Goal: Information Seeking & Learning: Compare options

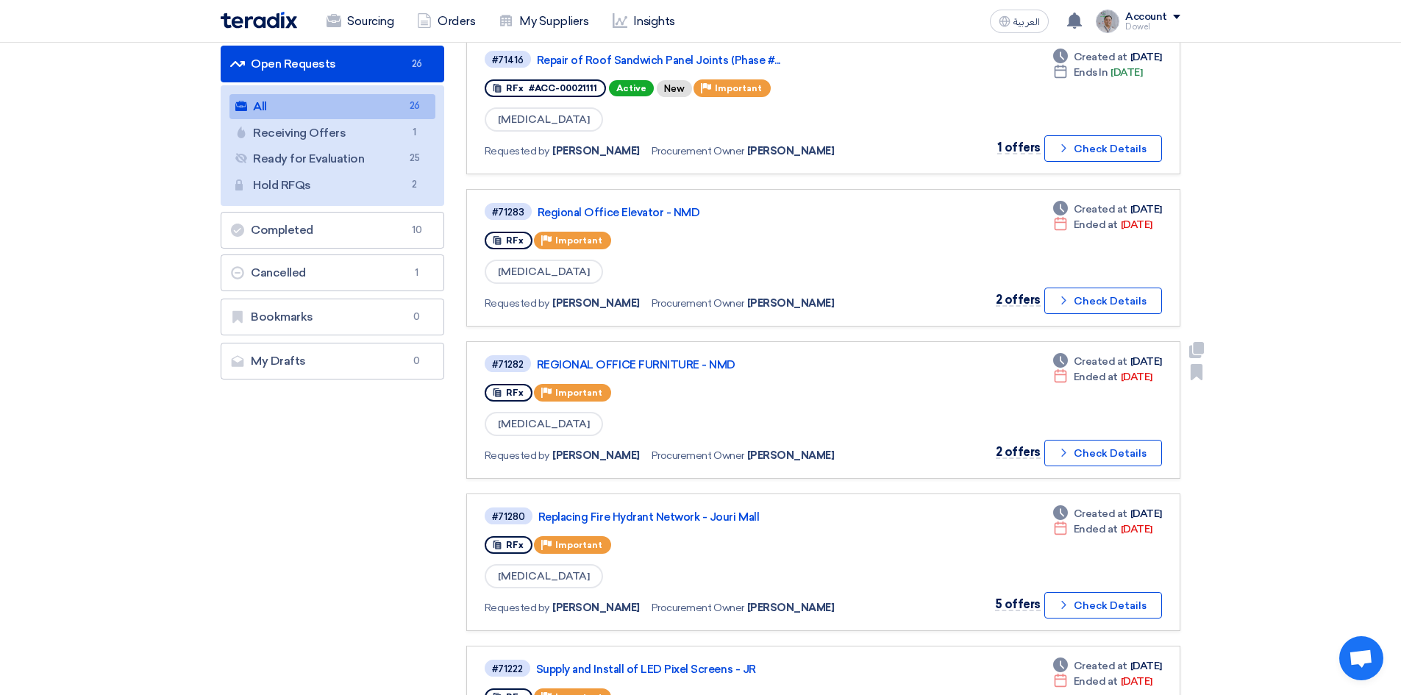
click at [995, 447] on div "#71282 REGIONAL OFFICE FURNITURE - NMD RFx Priority Important [MEDICAL_DATA] Re…" at bounding box center [824, 410] width 678 height 113
click at [667, 361] on link "REGIONAL OFFICE FURNITURE - NMD" at bounding box center [721, 364] width 368 height 13
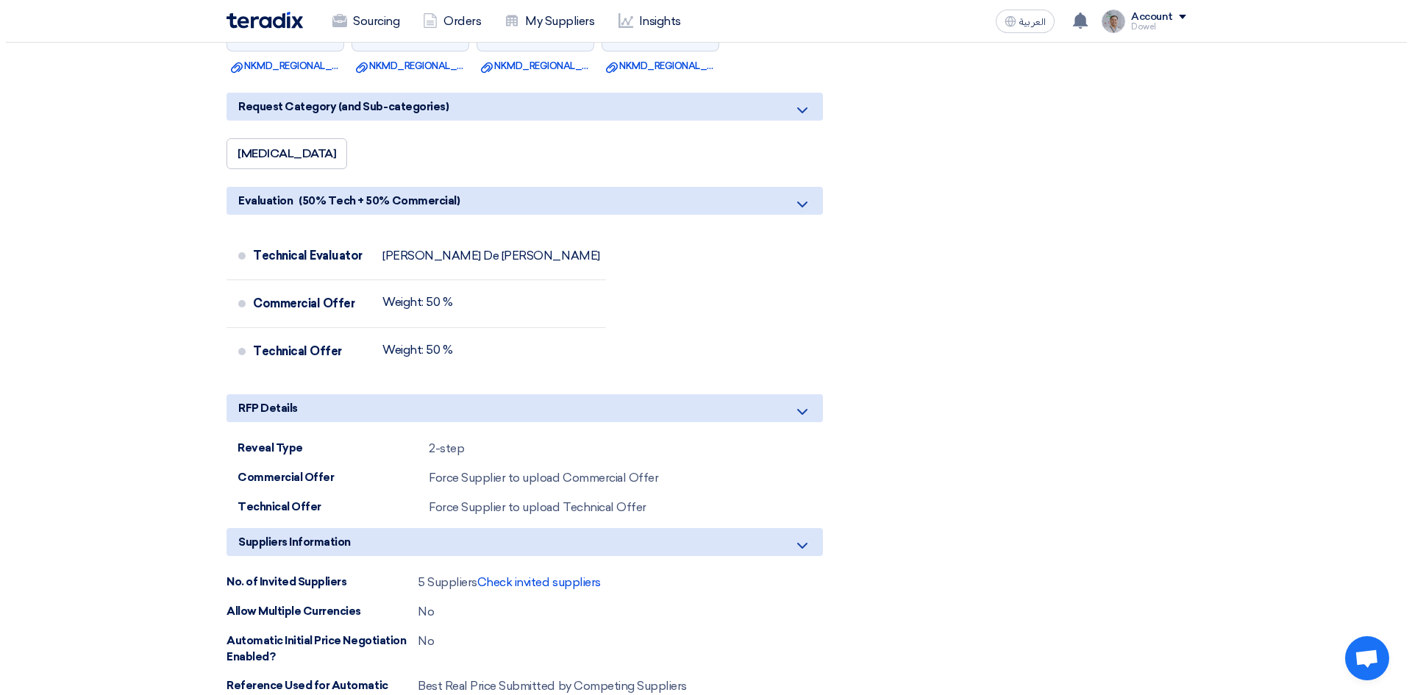
scroll to position [3531, 0]
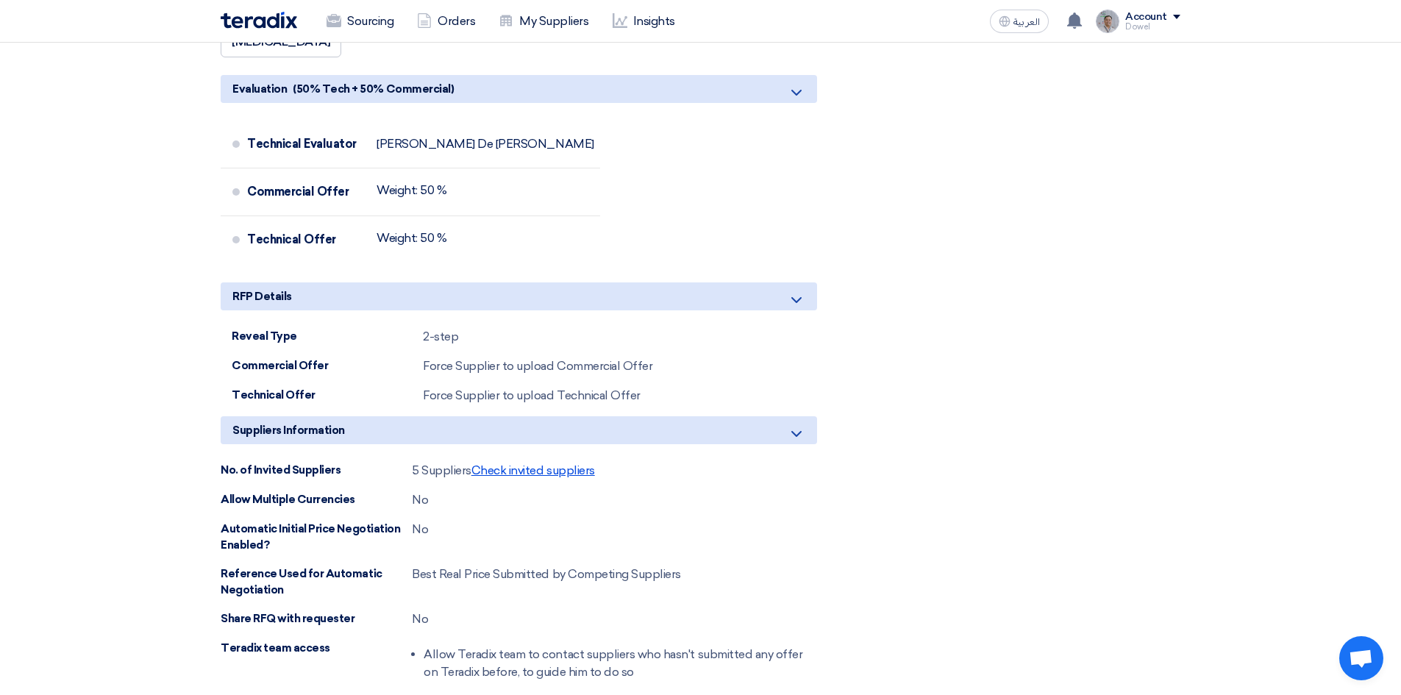
click at [534, 471] on span "Check invited suppliers" at bounding box center [534, 470] width 124 height 14
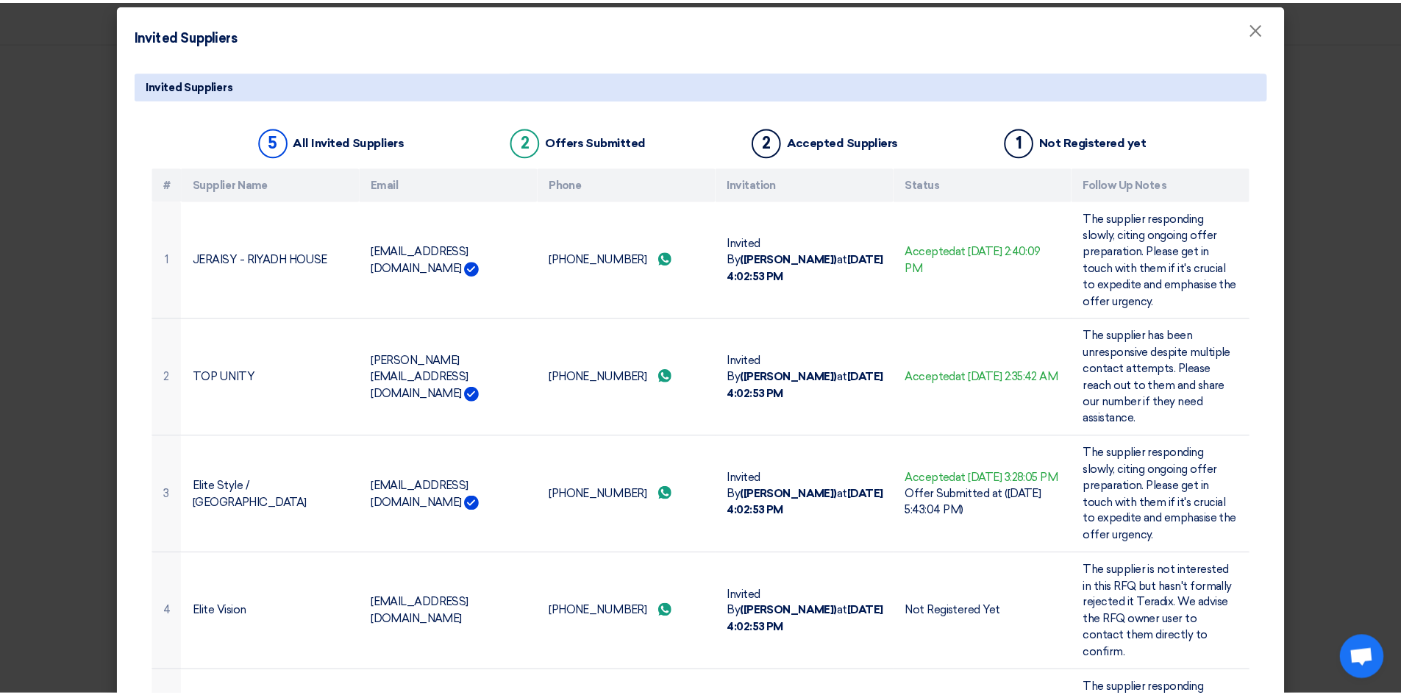
scroll to position [0, 0]
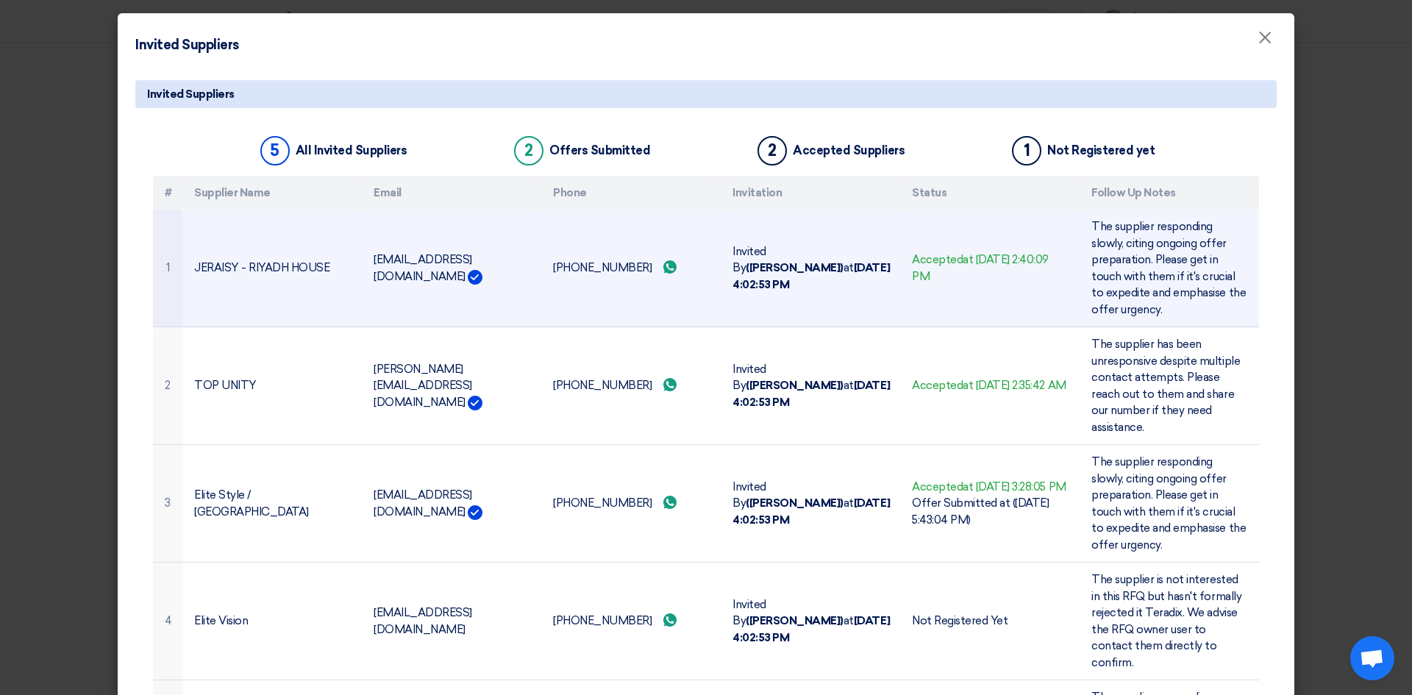
click at [269, 282] on td "JERAISY - RIYADH HOUSE" at bounding box center [271, 269] width 179 height 118
click at [362, 302] on td "[EMAIL_ADDRESS][DOMAIN_NAME]" at bounding box center [451, 269] width 179 height 118
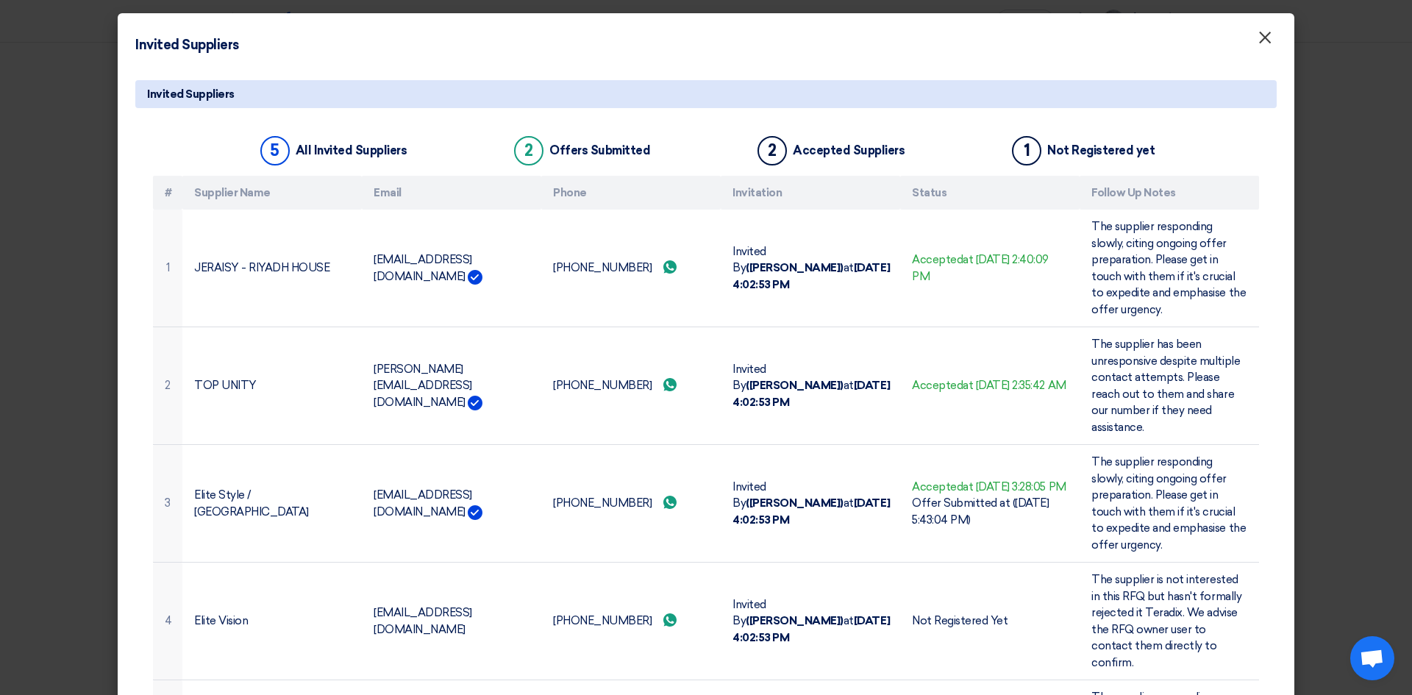
click at [1260, 43] on span "×" at bounding box center [1265, 40] width 15 height 29
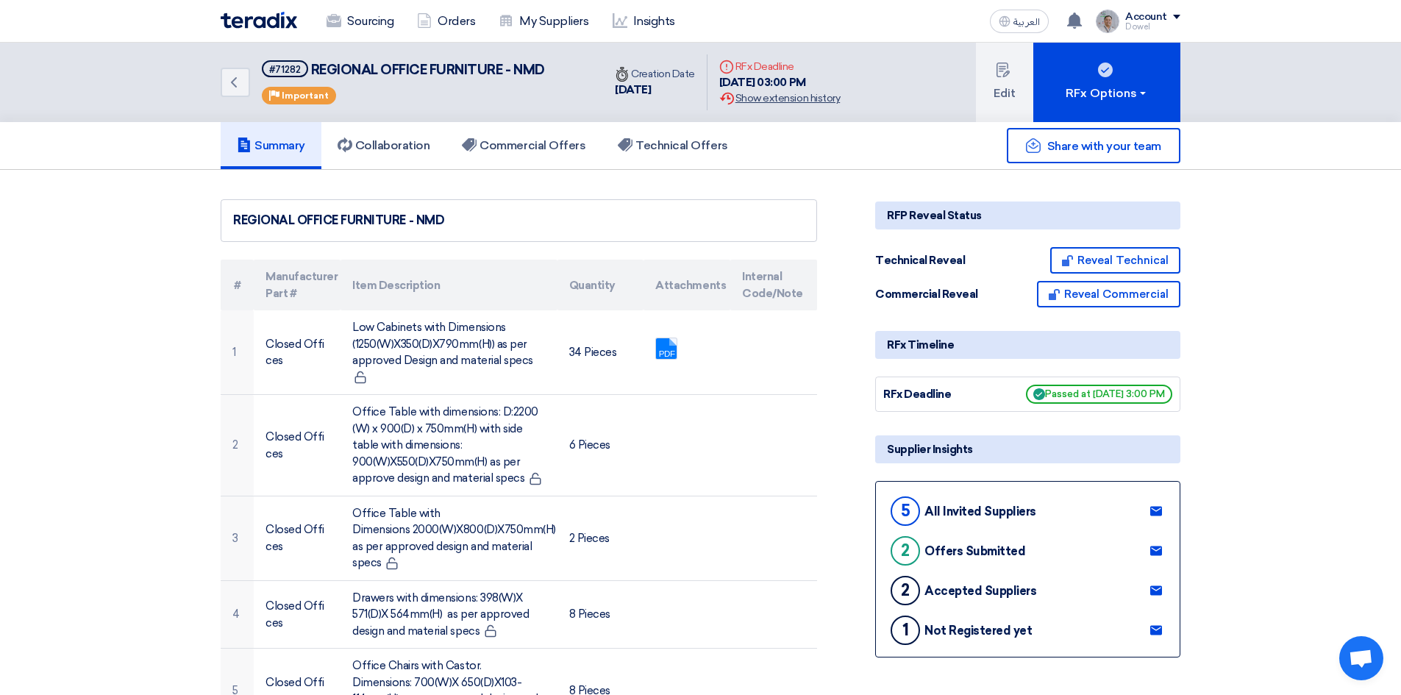
click at [798, 98] on div "Extension History Show extension history" at bounding box center [779, 97] width 121 height 15
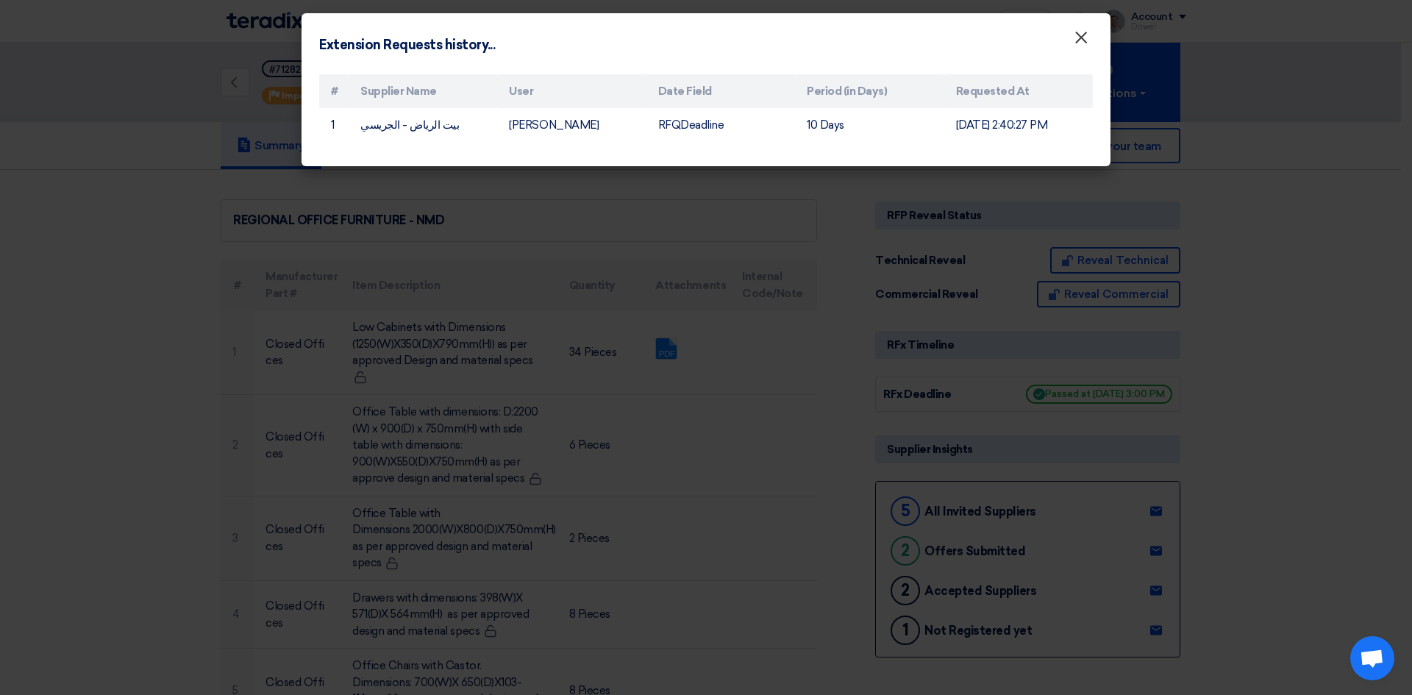
click at [1079, 34] on span "×" at bounding box center [1081, 40] width 15 height 29
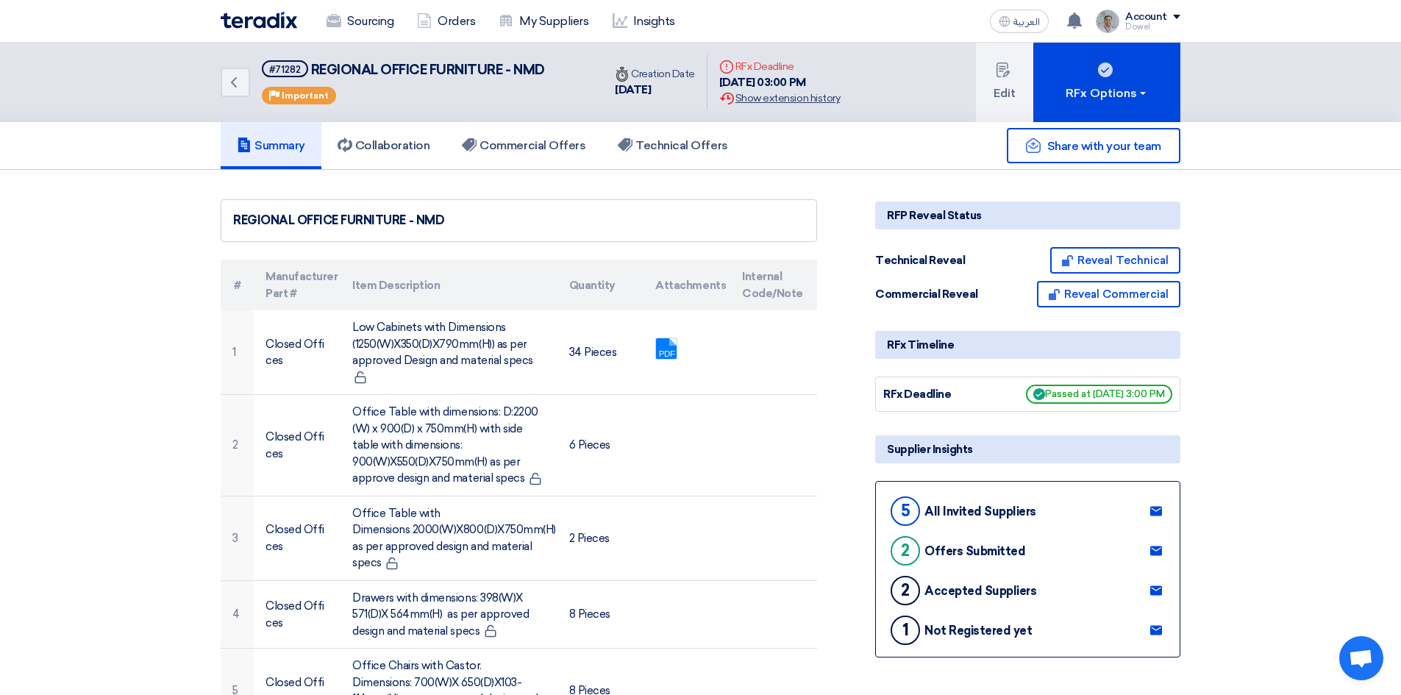
click at [802, 98] on div "Extension History Show extension history" at bounding box center [779, 97] width 121 height 15
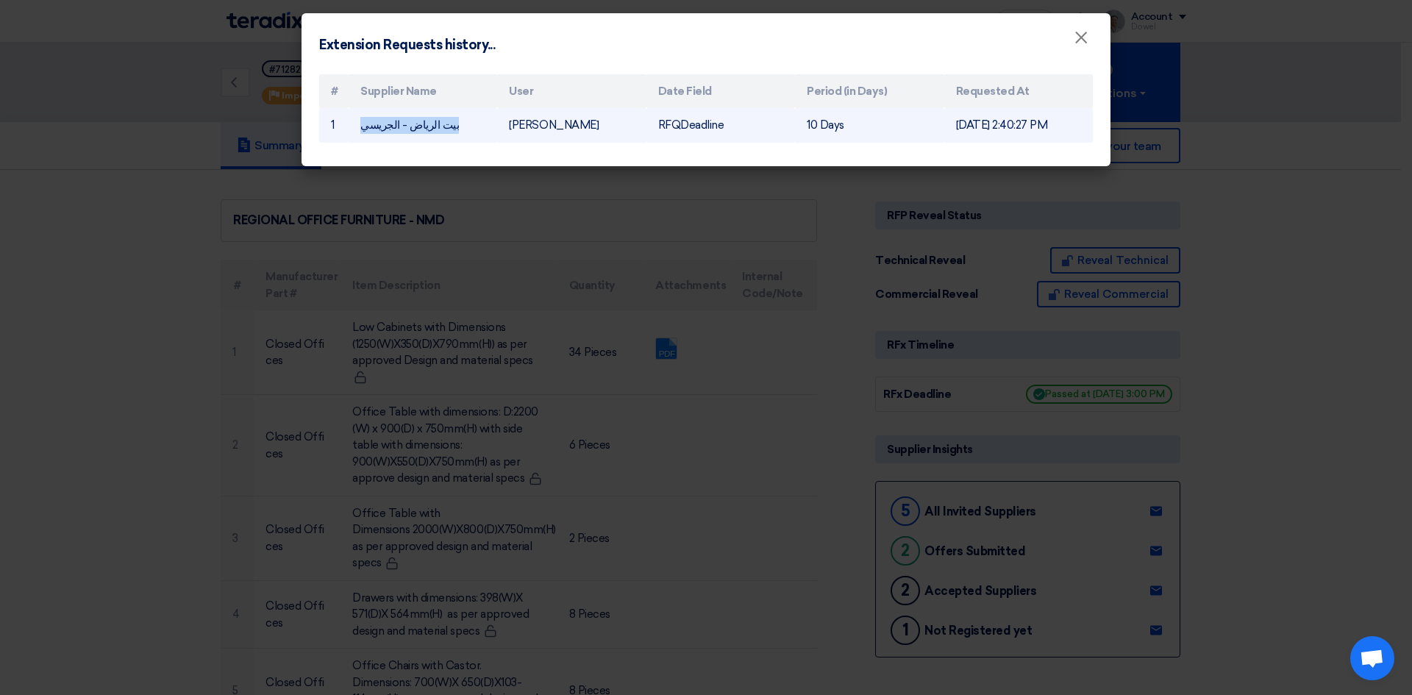
drag, startPoint x: 354, startPoint y: 126, endPoint x: 447, endPoint y: 138, distance: 94.2
click at [447, 138] on td "بيت الرياض - الجريسي" at bounding box center [423, 125] width 149 height 35
copy td "بيت الرياض - الجريسي"
click at [1081, 43] on span "×" at bounding box center [1081, 40] width 15 height 29
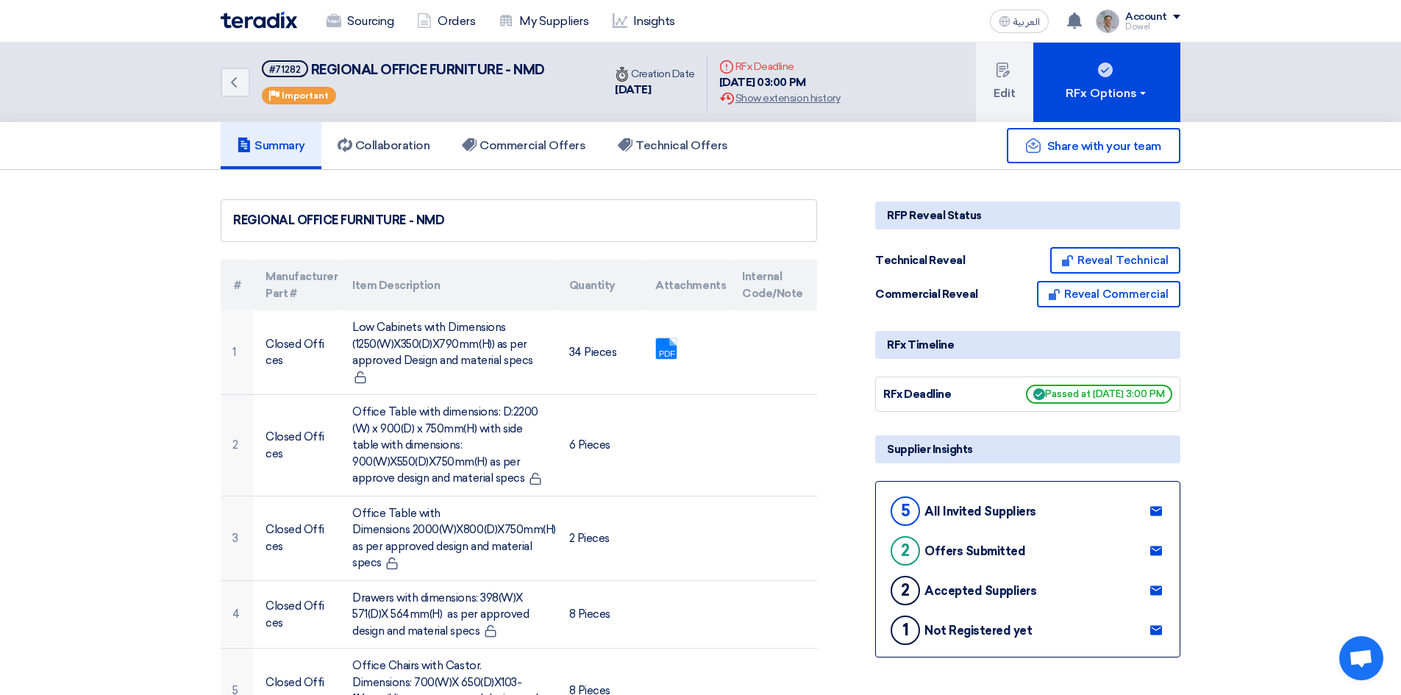
click at [879, 160] on div "Share with your team" at bounding box center [1027, 145] width 305 height 35
click at [839, 139] on div "Summary Collaboration Commercial Offers Technical Offers" at bounding box center [701, 145] width 960 height 47
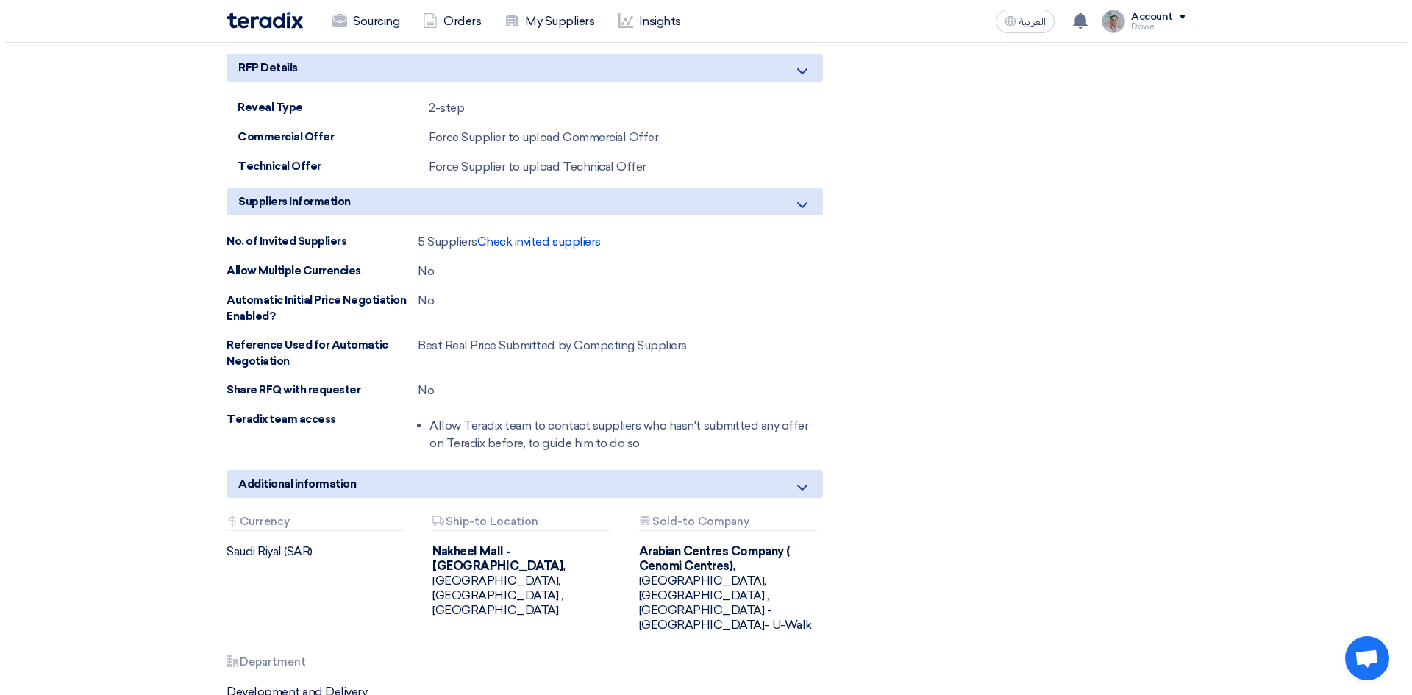
scroll to position [3899, 0]
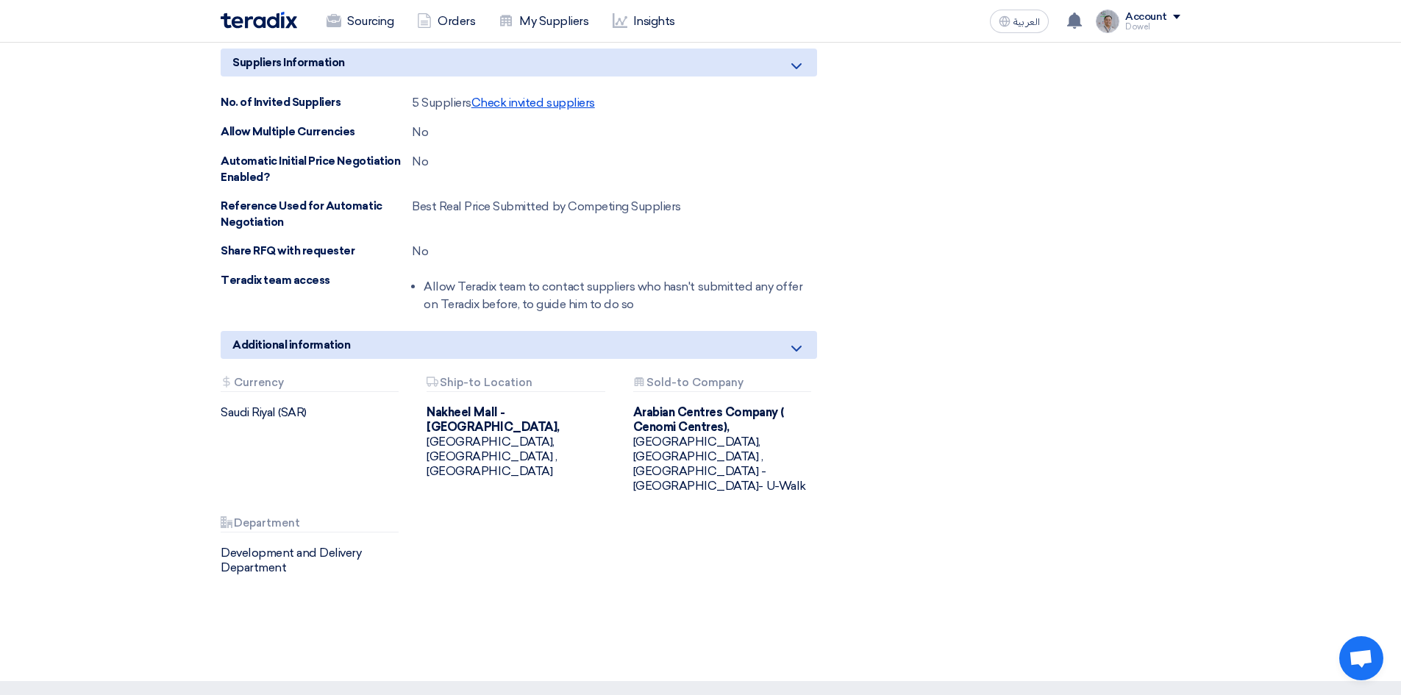
click at [563, 101] on span "Check invited suppliers" at bounding box center [534, 103] width 124 height 14
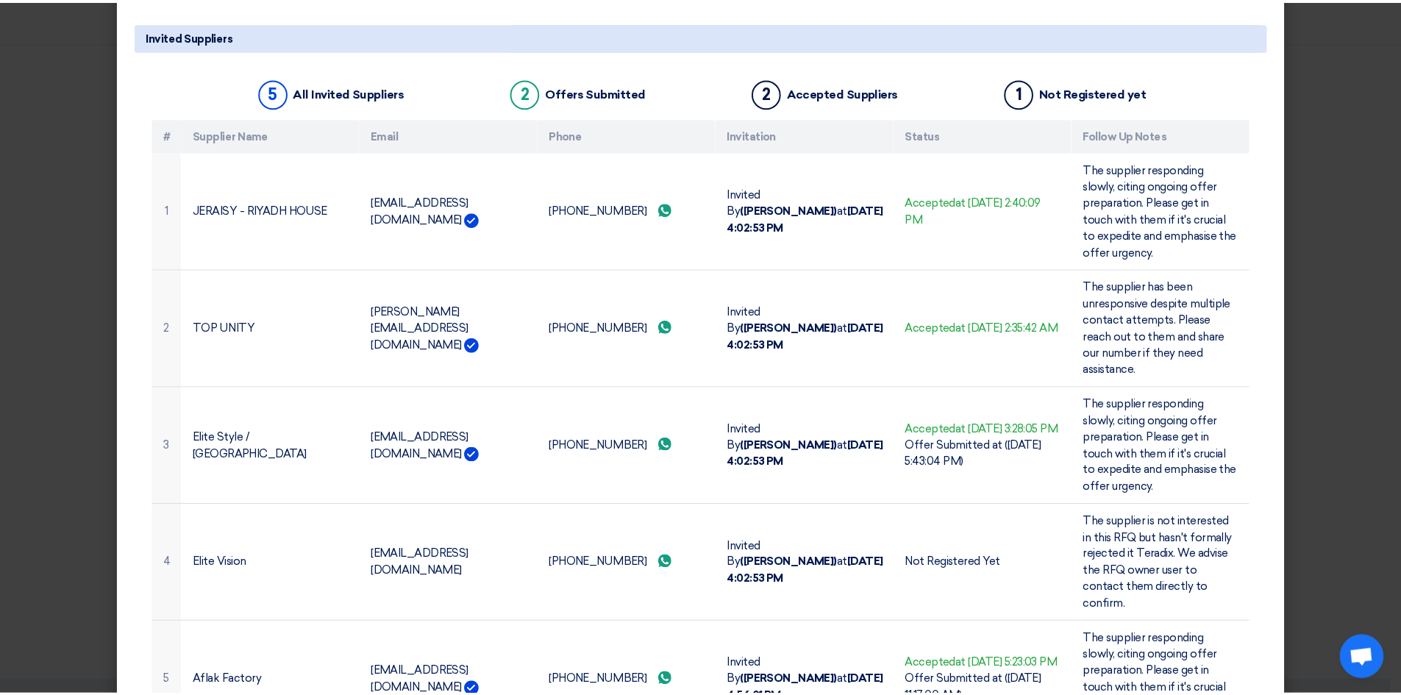
scroll to position [0, 0]
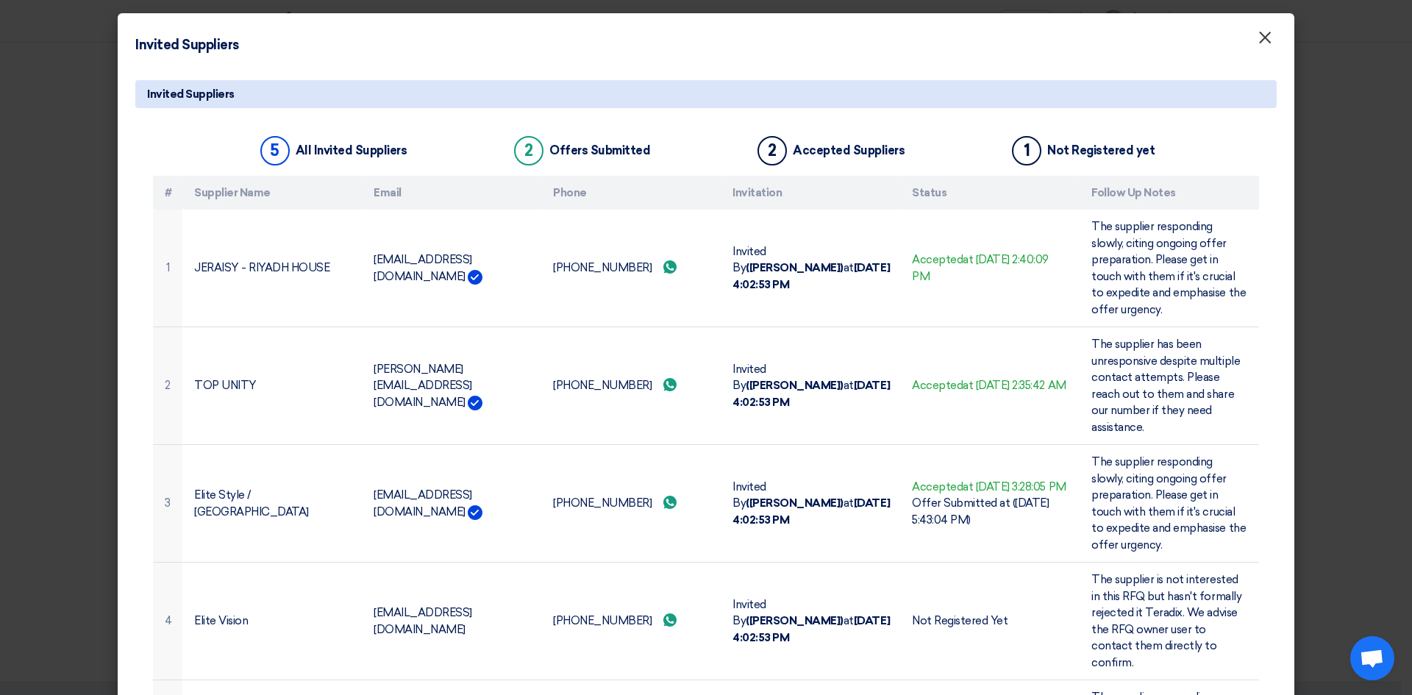
click at [1259, 39] on span "×" at bounding box center [1265, 40] width 15 height 29
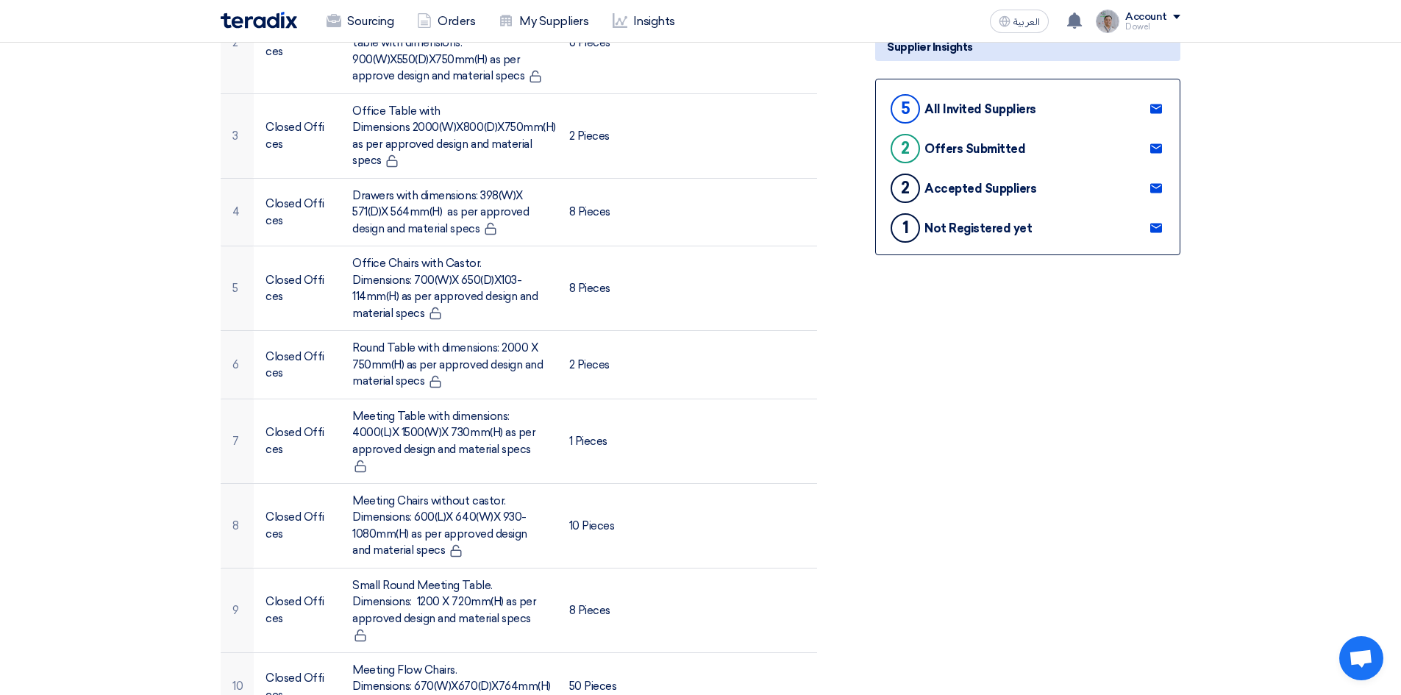
scroll to position [294, 0]
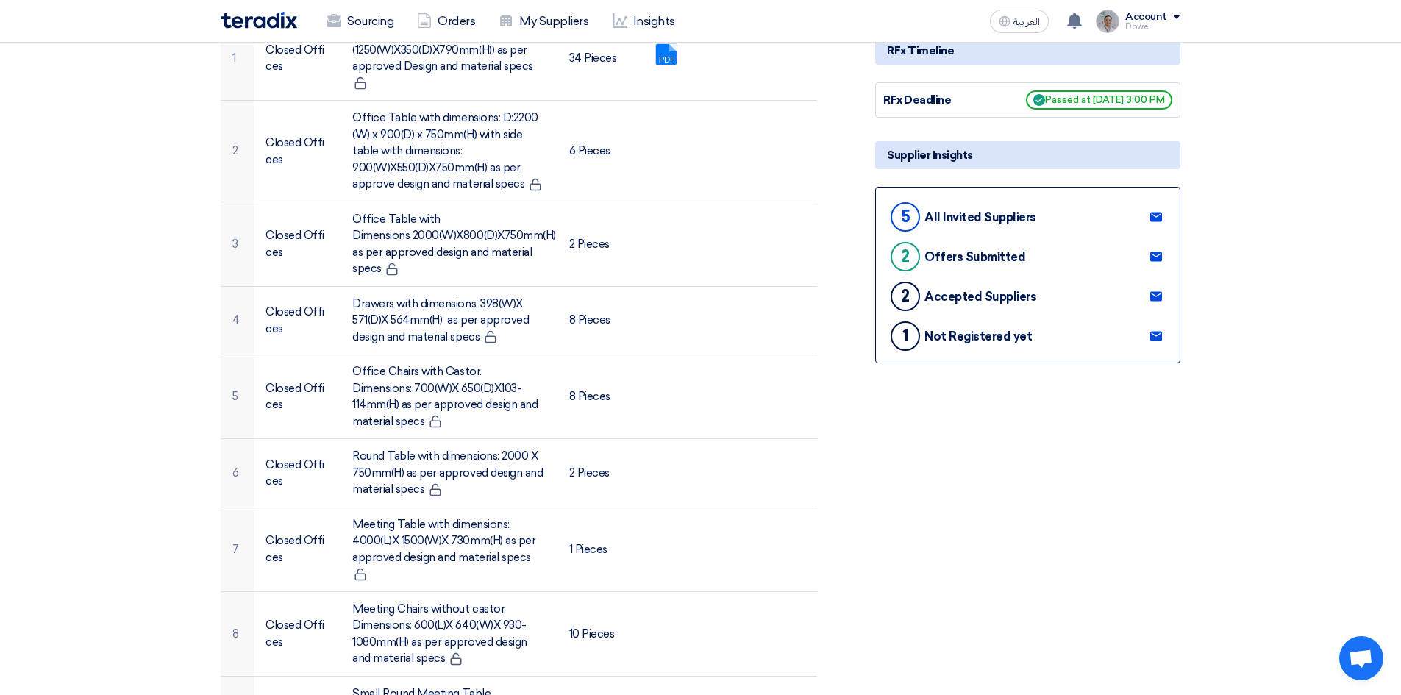
click at [1160, 334] on icon at bounding box center [1157, 336] width 12 height 12
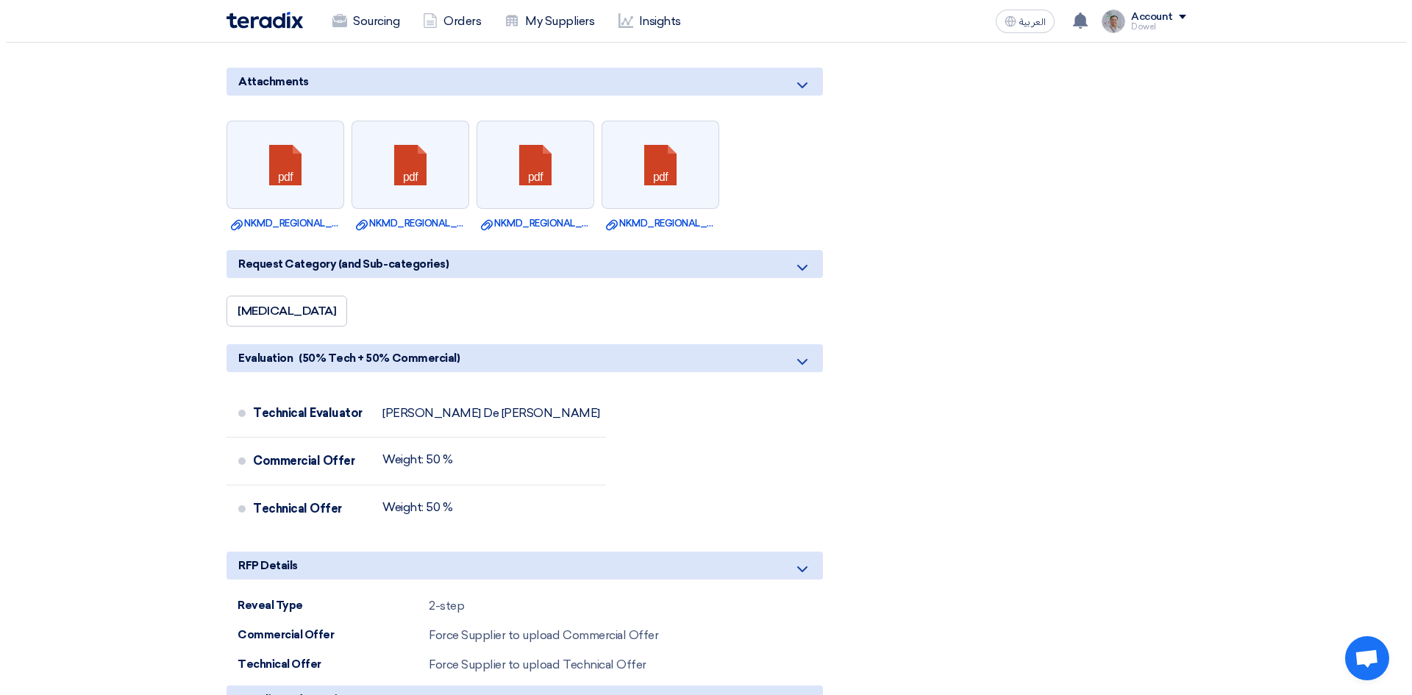
scroll to position [3531, 0]
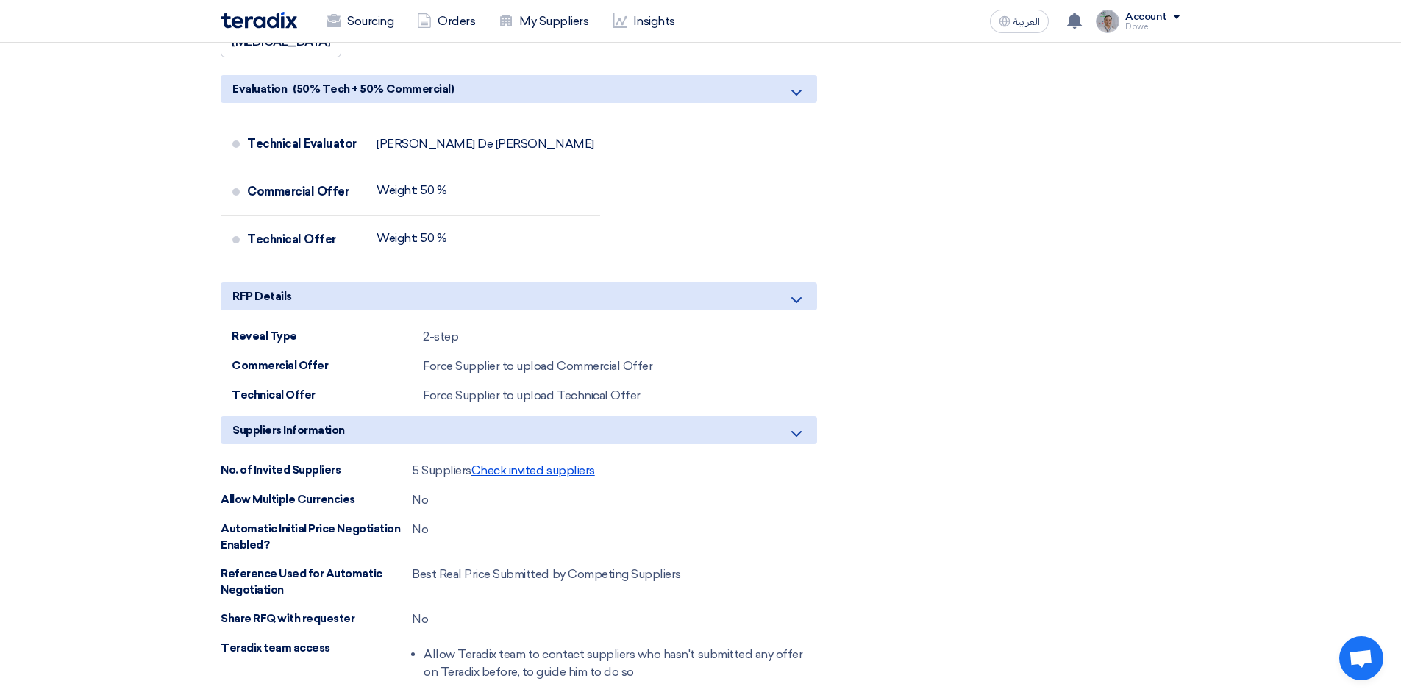
click at [517, 474] on span "Check invited suppliers" at bounding box center [534, 470] width 124 height 14
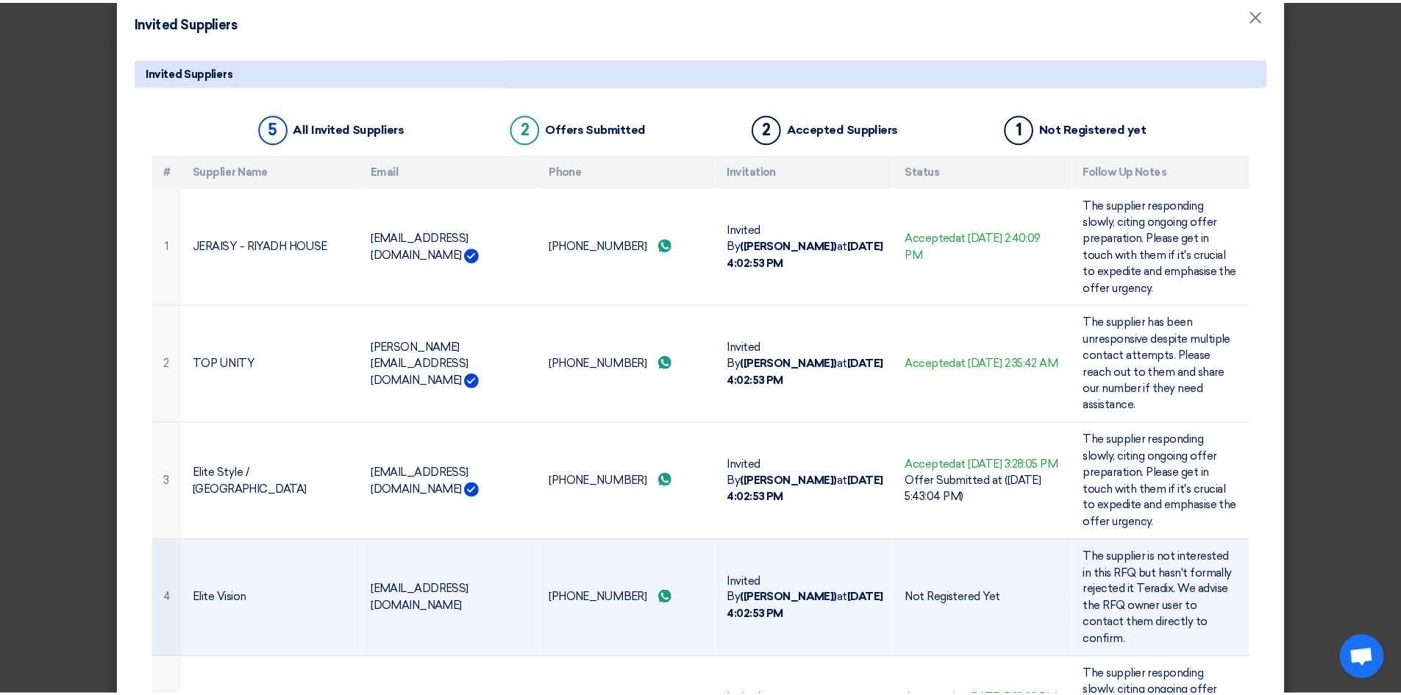
scroll to position [0, 0]
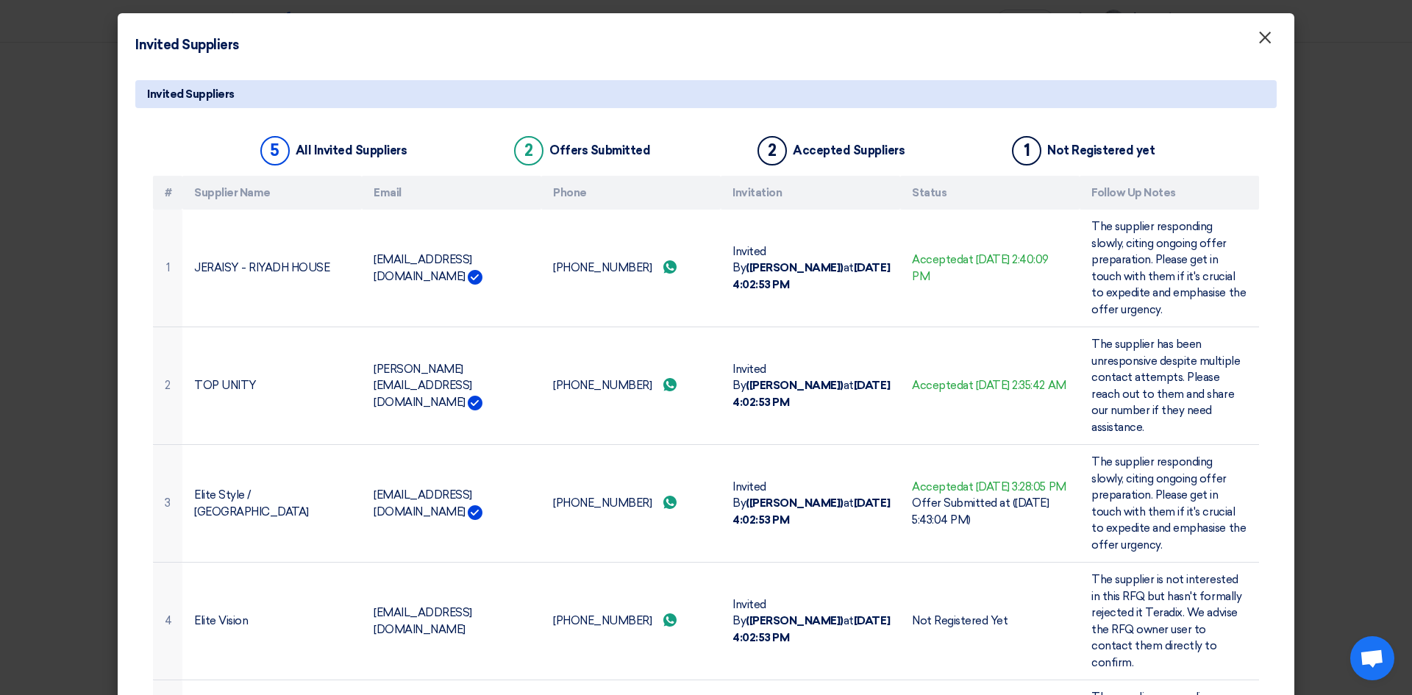
drag, startPoint x: 1255, startPoint y: 41, endPoint x: 1221, endPoint y: 98, distance: 66.0
click at [1258, 41] on span "×" at bounding box center [1265, 40] width 15 height 29
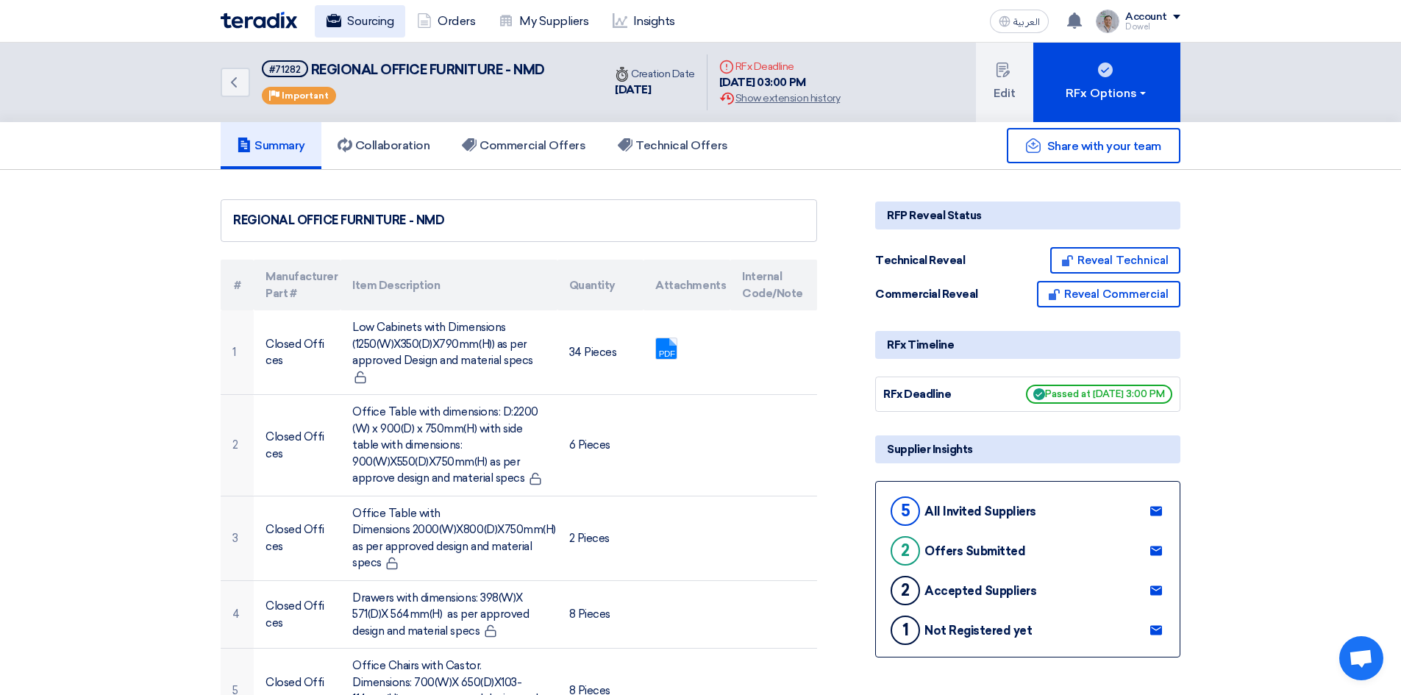
click at [369, 26] on link "Sourcing" at bounding box center [360, 21] width 90 height 32
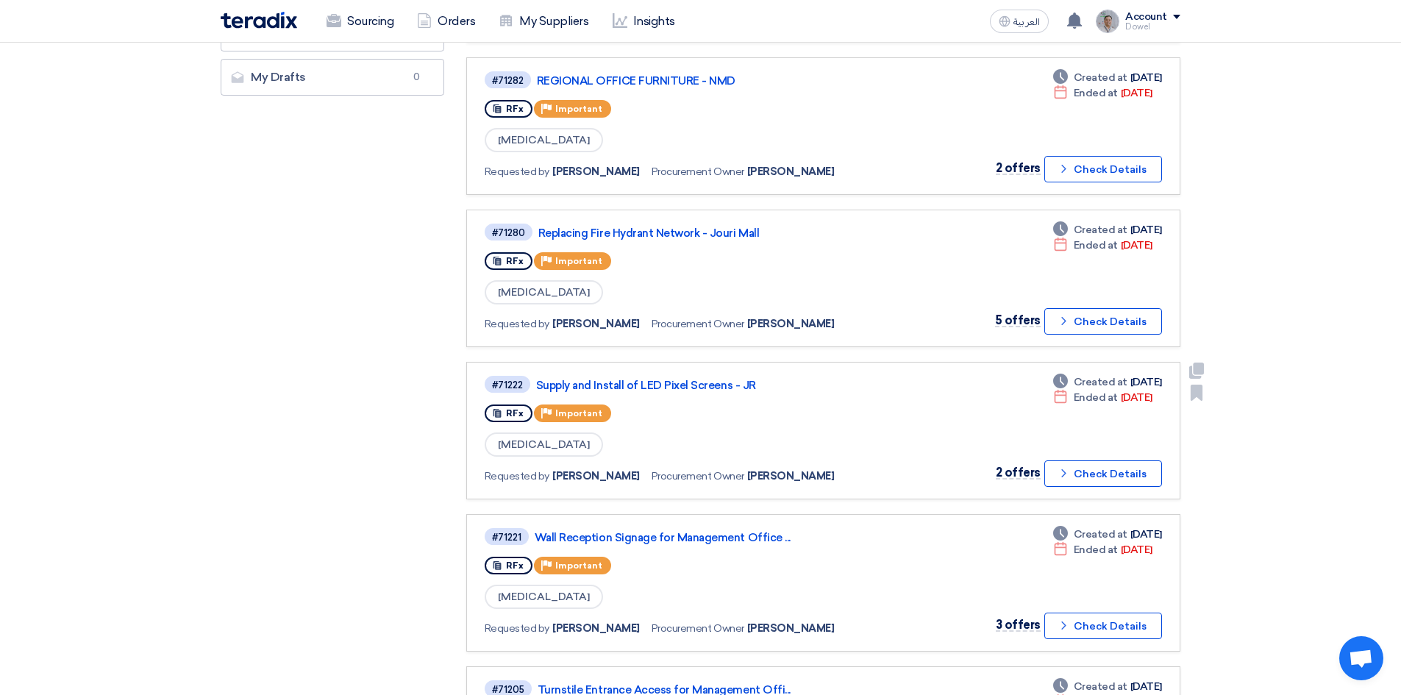
scroll to position [441, 0]
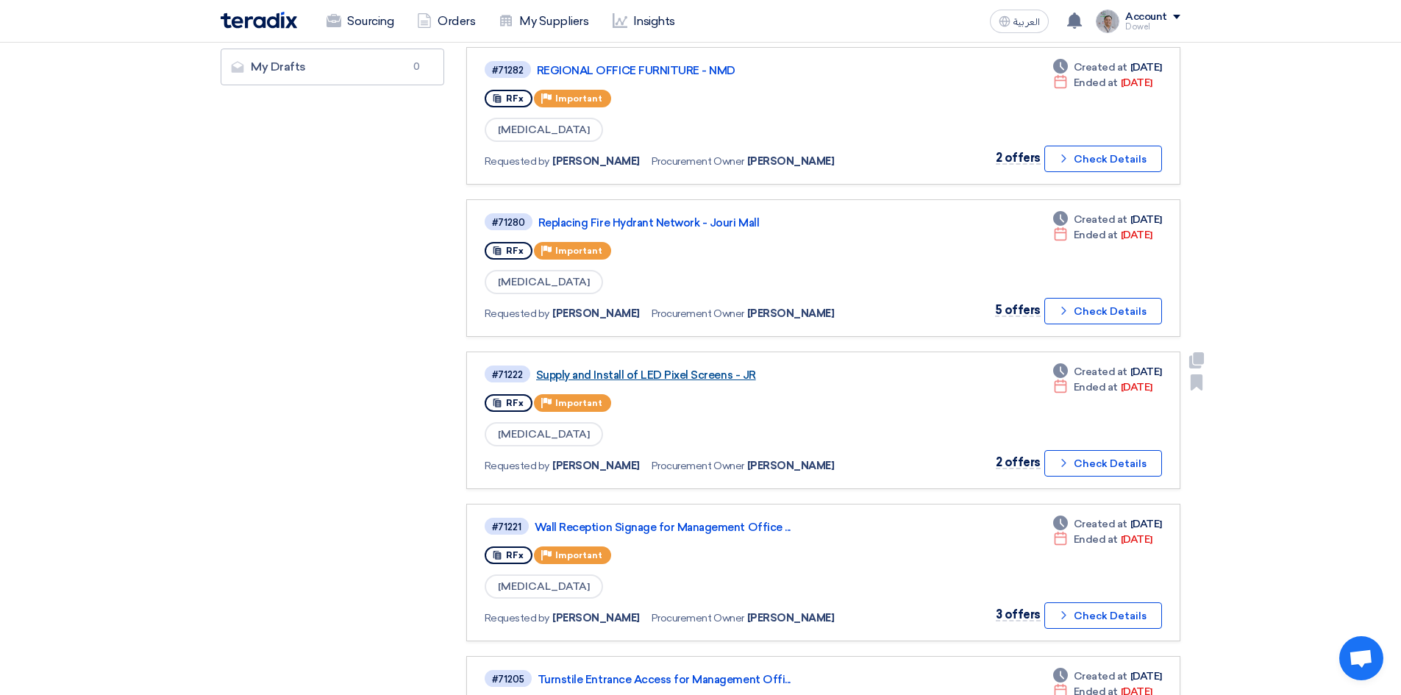
click at [675, 380] on link "Supply and Install of LED Pixel Screens - JR" at bounding box center [720, 375] width 368 height 13
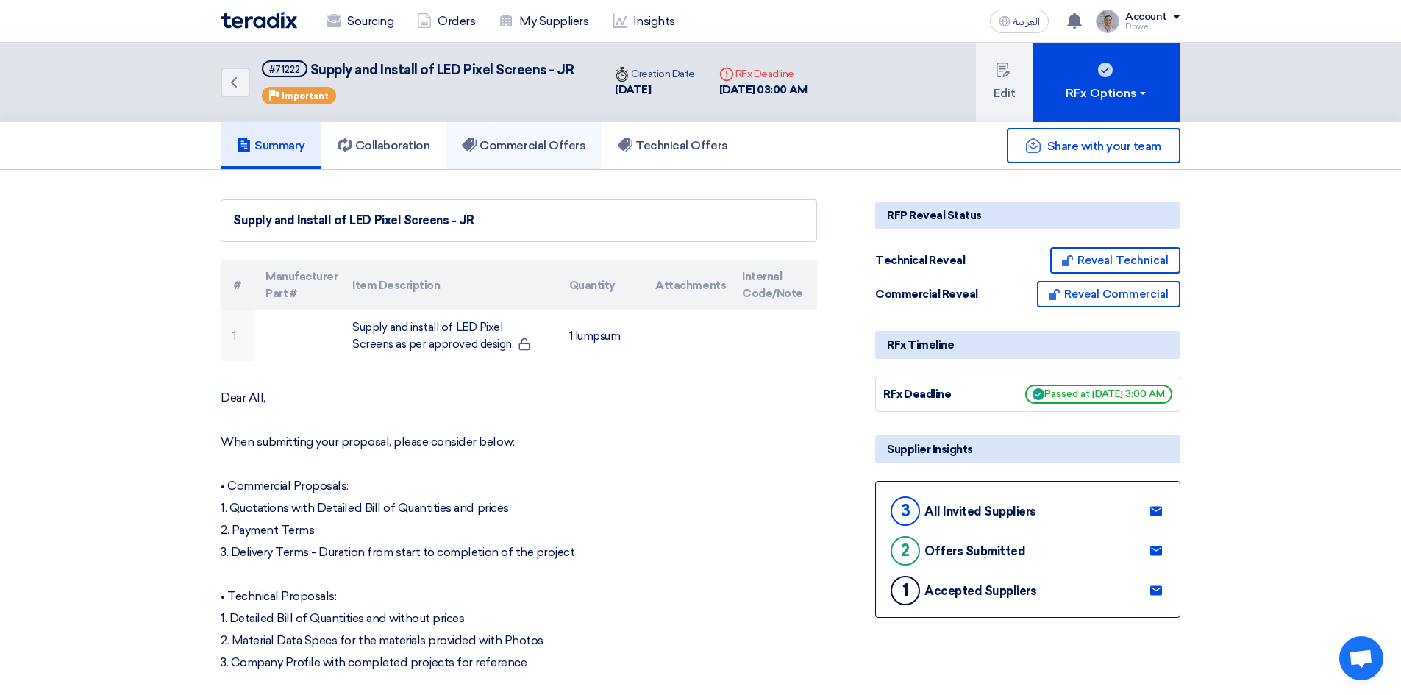
click at [552, 146] on h5 "Commercial Offers" at bounding box center [524, 145] width 124 height 15
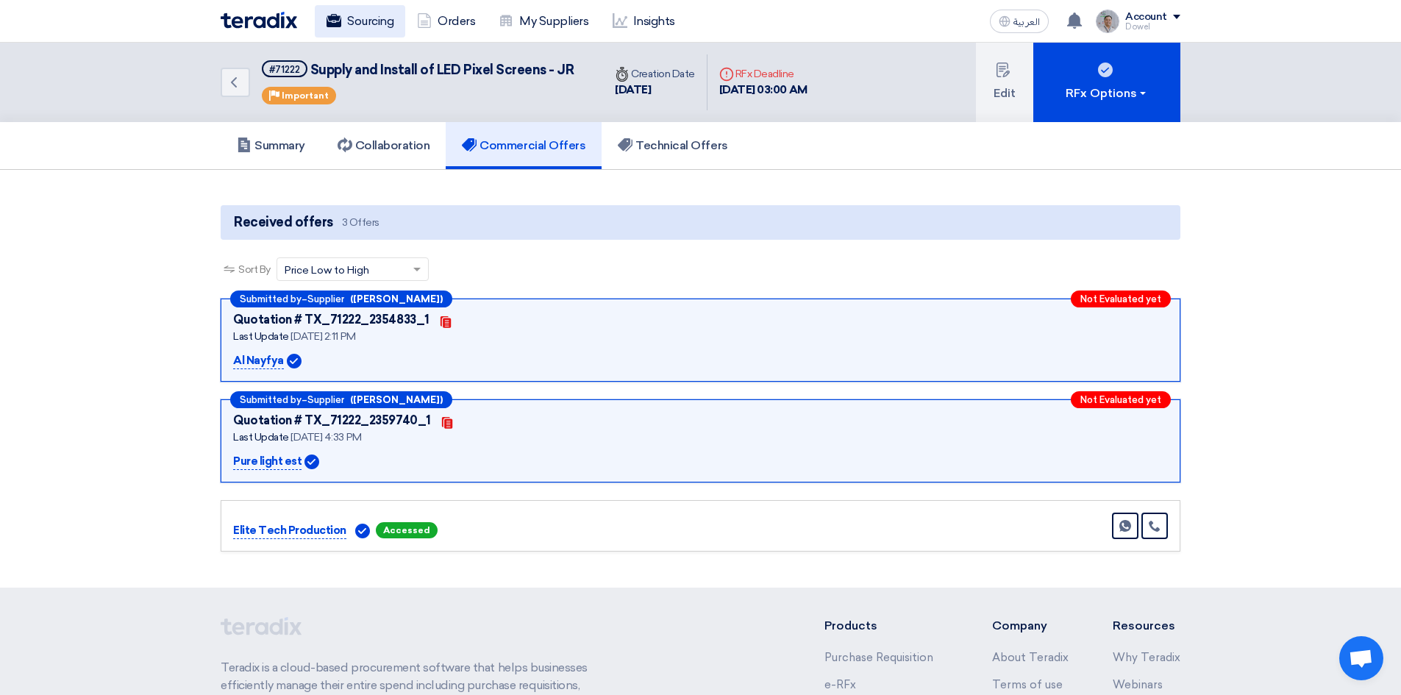
click at [361, 20] on link "Sourcing" at bounding box center [360, 21] width 90 height 32
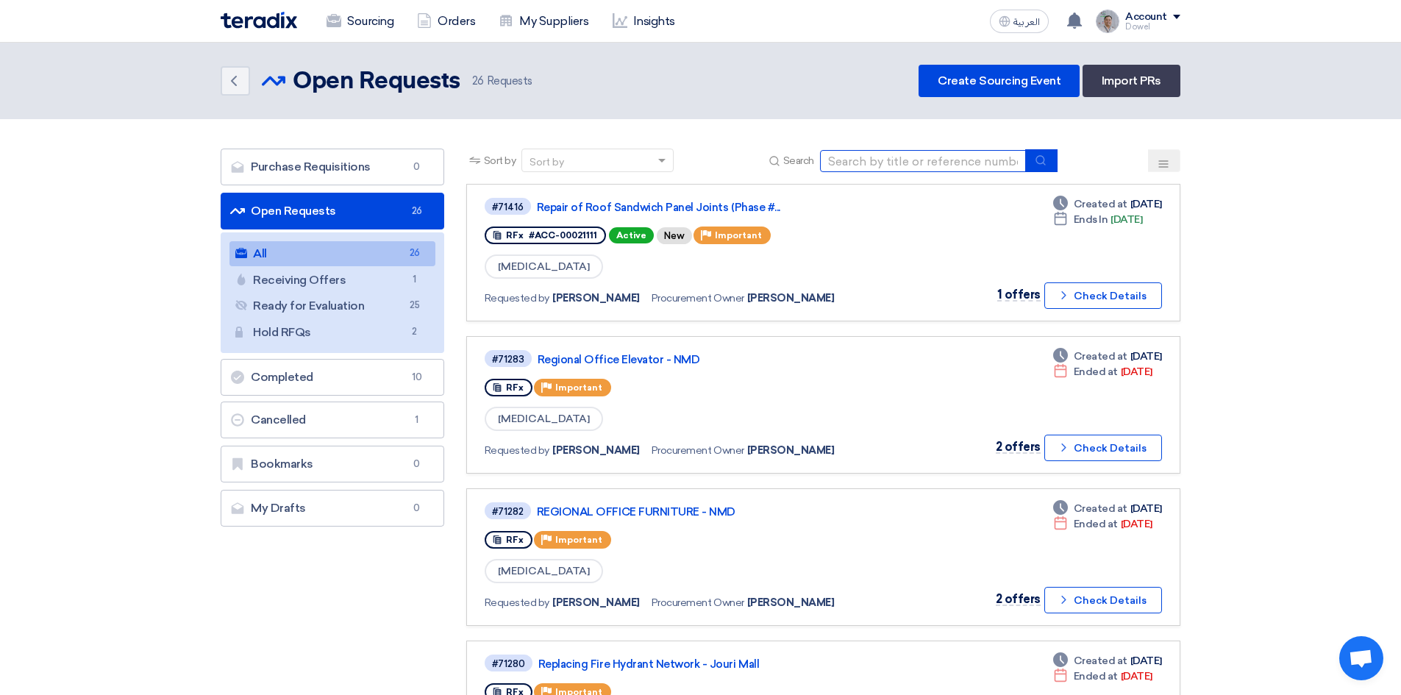
click at [867, 162] on input at bounding box center [923, 161] width 206 height 22
type input "spinneys"
click at [1044, 163] on use "submit" at bounding box center [1041, 160] width 10 height 10
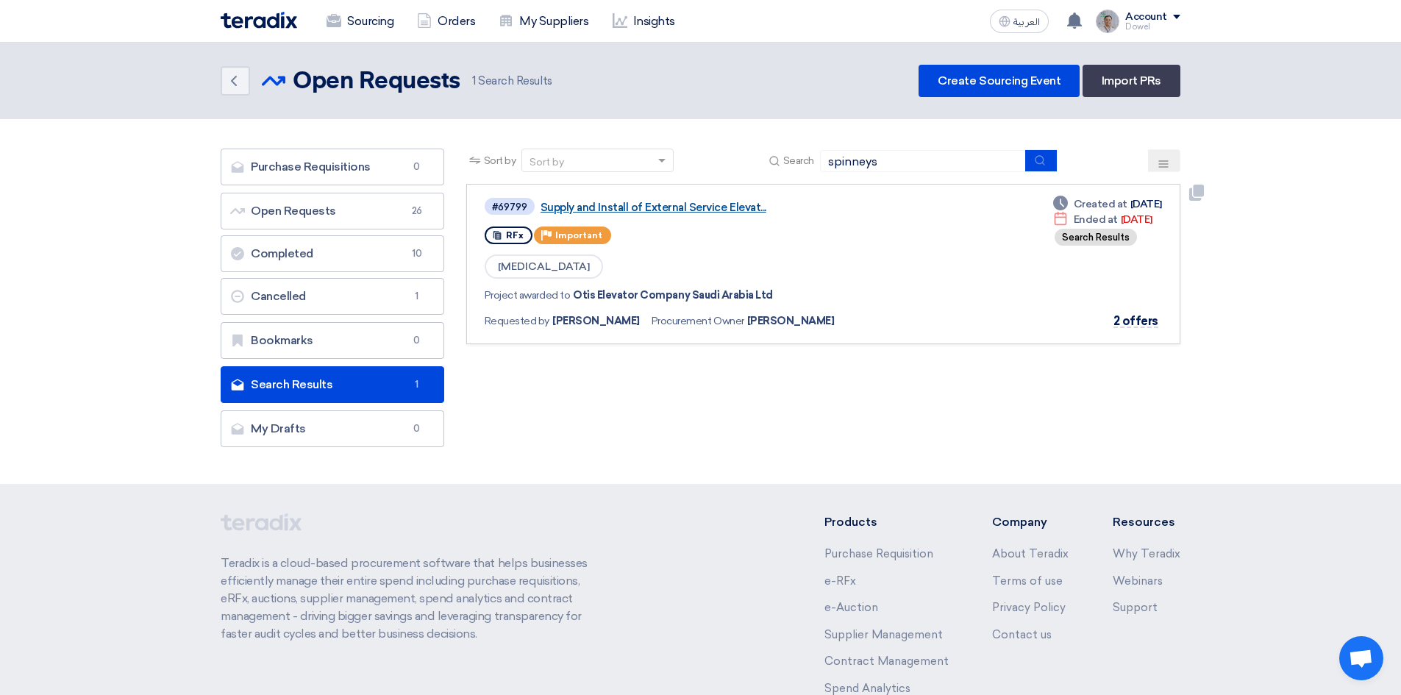
click at [655, 206] on link "Supply and Install of External Service Elevat..." at bounding box center [725, 207] width 368 height 13
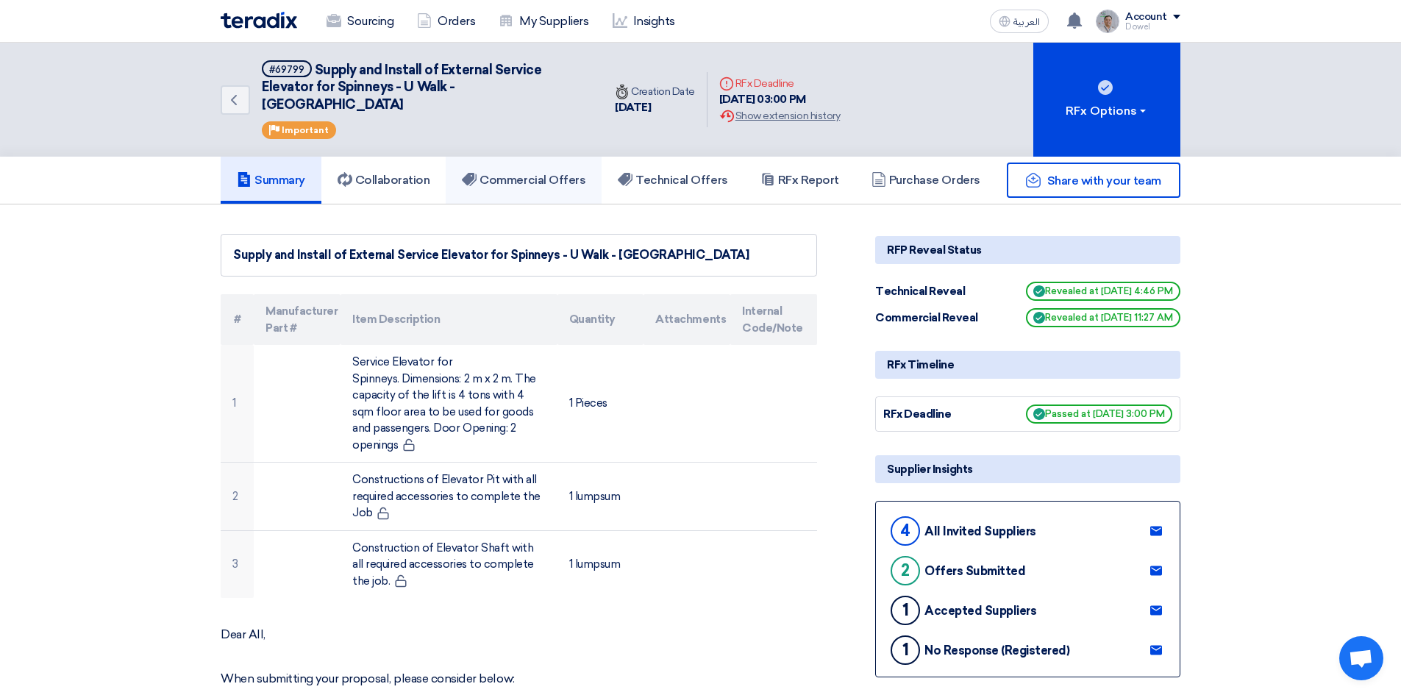
click at [556, 176] on link "Commercial Offers" at bounding box center [524, 180] width 156 height 47
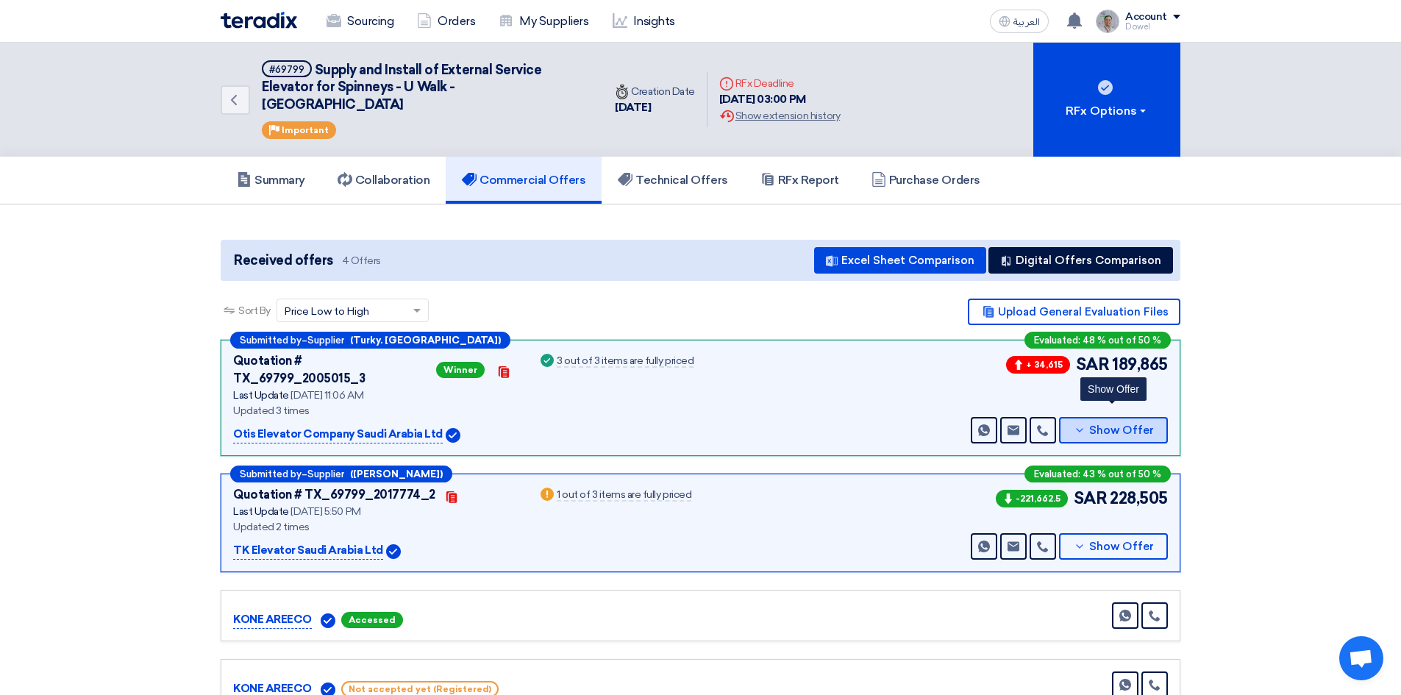
click at [1105, 425] on span "Show Offer" at bounding box center [1121, 430] width 65 height 11
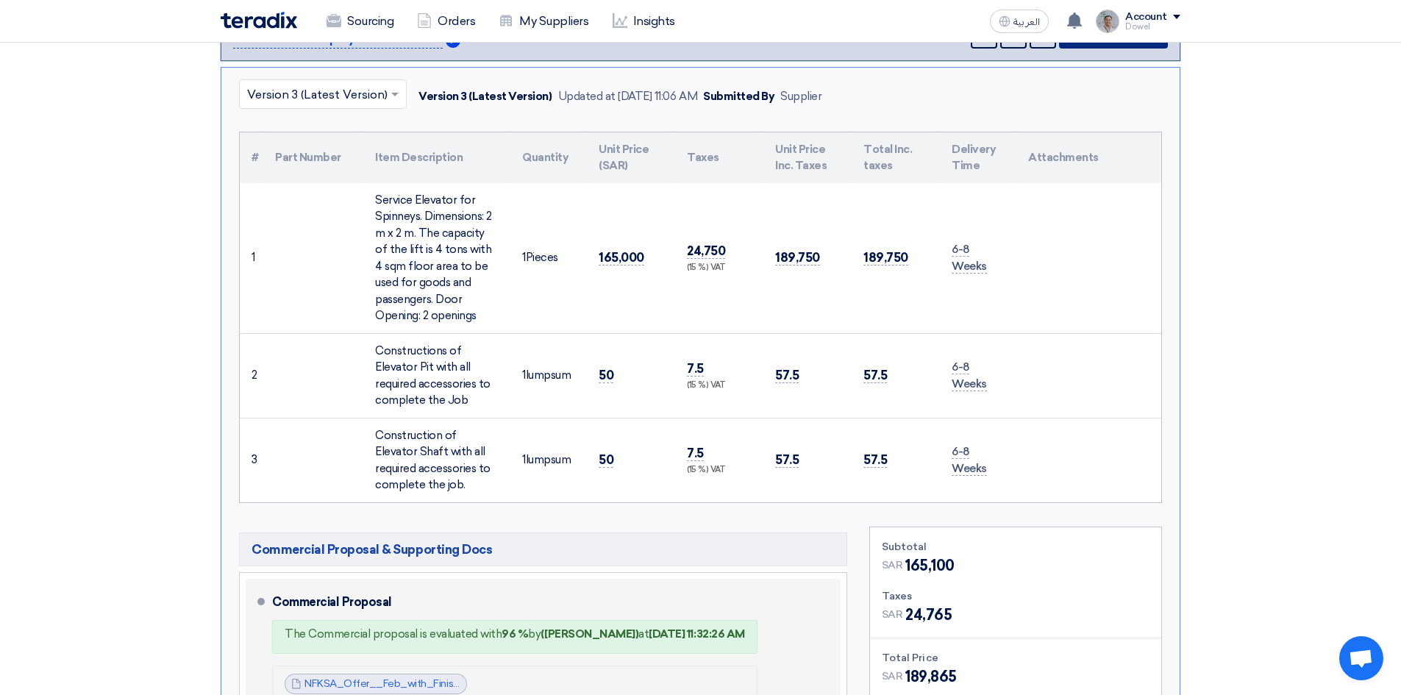
scroll to position [515, 0]
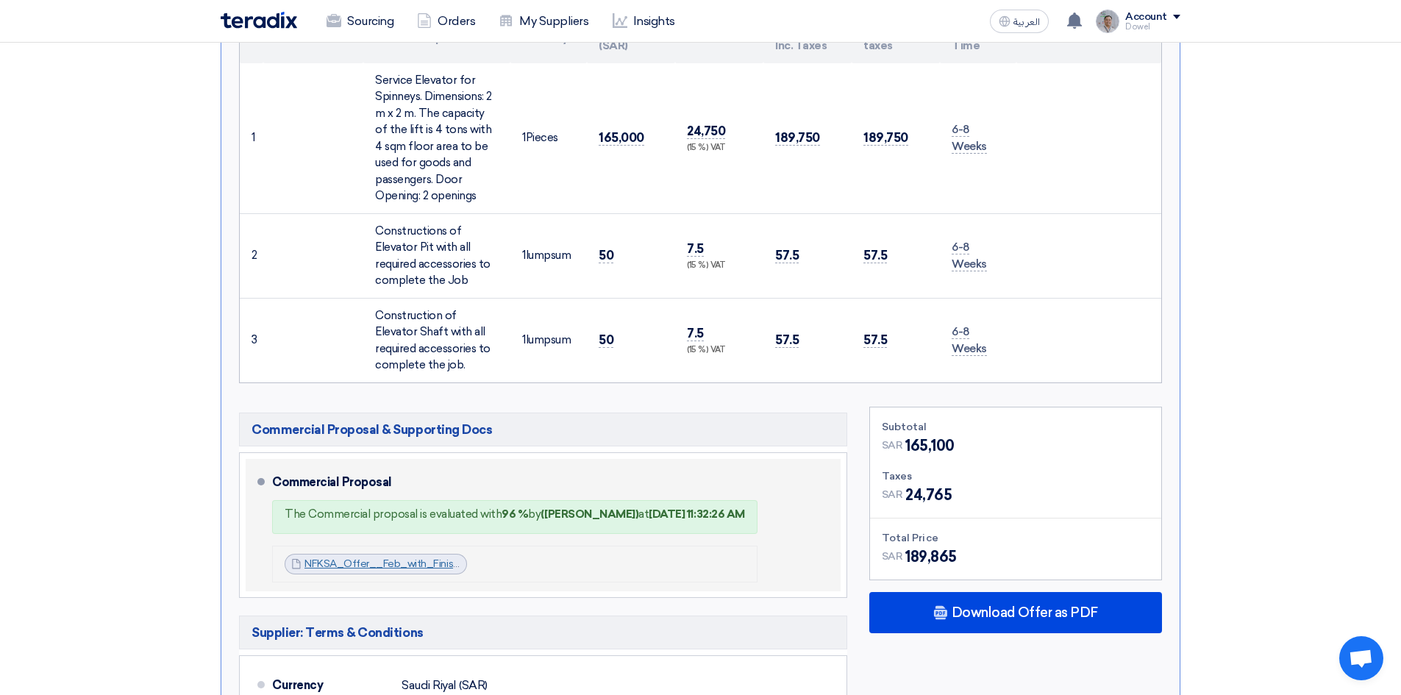
click at [413, 558] on link "NFKSA_Offer__Feb_with_Finishes_1756195480057.pdf" at bounding box center [437, 564] width 265 height 13
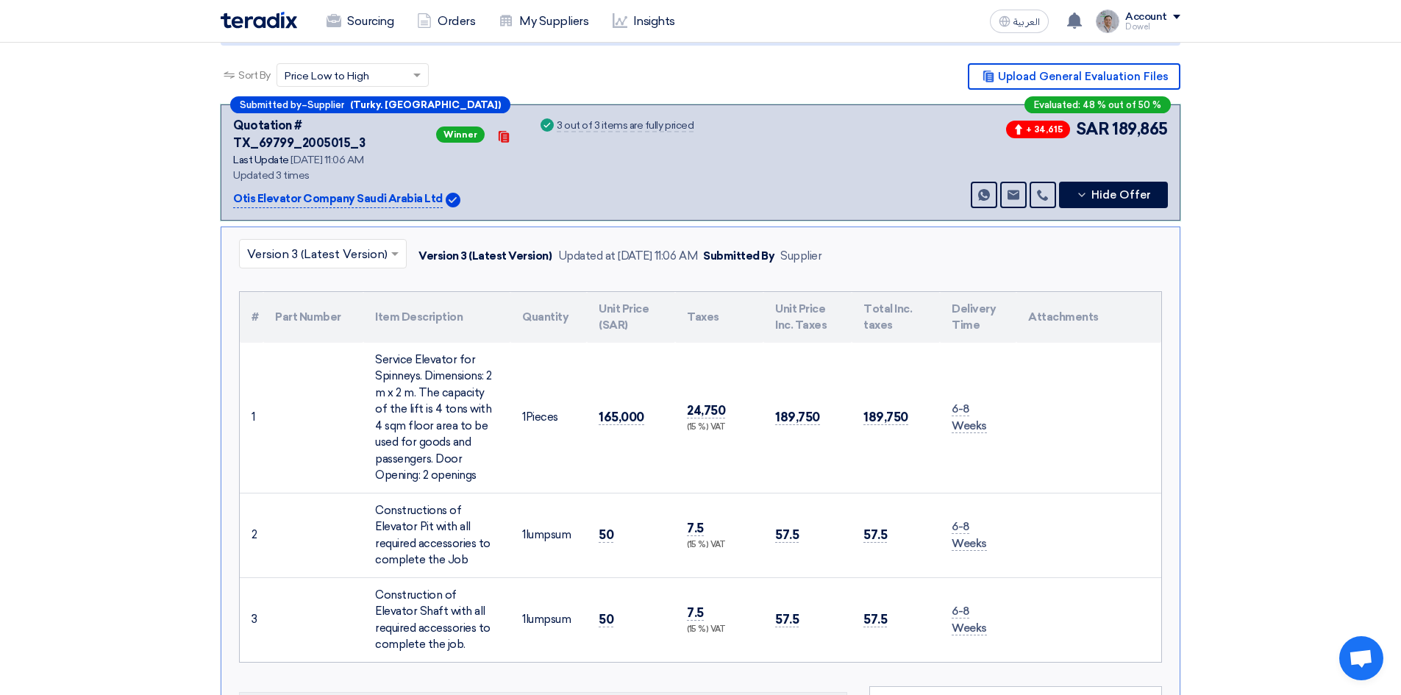
scroll to position [221, 0]
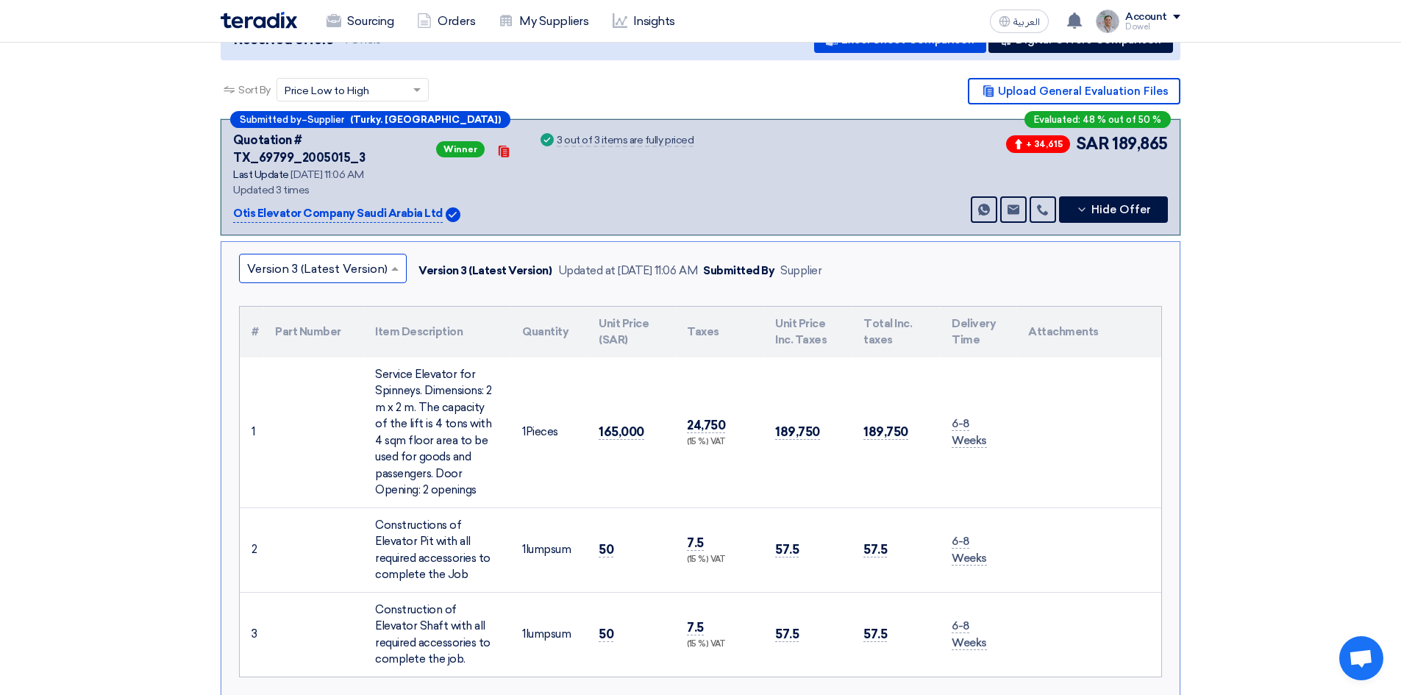
click at [354, 258] on input "text" at bounding box center [315, 270] width 137 height 24
click at [307, 319] on div "Version 2" at bounding box center [323, 334] width 166 height 30
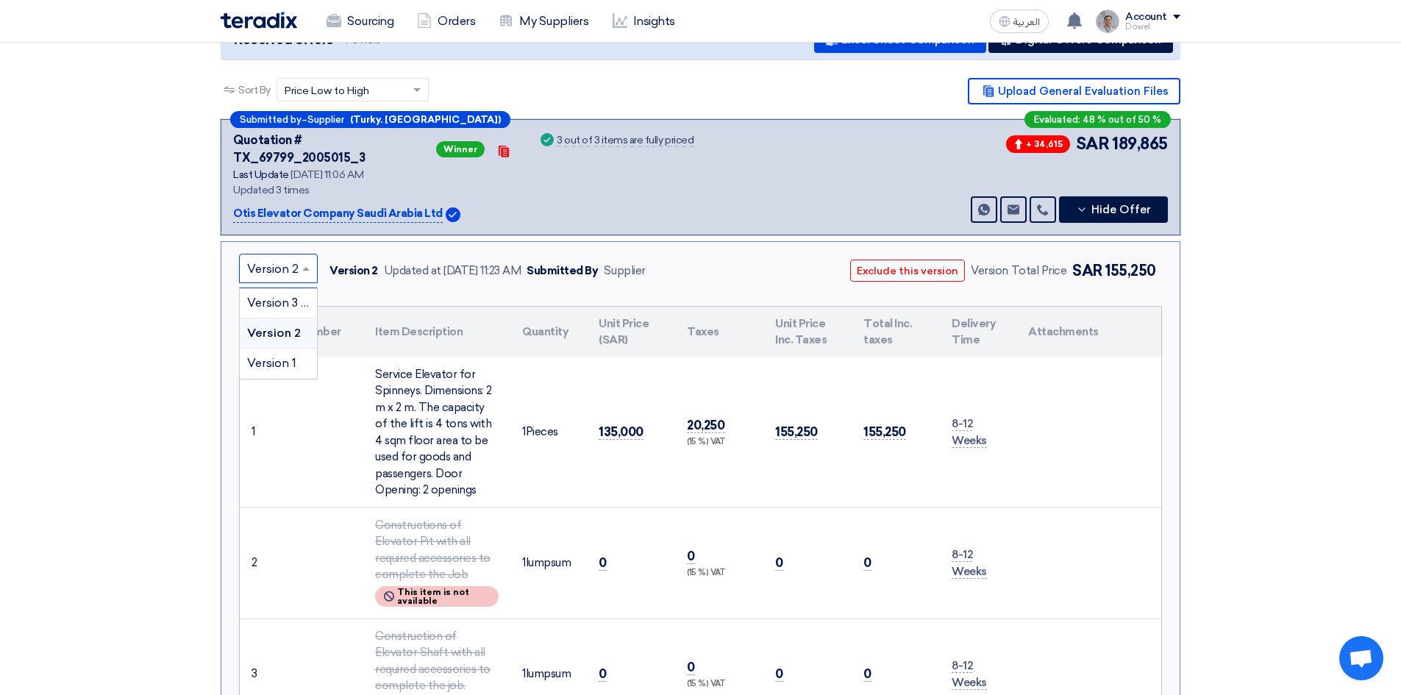
click at [294, 258] on input "text" at bounding box center [271, 270] width 48 height 24
click at [283, 356] on span "Version 1" at bounding box center [271, 363] width 49 height 14
click at [285, 258] on input "text" at bounding box center [270, 270] width 46 height 24
click at [277, 296] on span "Version 3 (Latest Version)" at bounding box center [317, 303] width 141 height 14
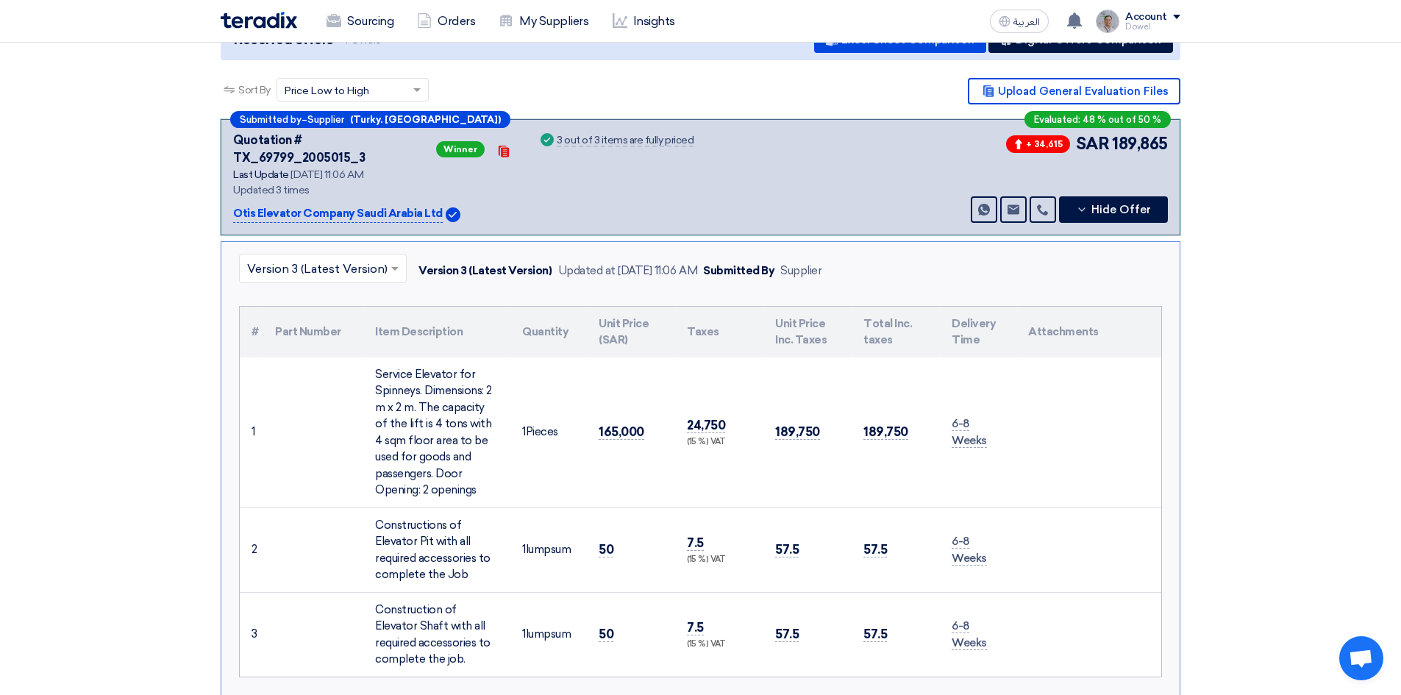
click at [301, 258] on input "text" at bounding box center [315, 270] width 137 height 24
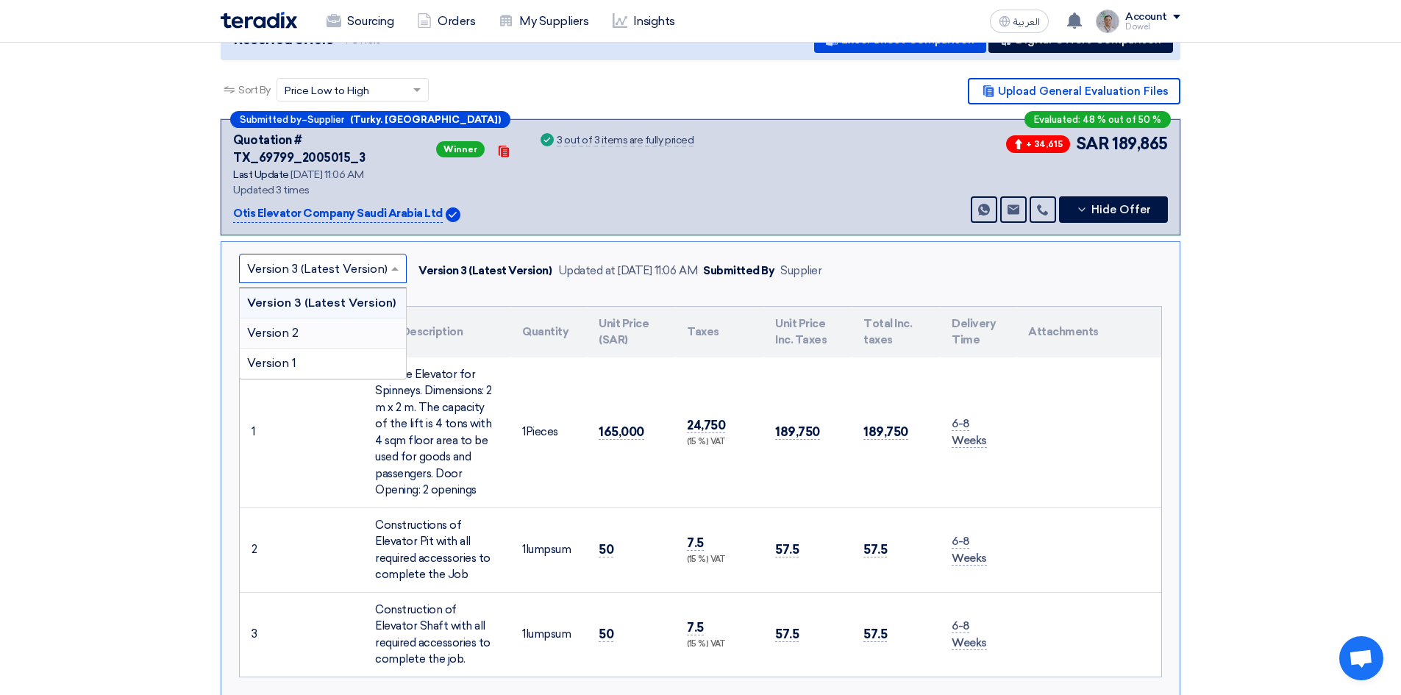
click at [278, 326] on span "Version 2" at bounding box center [272, 333] width 51 height 14
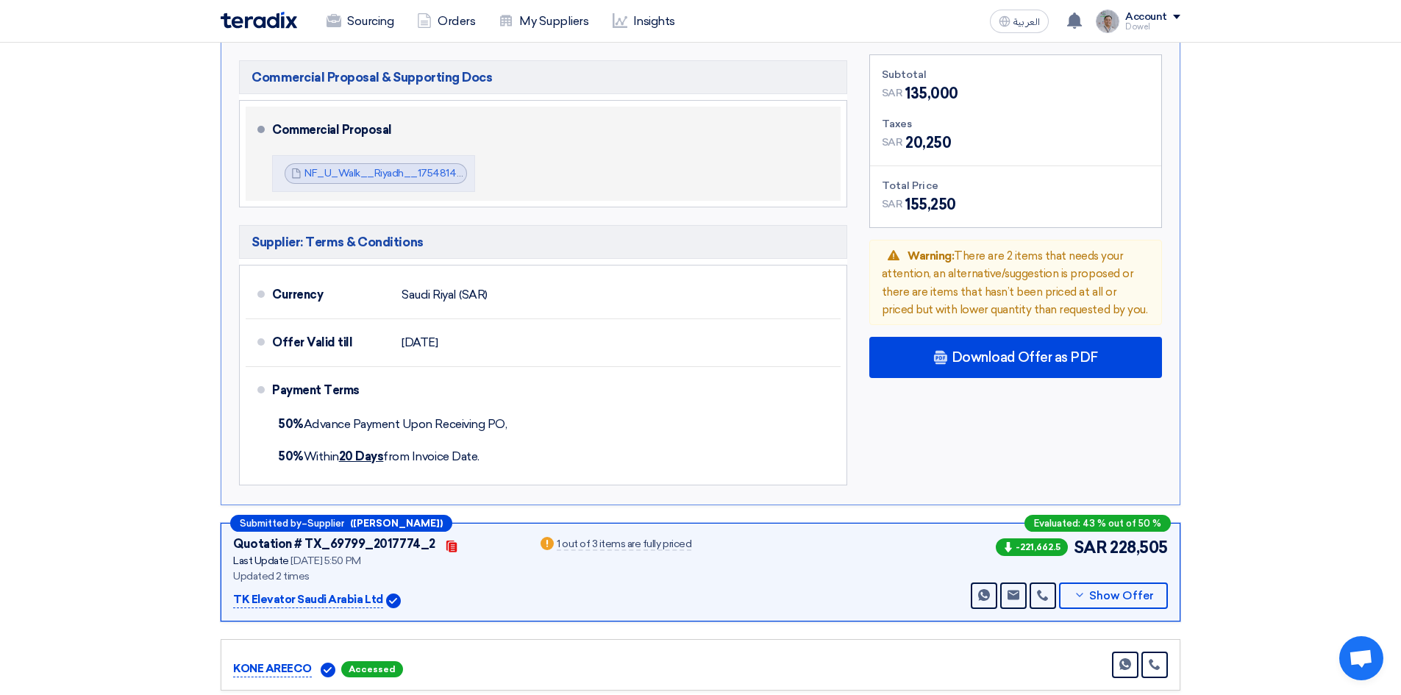
scroll to position [736, 0]
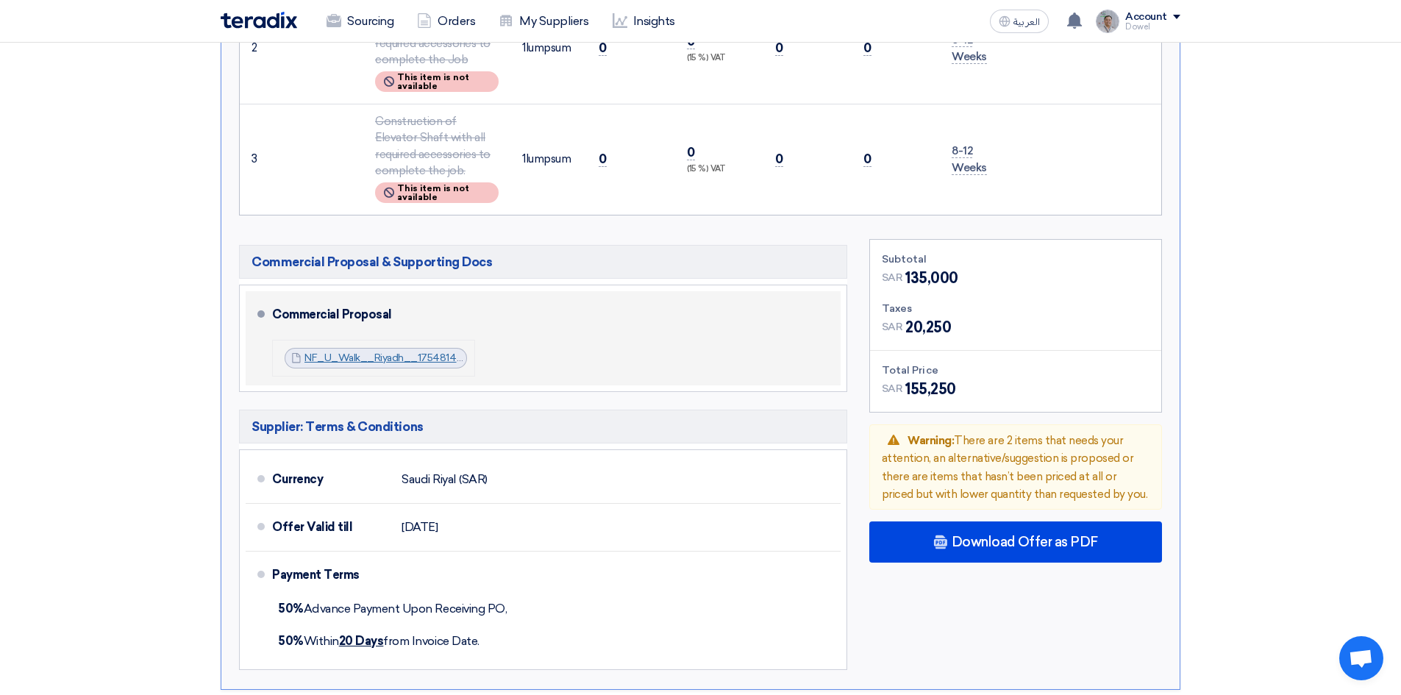
click at [365, 352] on link "NF_U_Walk__Riyadh__1754814140727.pdf" at bounding box center [407, 358] width 205 height 13
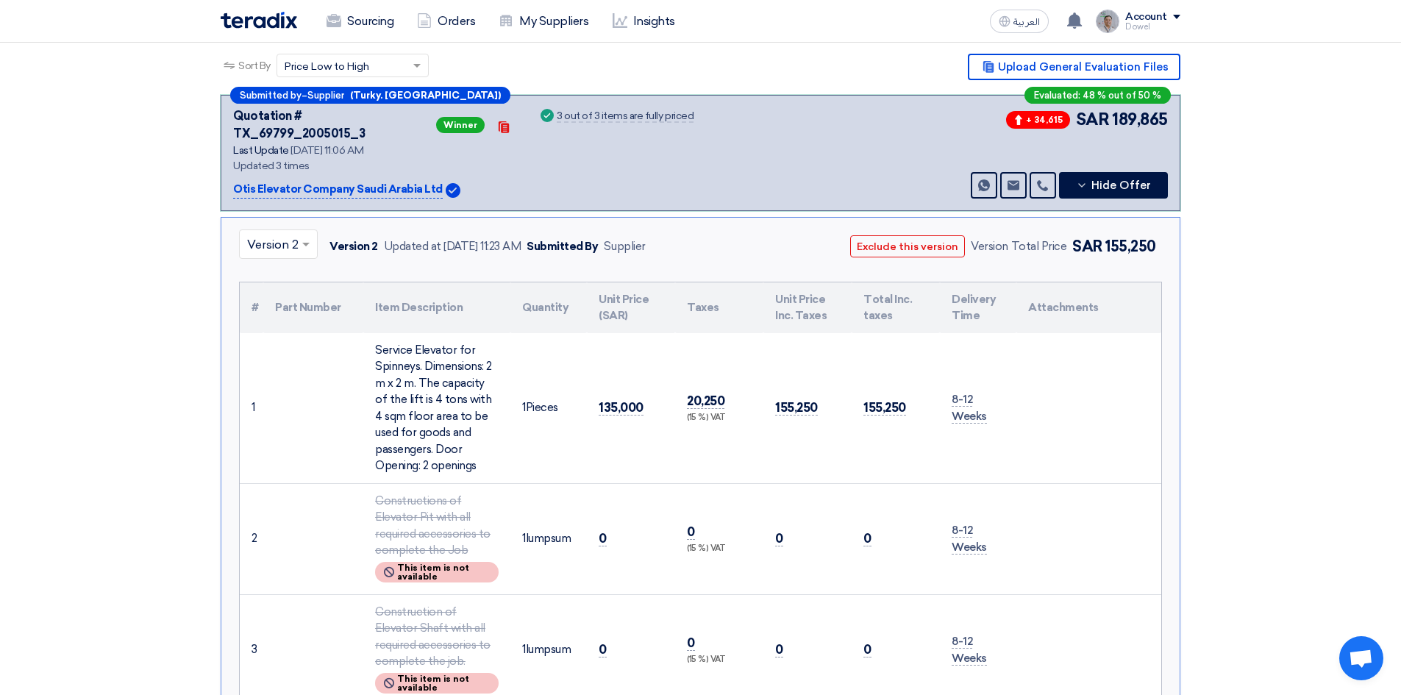
scroll to position [0, 0]
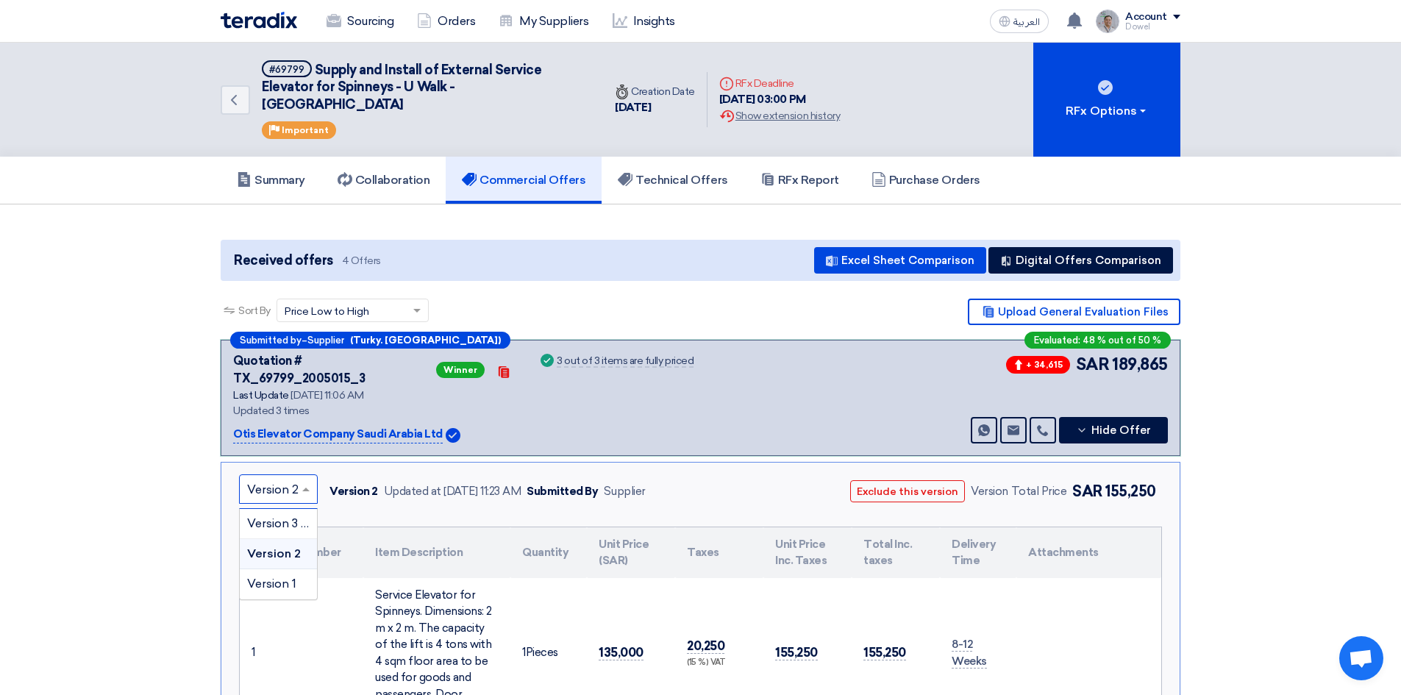
click at [301, 480] on span at bounding box center [308, 489] width 18 height 18
click at [288, 516] on span "Version 3 (Latest Version)" at bounding box center [317, 523] width 141 height 14
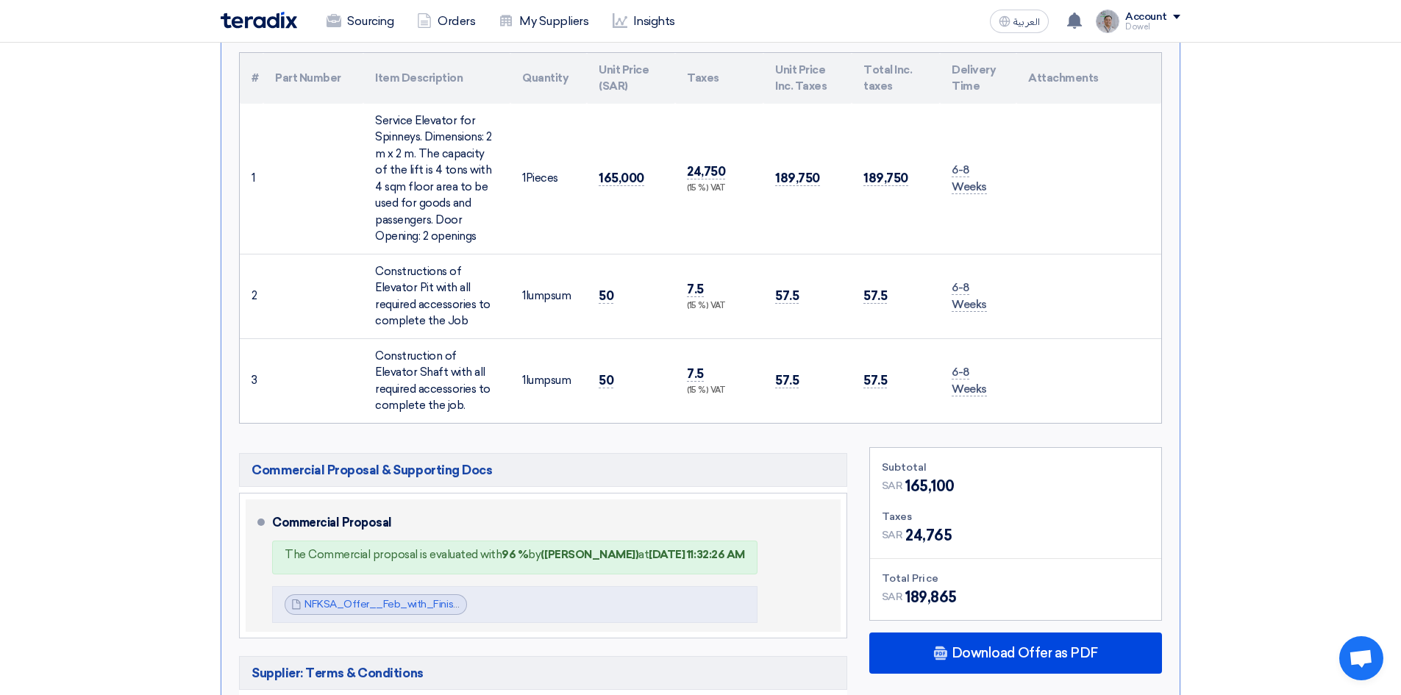
scroll to position [515, 0]
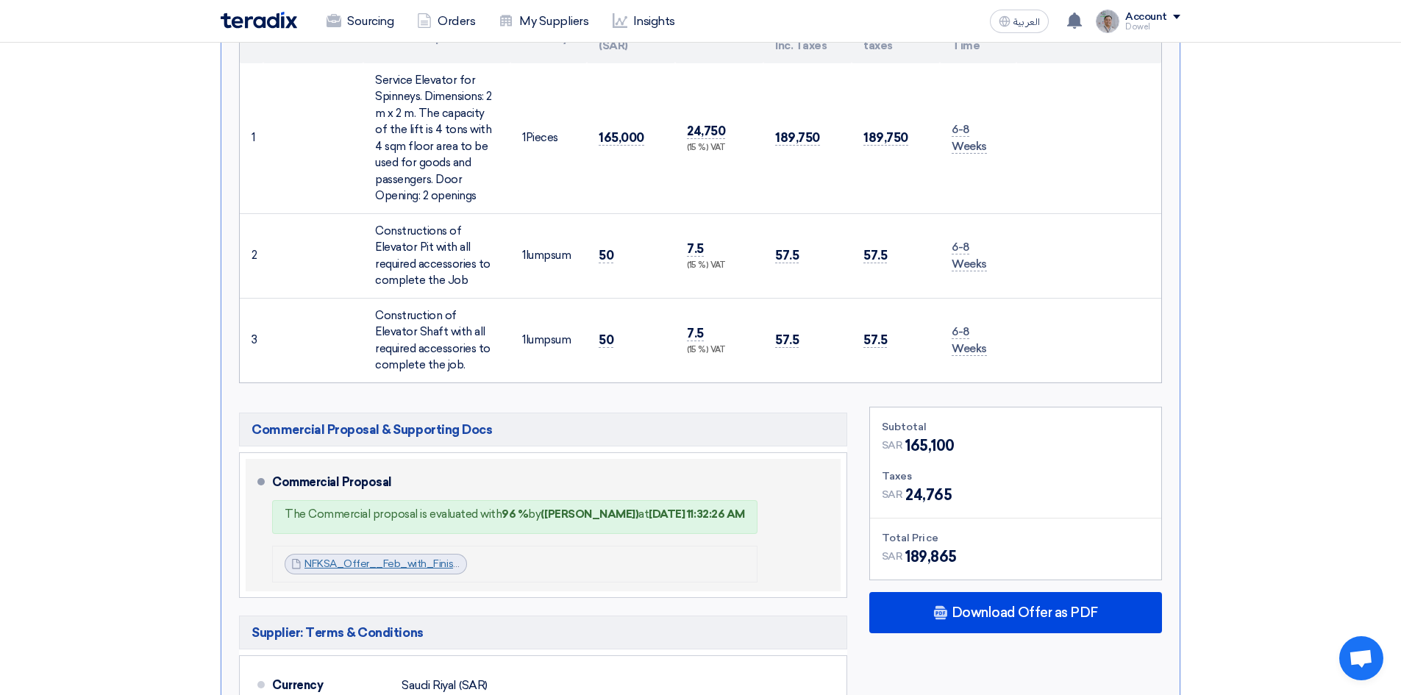
click at [385, 558] on link "NFKSA_Offer__Feb_with_Finishes_1756195480057.pdf" at bounding box center [437, 564] width 265 height 13
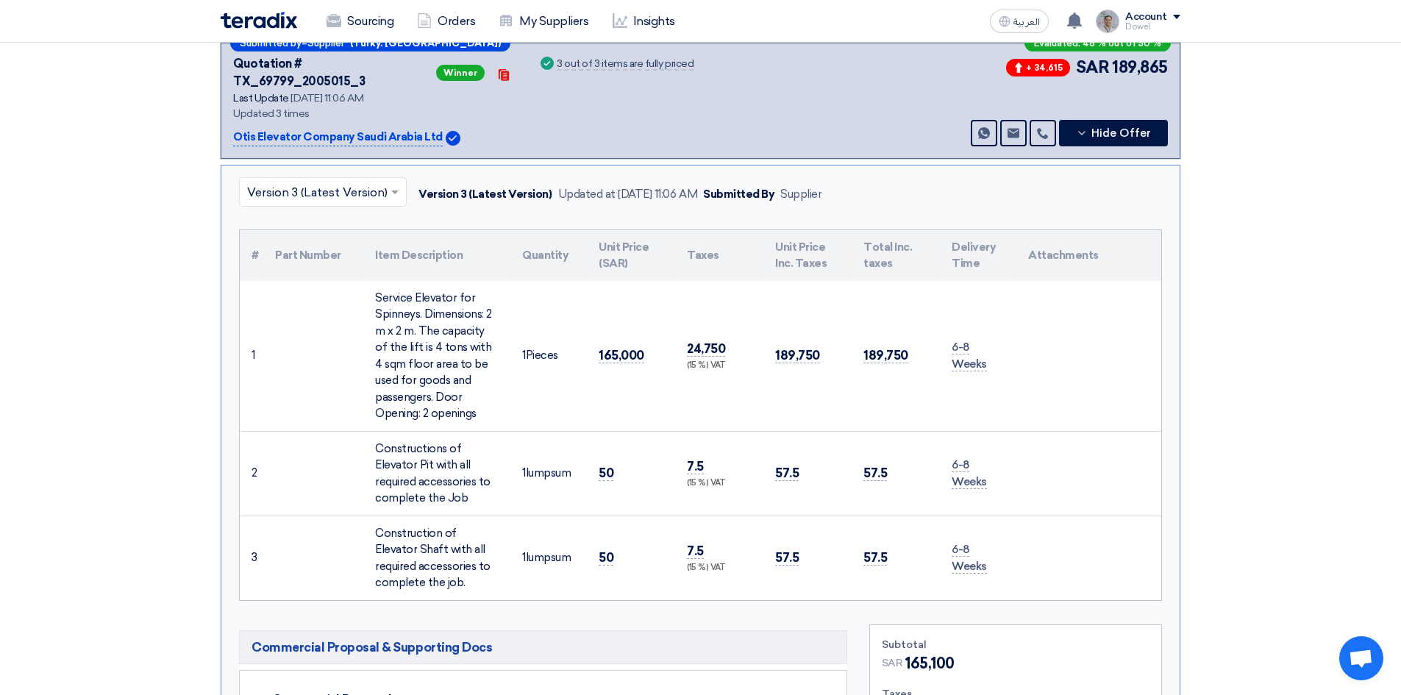
scroll to position [294, 0]
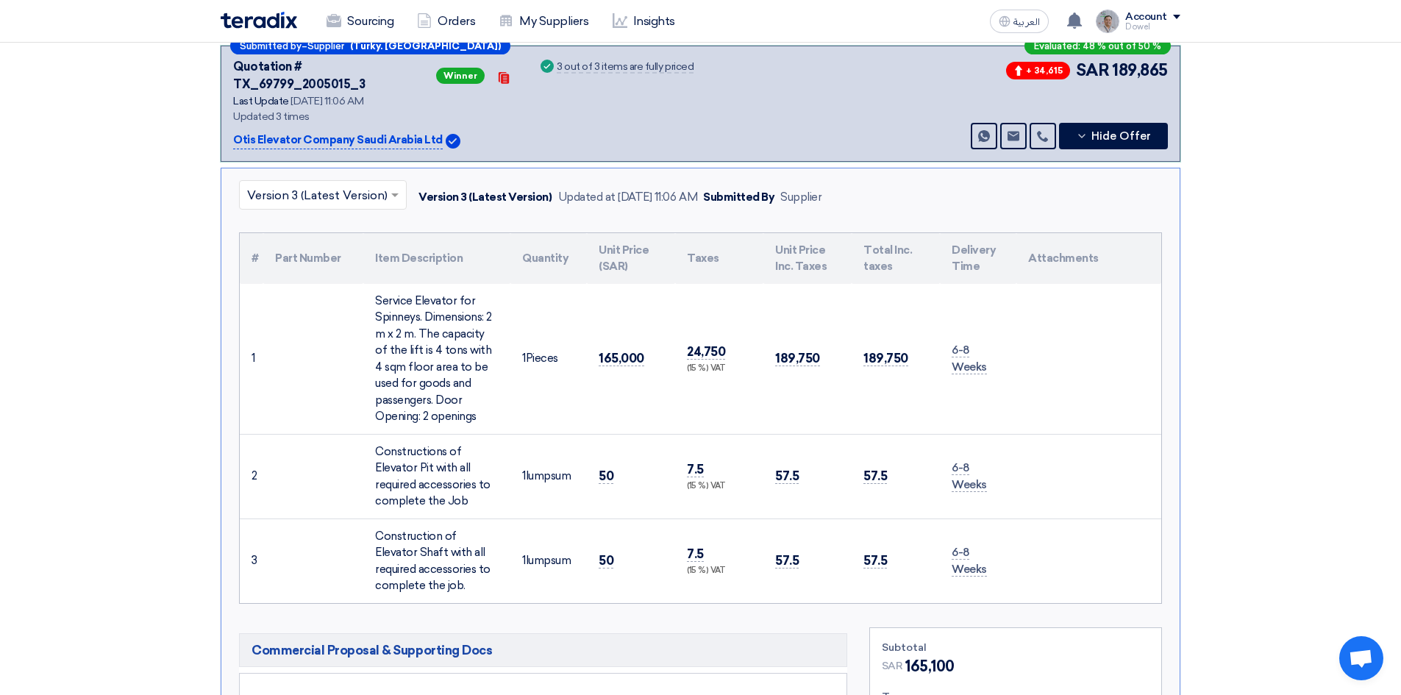
click at [598, 329] on td "165,000" at bounding box center [631, 359] width 88 height 151
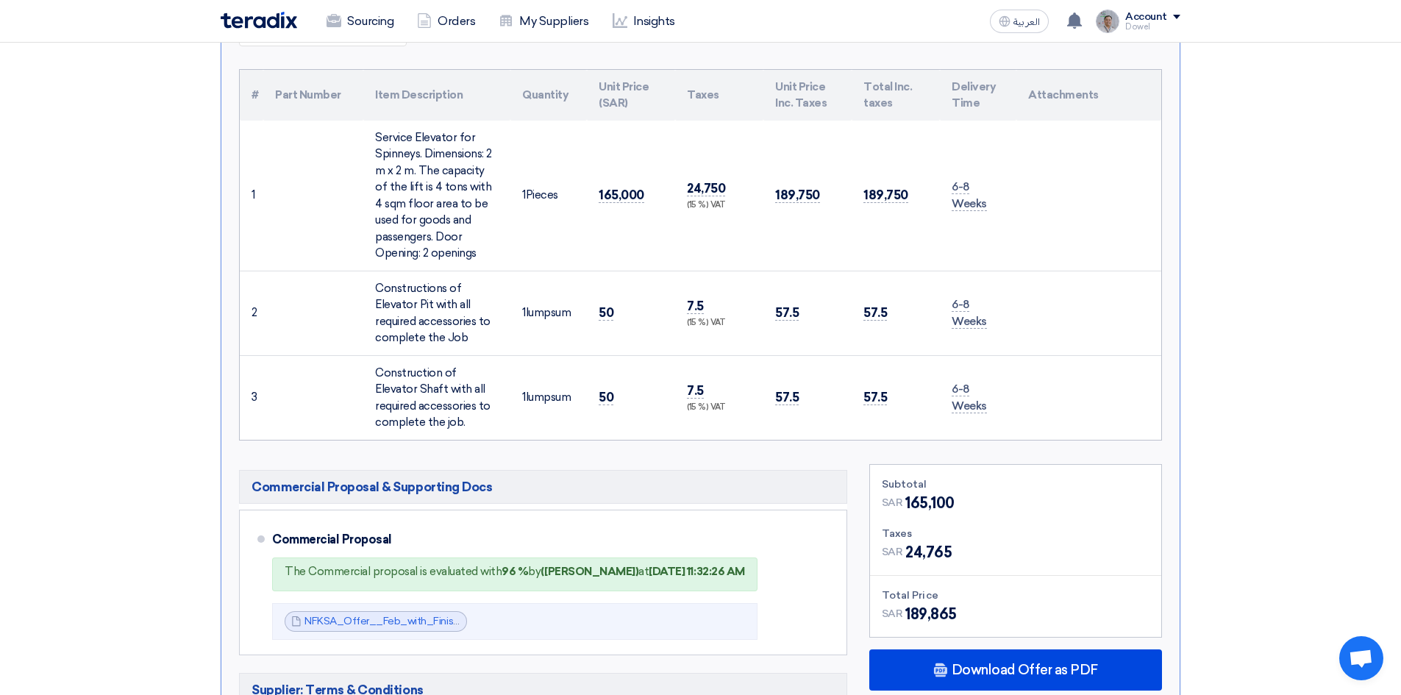
scroll to position [368, 0]
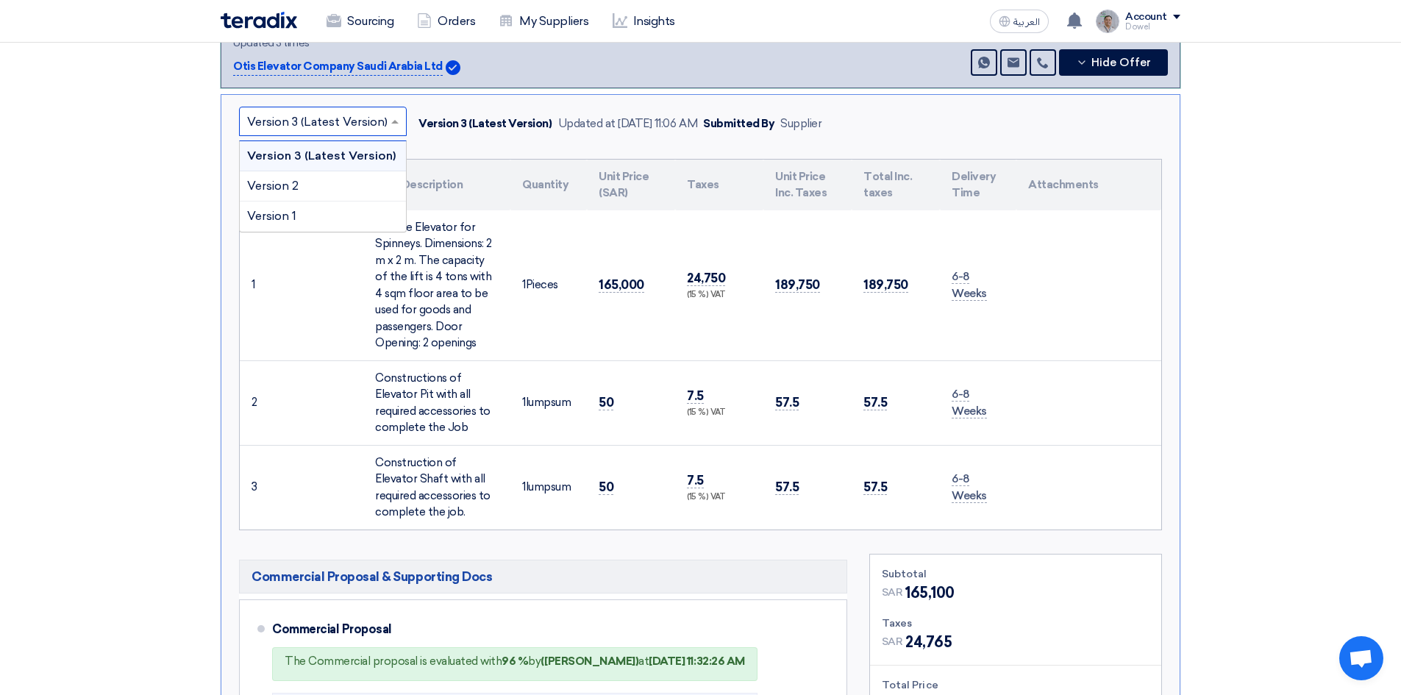
click at [358, 111] on input "text" at bounding box center [315, 123] width 137 height 24
click at [350, 149] on span "Version 3 (Latest Version)" at bounding box center [321, 156] width 149 height 14
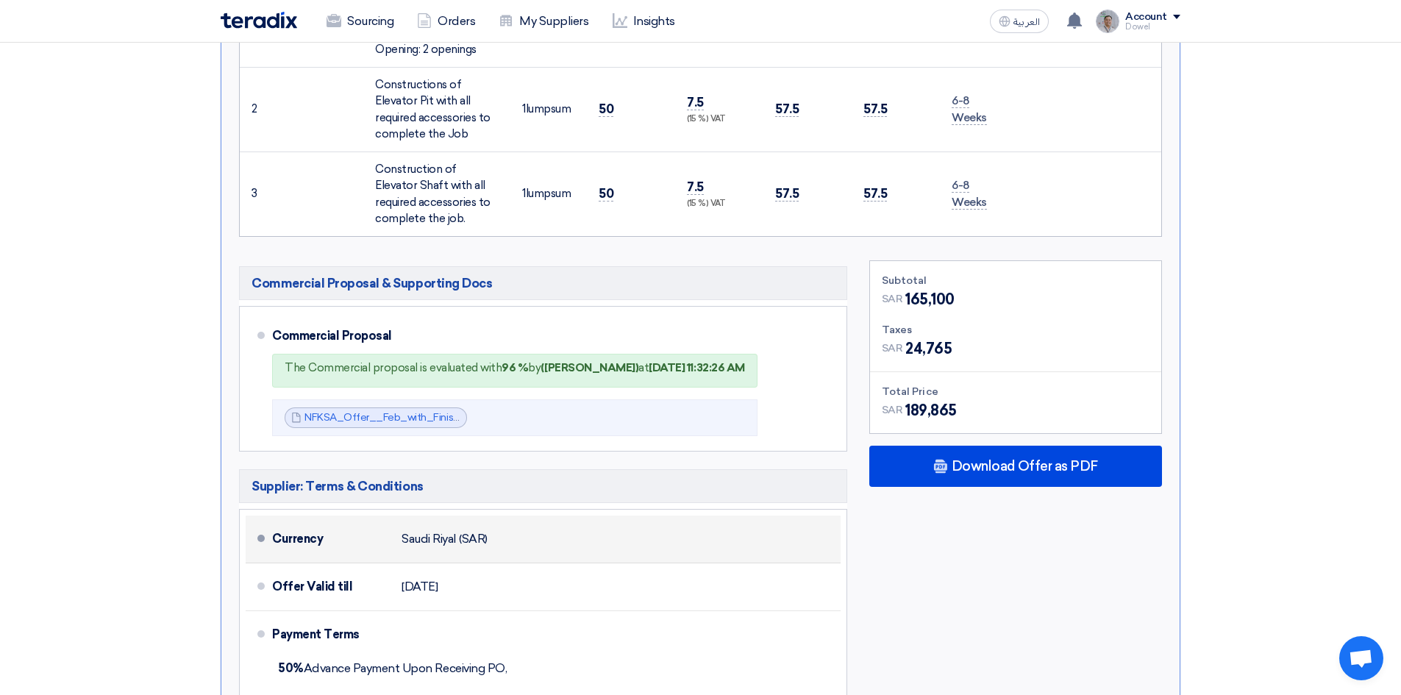
scroll to position [662, 0]
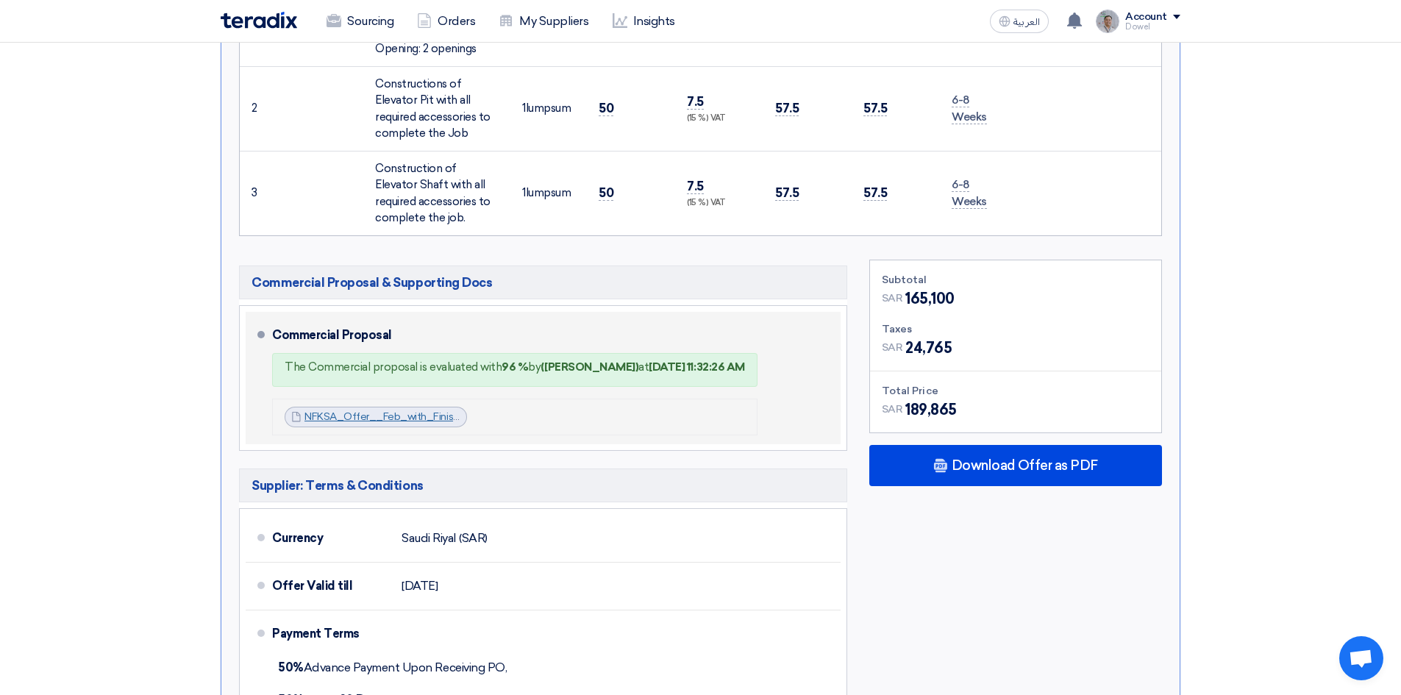
click at [392, 410] on link "NFKSA_Offer__Feb_with_Finishes_1756195480057.pdf" at bounding box center [437, 416] width 265 height 13
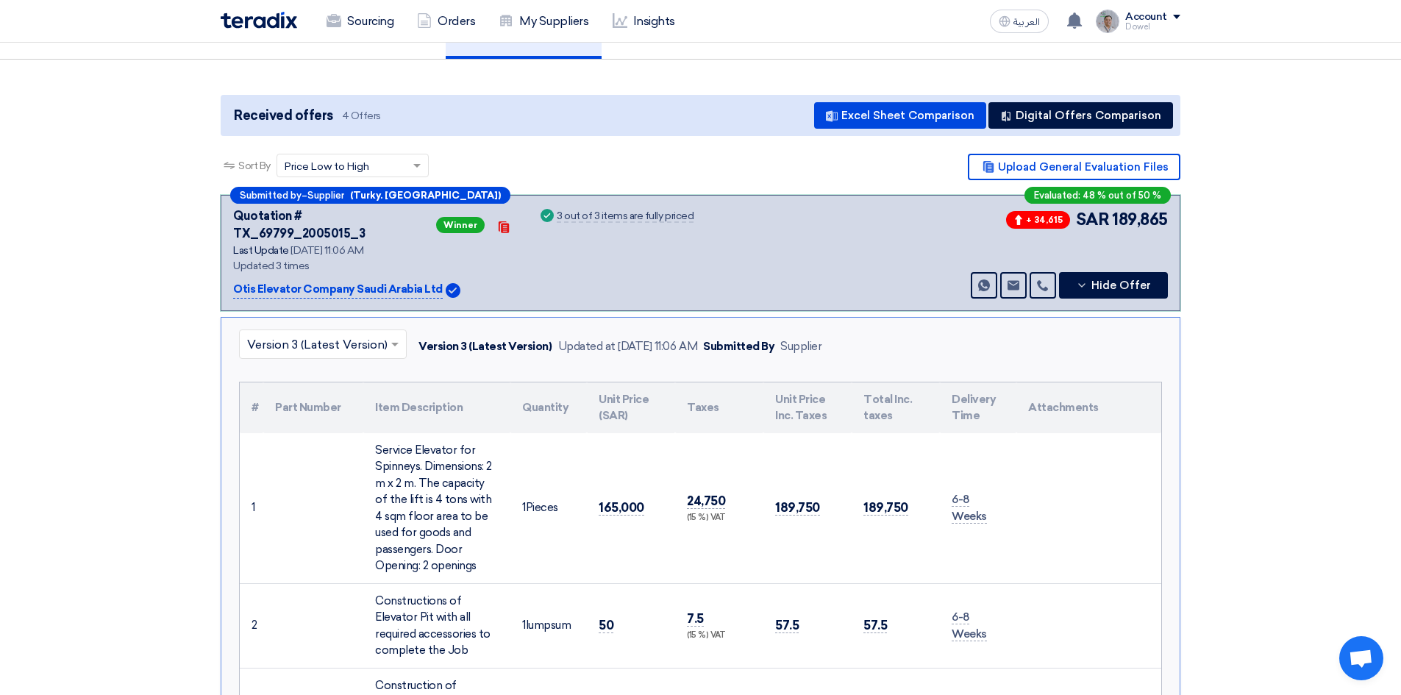
scroll to position [0, 0]
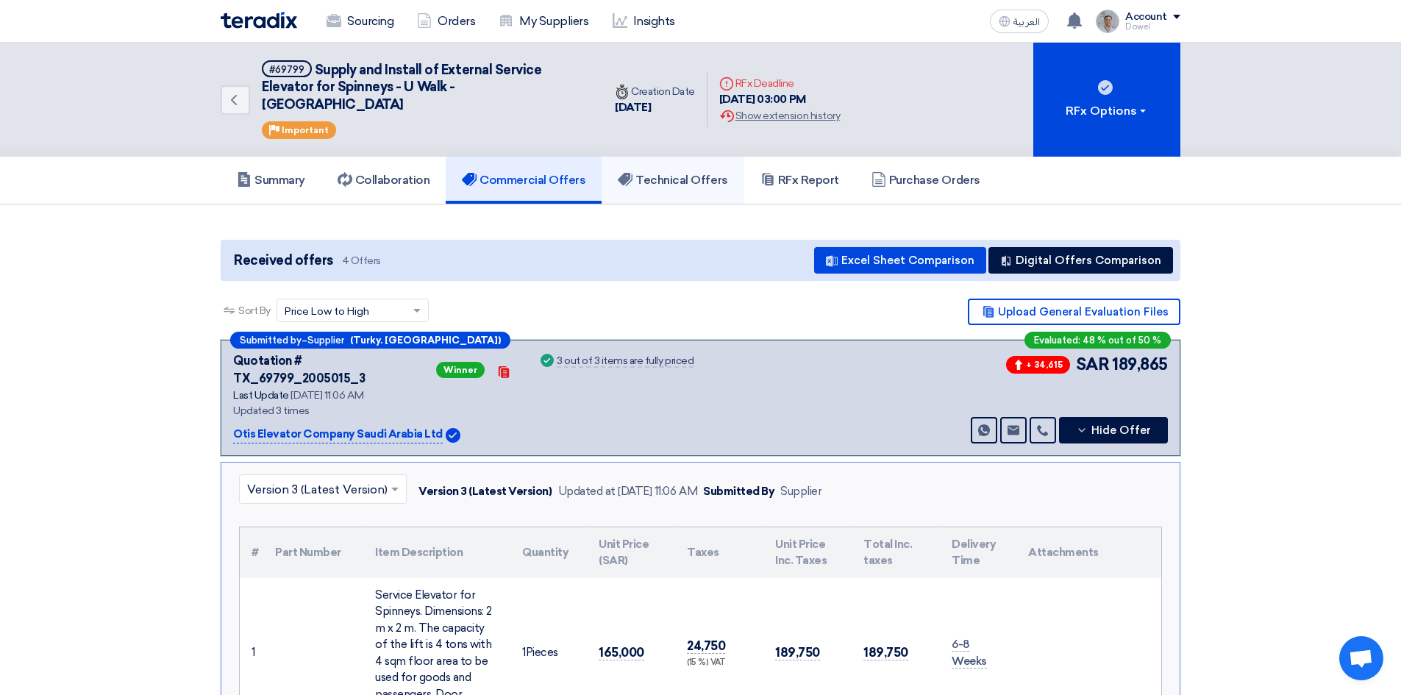
click at [700, 157] on link "Technical Offers" at bounding box center [673, 180] width 142 height 47
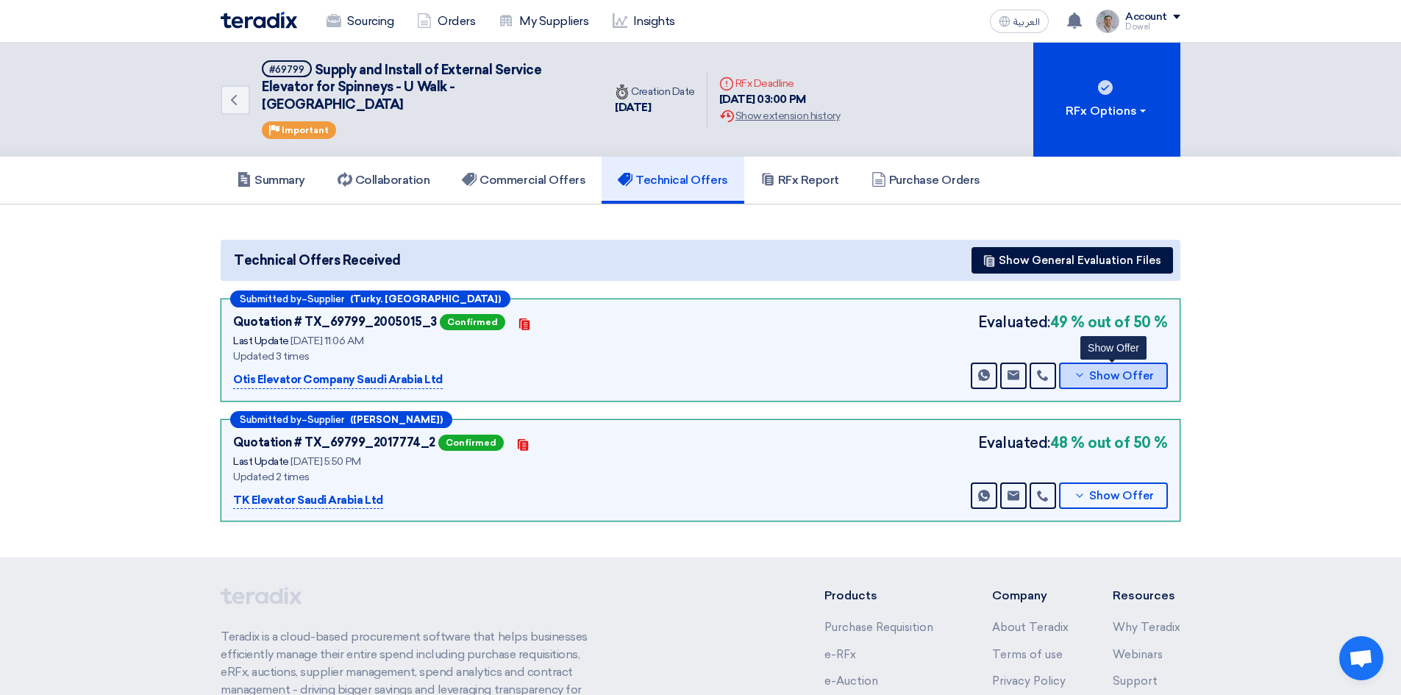
click at [1143, 371] on span "Show Offer" at bounding box center [1121, 376] width 65 height 11
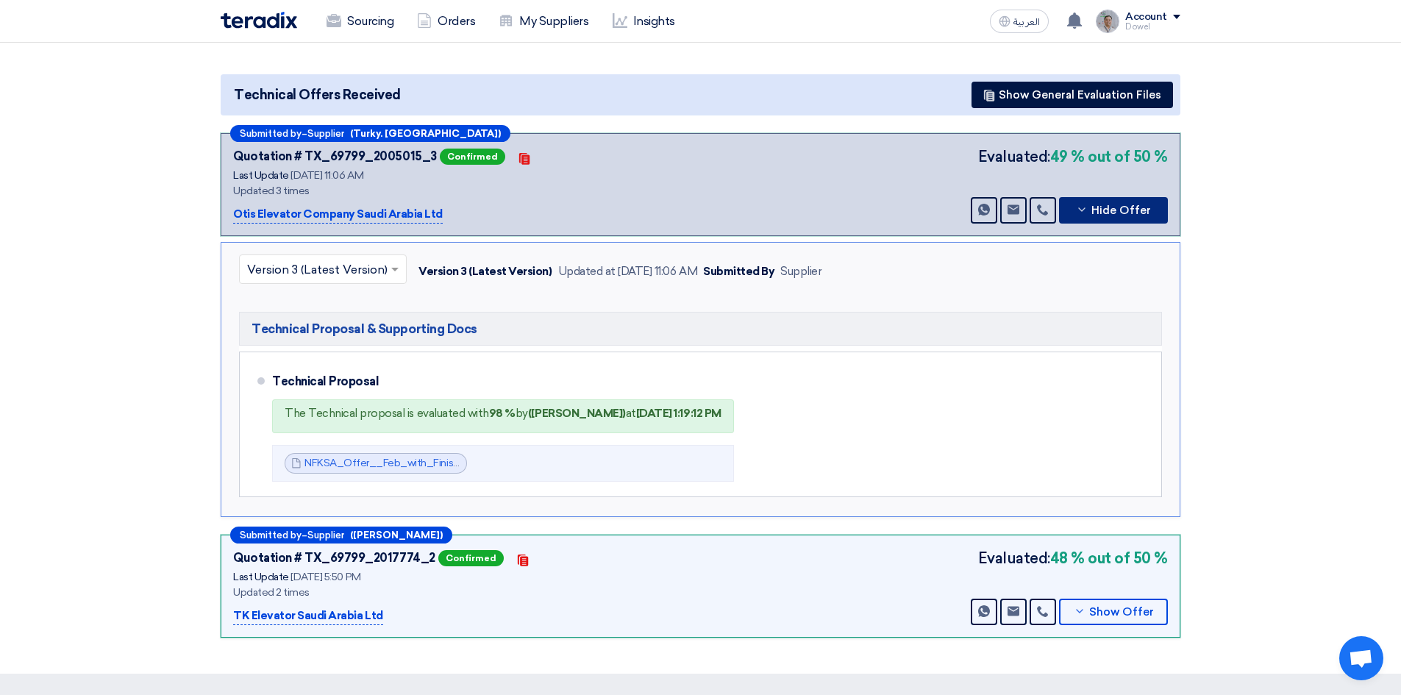
scroll to position [221, 0]
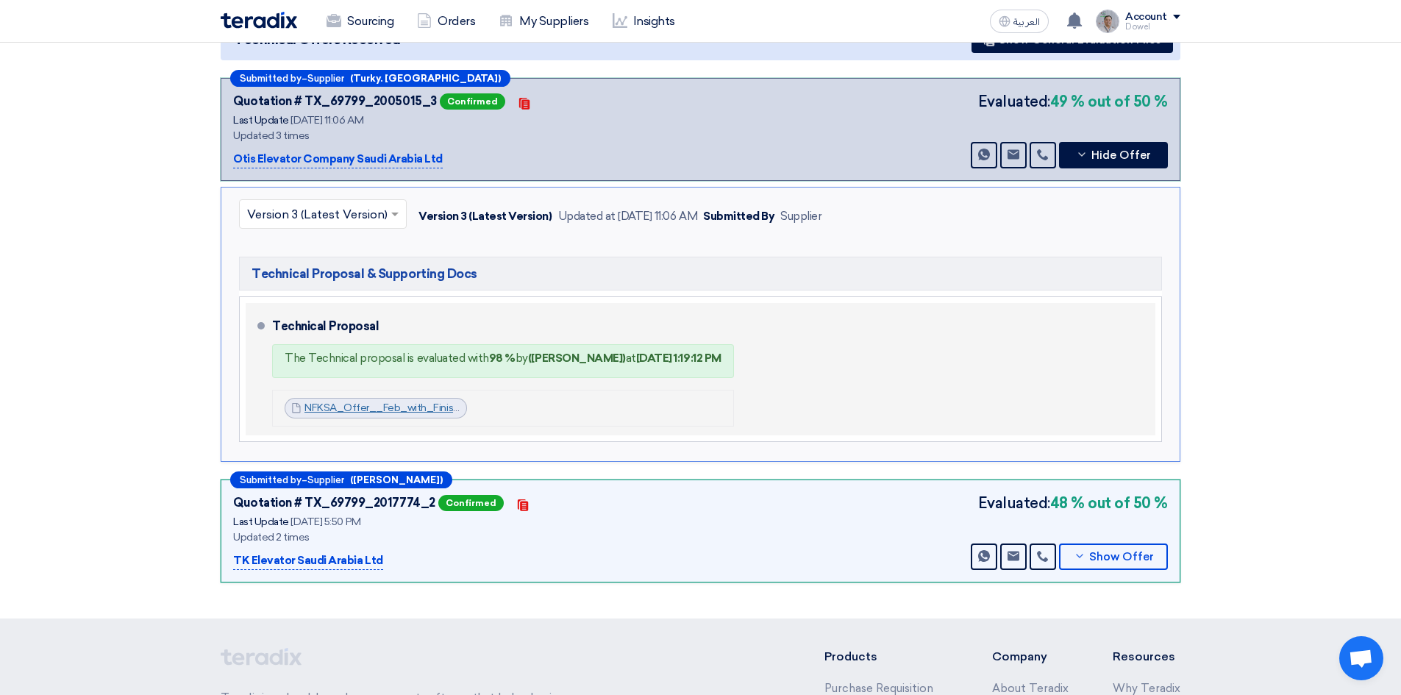
click at [380, 402] on link "NFKSA_Offer__Feb_with_Finishes_1756195540520.pdf" at bounding box center [436, 408] width 263 height 13
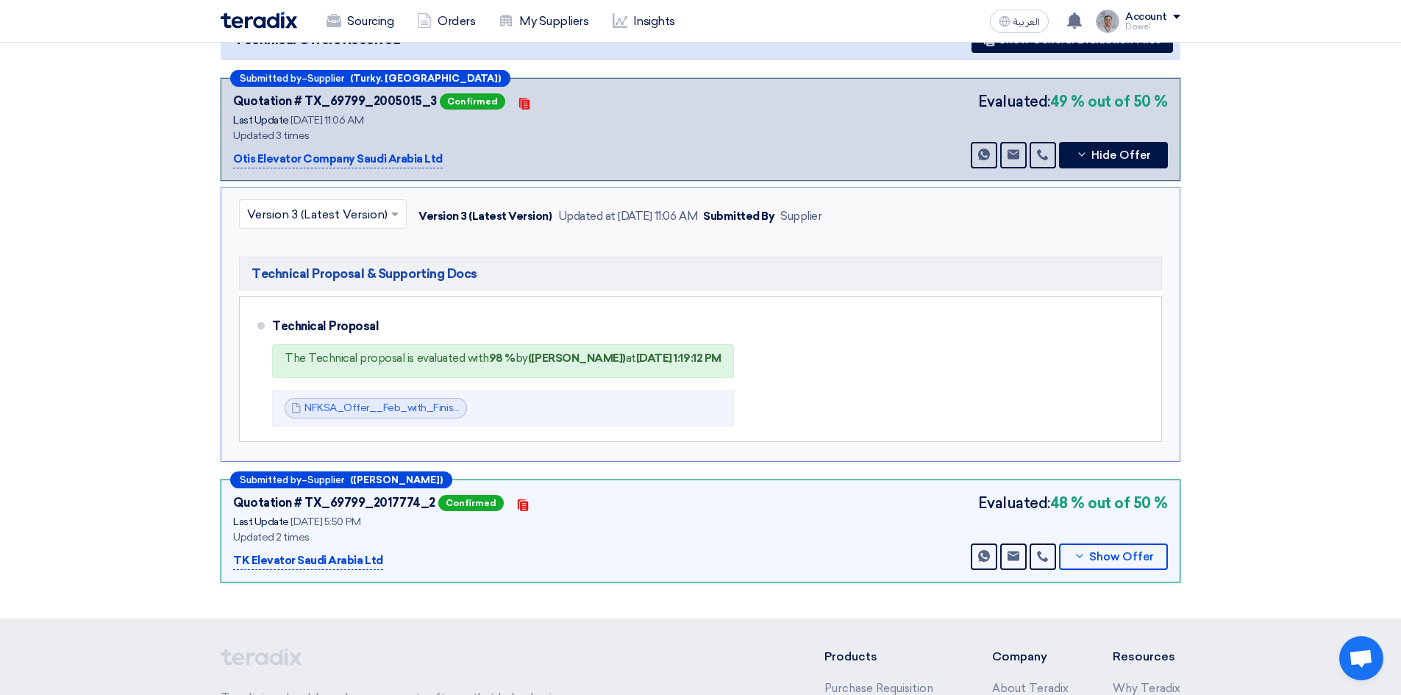
scroll to position [0, 0]
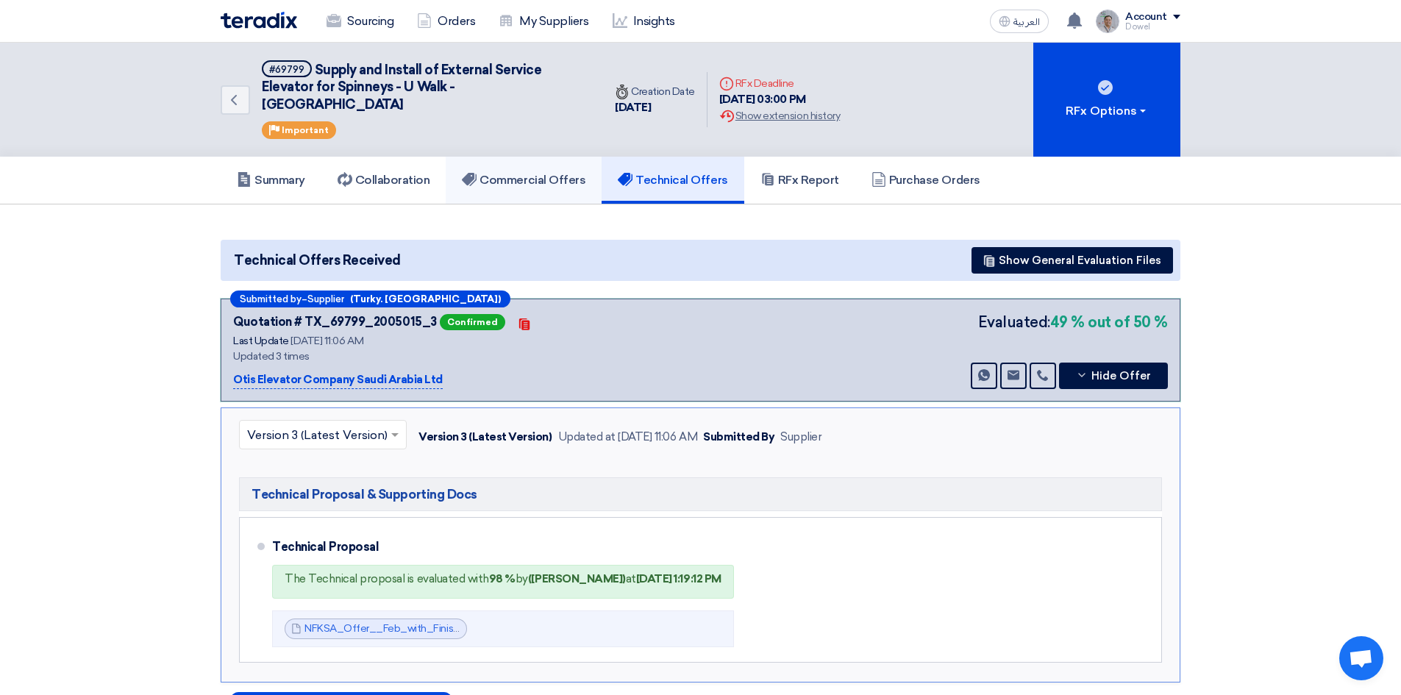
click at [526, 173] on h5 "Commercial Offers" at bounding box center [524, 180] width 124 height 15
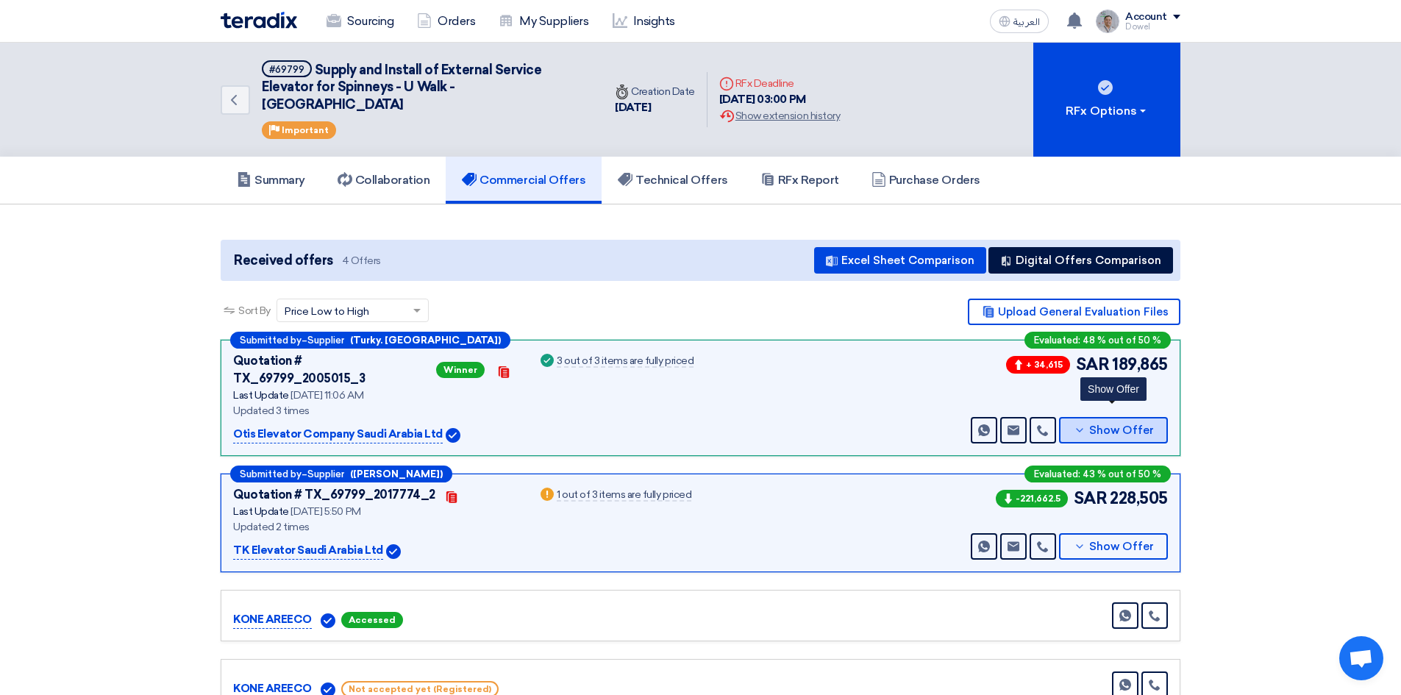
click at [1100, 425] on span "Show Offer" at bounding box center [1121, 430] width 65 height 11
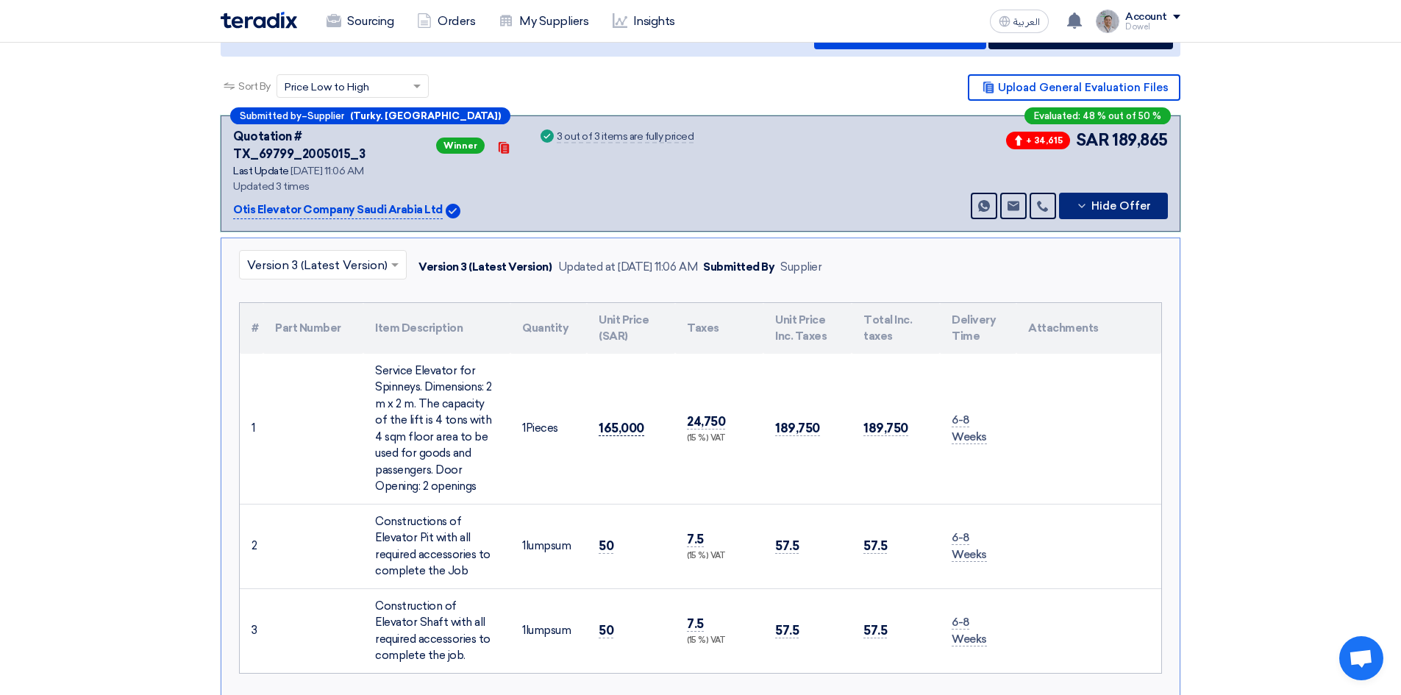
scroll to position [221, 0]
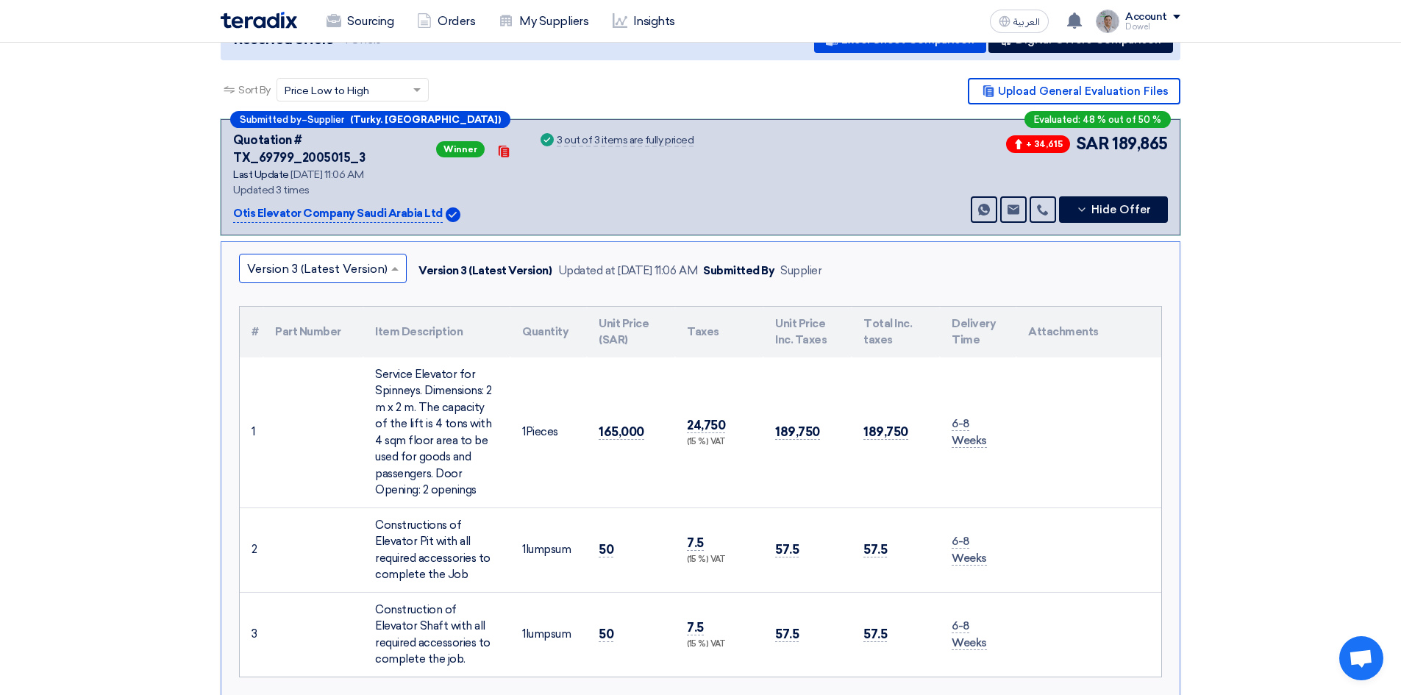
drag, startPoint x: 351, startPoint y: 242, endPoint x: 336, endPoint y: 274, distance: 35.6
click at [350, 258] on input "text" at bounding box center [315, 270] width 137 height 24
click at [310, 319] on div "Version 2" at bounding box center [323, 334] width 166 height 30
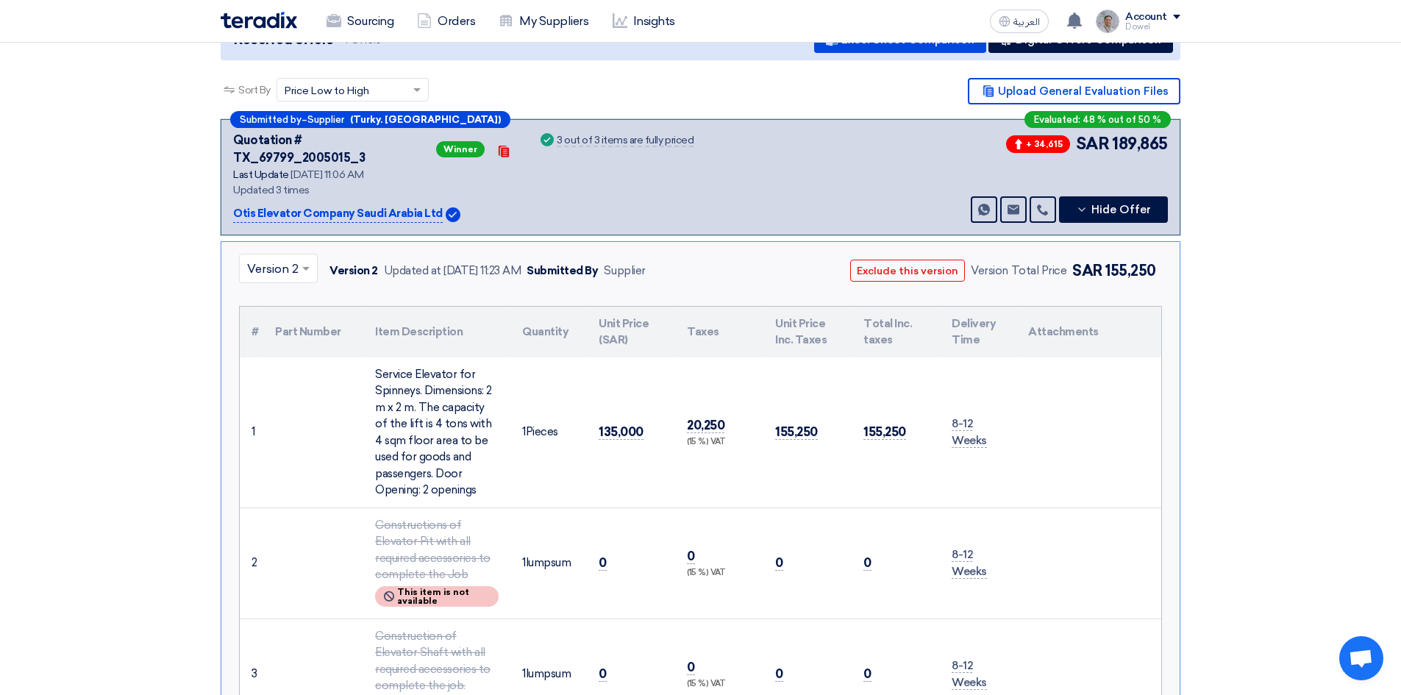
click at [299, 260] on span at bounding box center [308, 269] width 18 height 18
click at [283, 356] on span "Version 1" at bounding box center [271, 363] width 49 height 14
click at [288, 258] on input "text" at bounding box center [270, 270] width 46 height 24
click at [273, 296] on span "Version 3 (Latest Version)" at bounding box center [317, 303] width 141 height 14
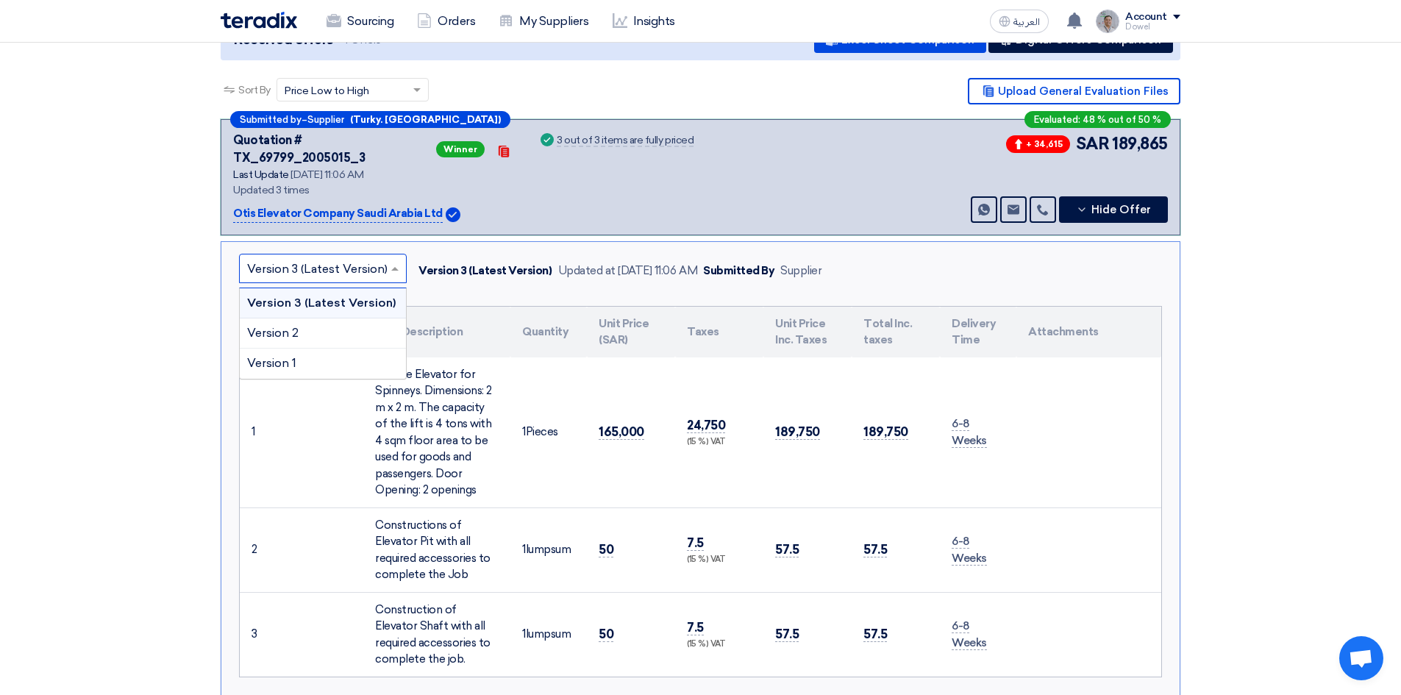
drag, startPoint x: 365, startPoint y: 242, endPoint x: 357, endPoint y: 252, distance: 13.1
click at [365, 258] on input "text" at bounding box center [315, 270] width 137 height 24
click at [290, 326] on span "Version 2" at bounding box center [272, 333] width 51 height 14
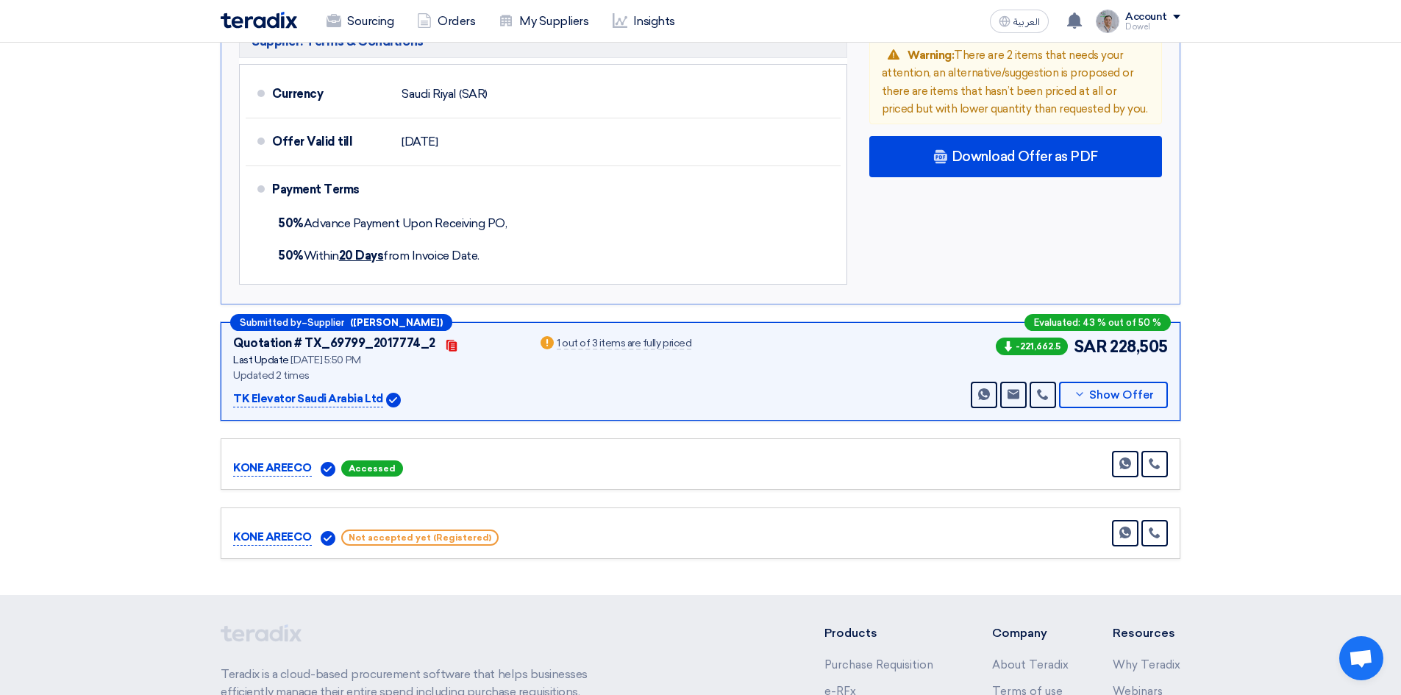
scroll to position [883, 0]
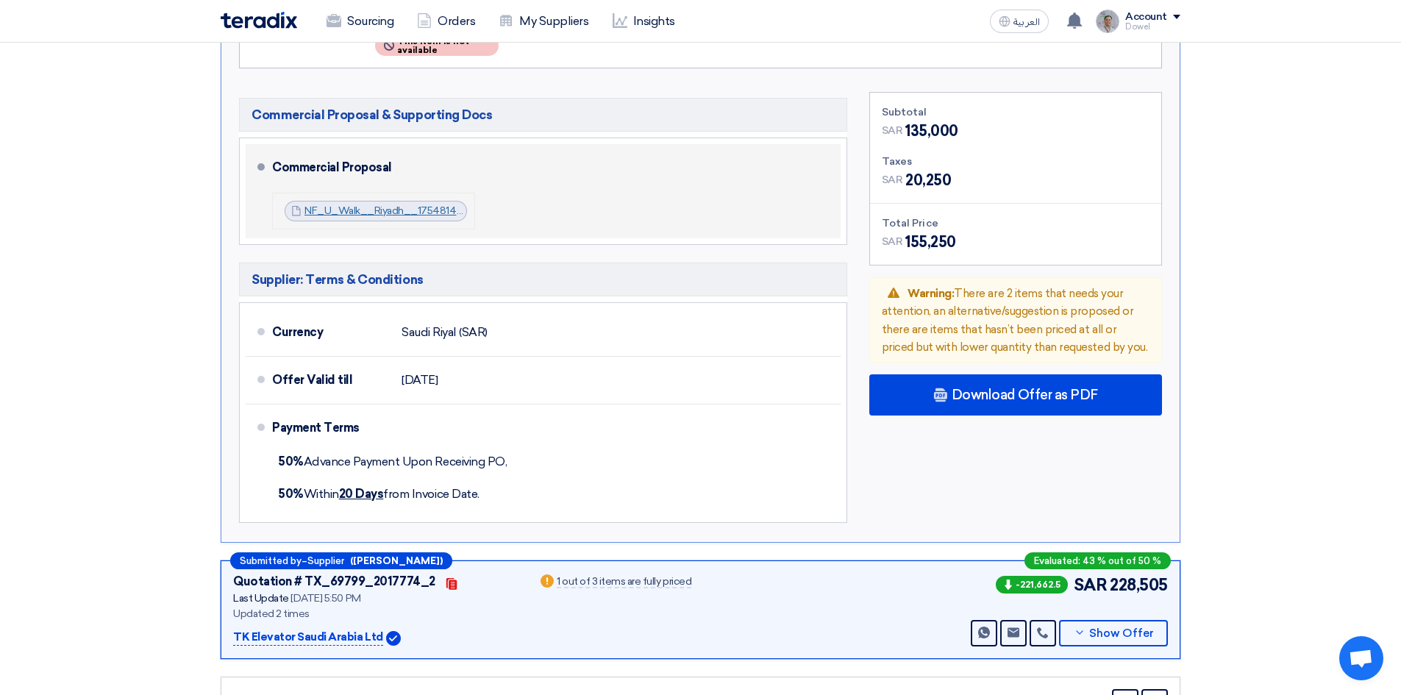
click at [358, 205] on link "NF_U_Walk__Riyadh__1754814140727.pdf" at bounding box center [407, 211] width 205 height 13
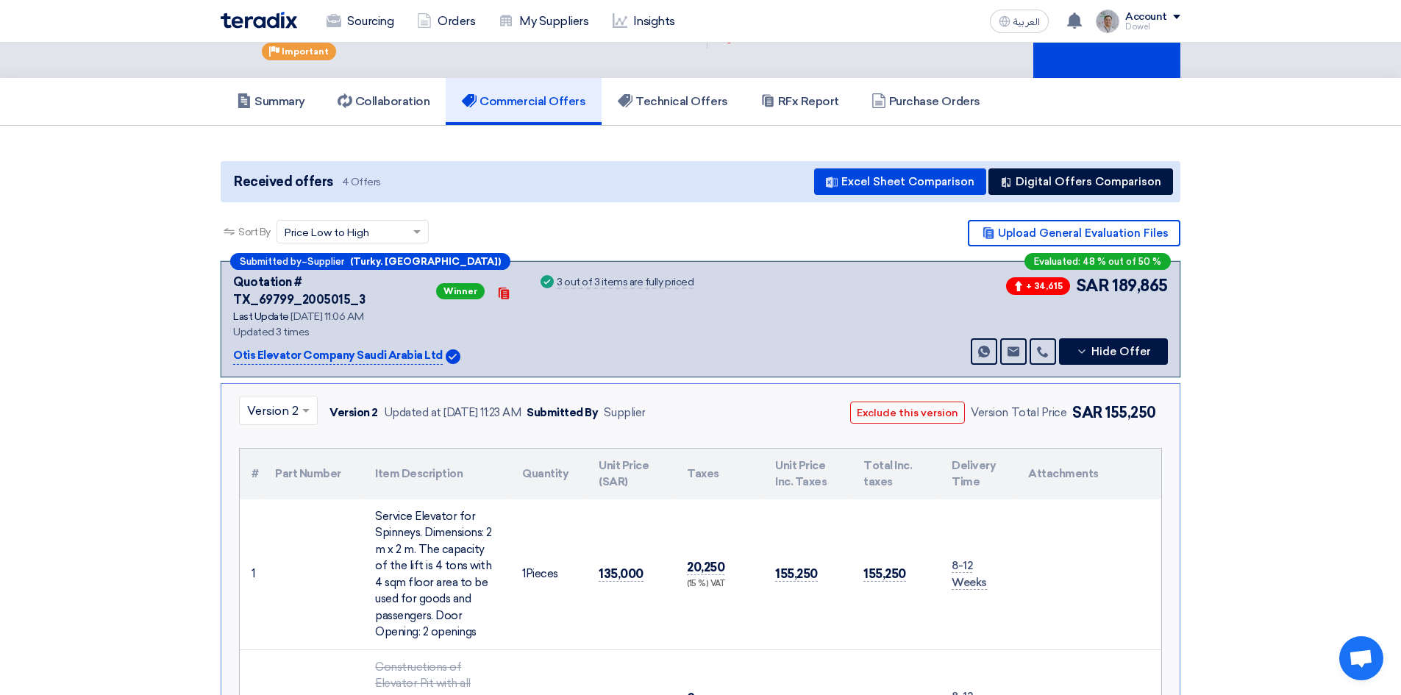
scroll to position [74, 0]
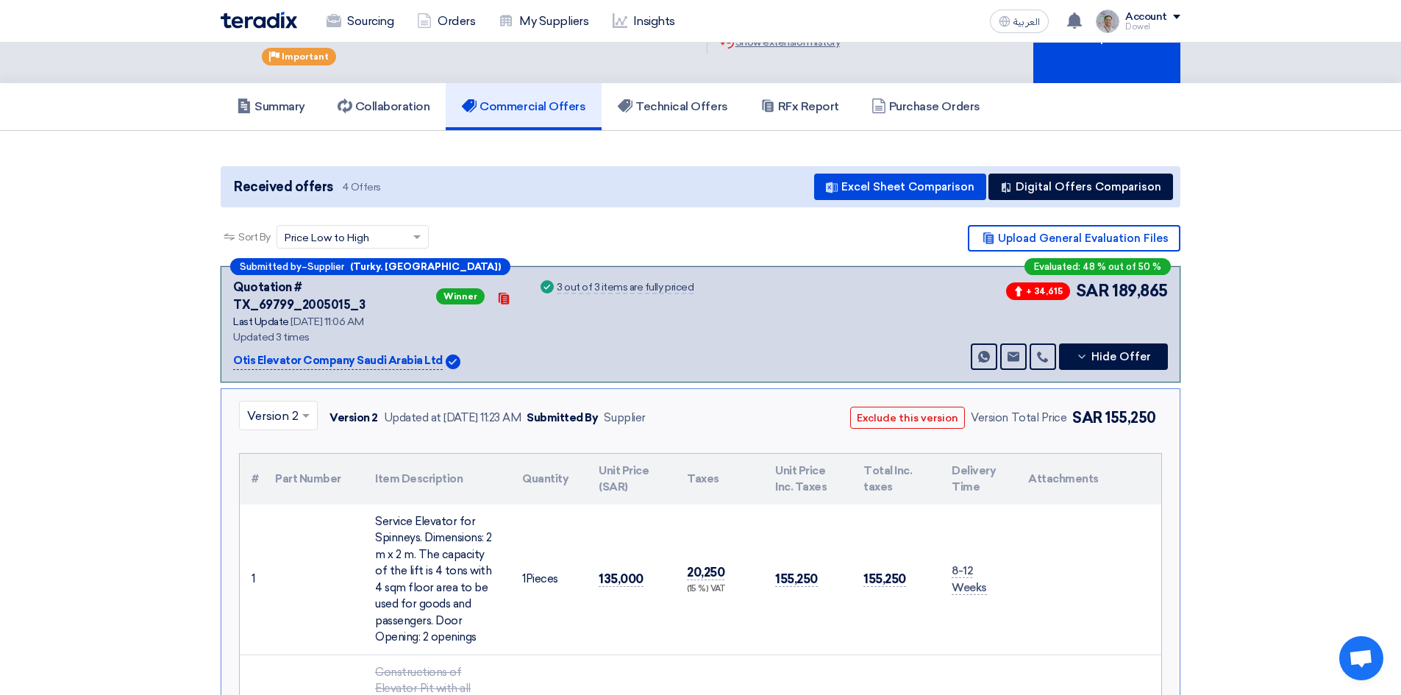
click at [290, 405] on input "text" at bounding box center [271, 417] width 48 height 24
click at [286, 503] on span "Version 1" at bounding box center [271, 510] width 49 height 14
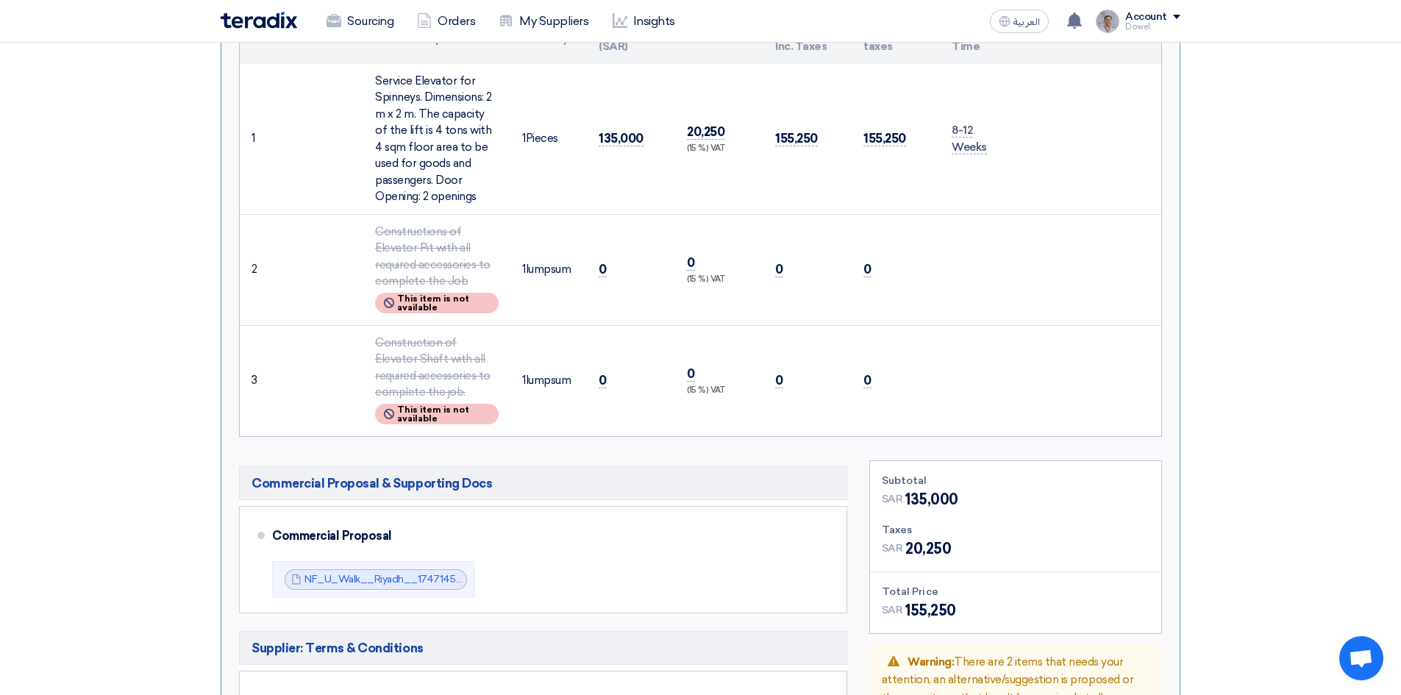
scroll to position [662, 0]
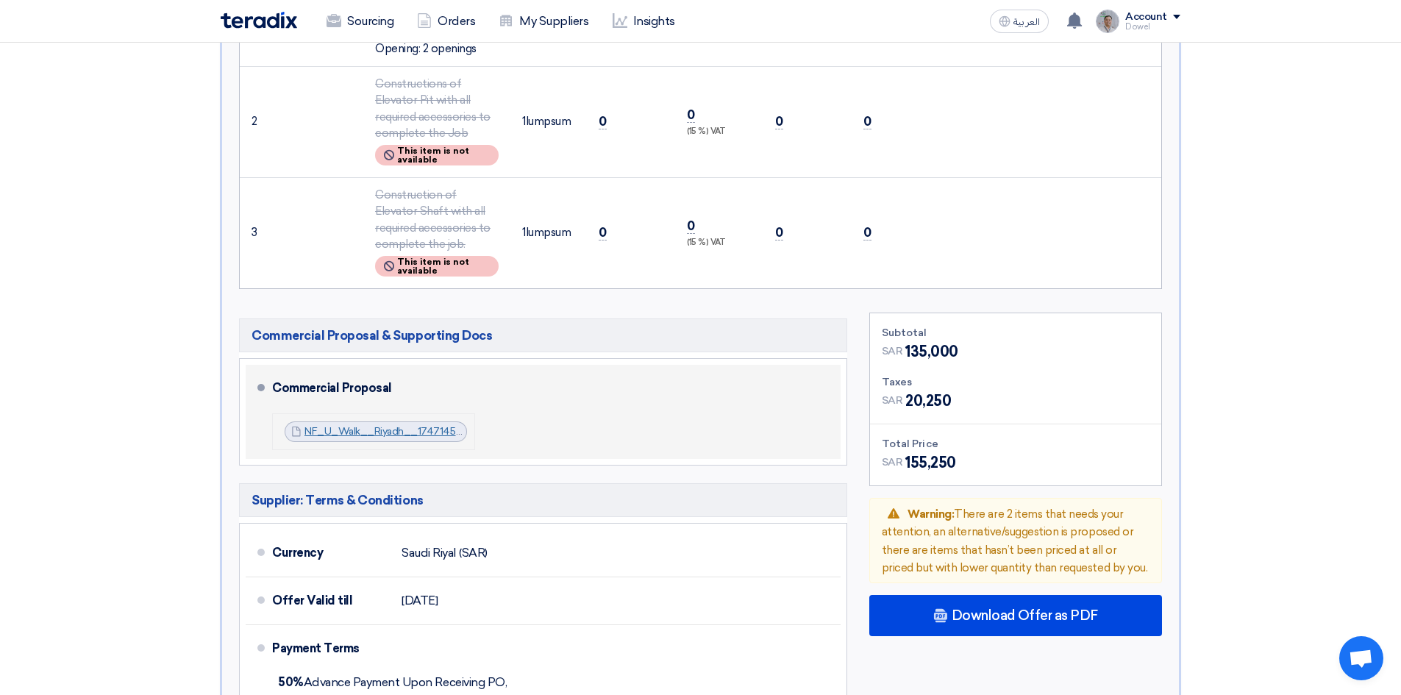
click at [391, 425] on link "NF_U_Walk__Riyadh__1747145541827.pdf" at bounding box center [407, 431] width 204 height 13
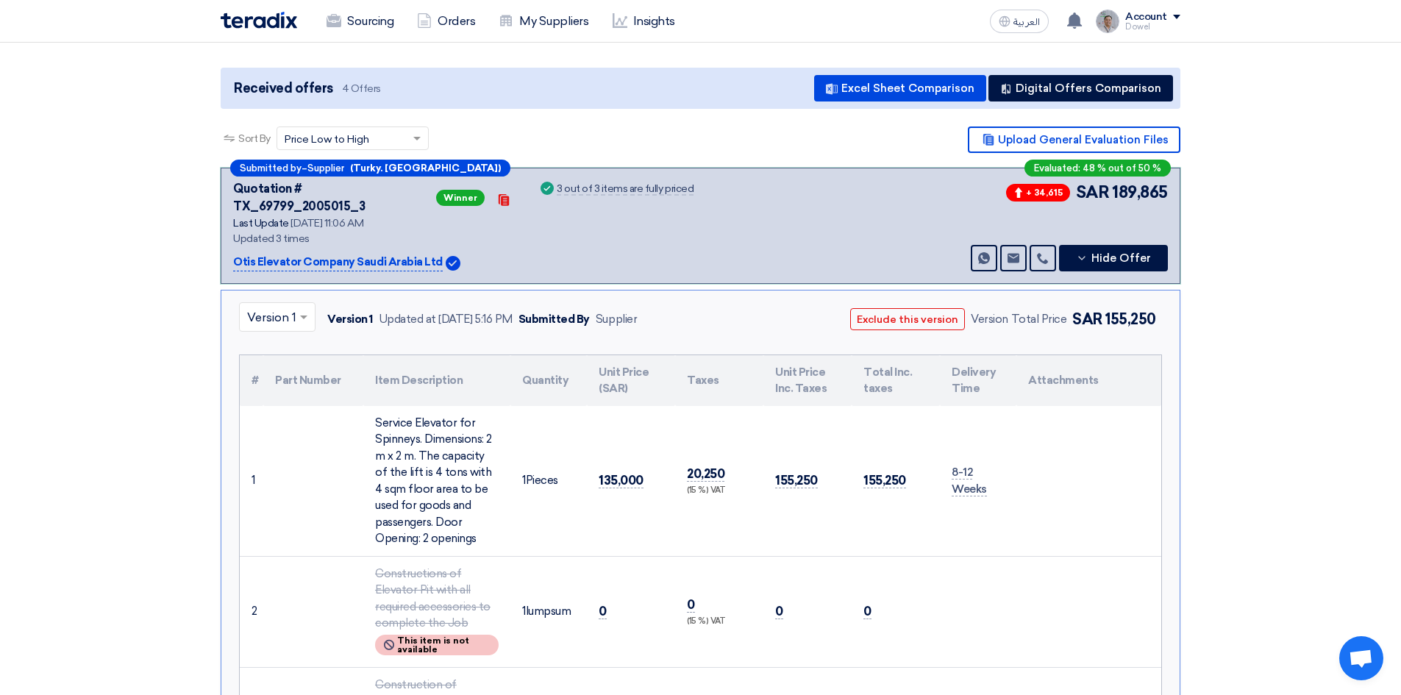
scroll to position [368, 0]
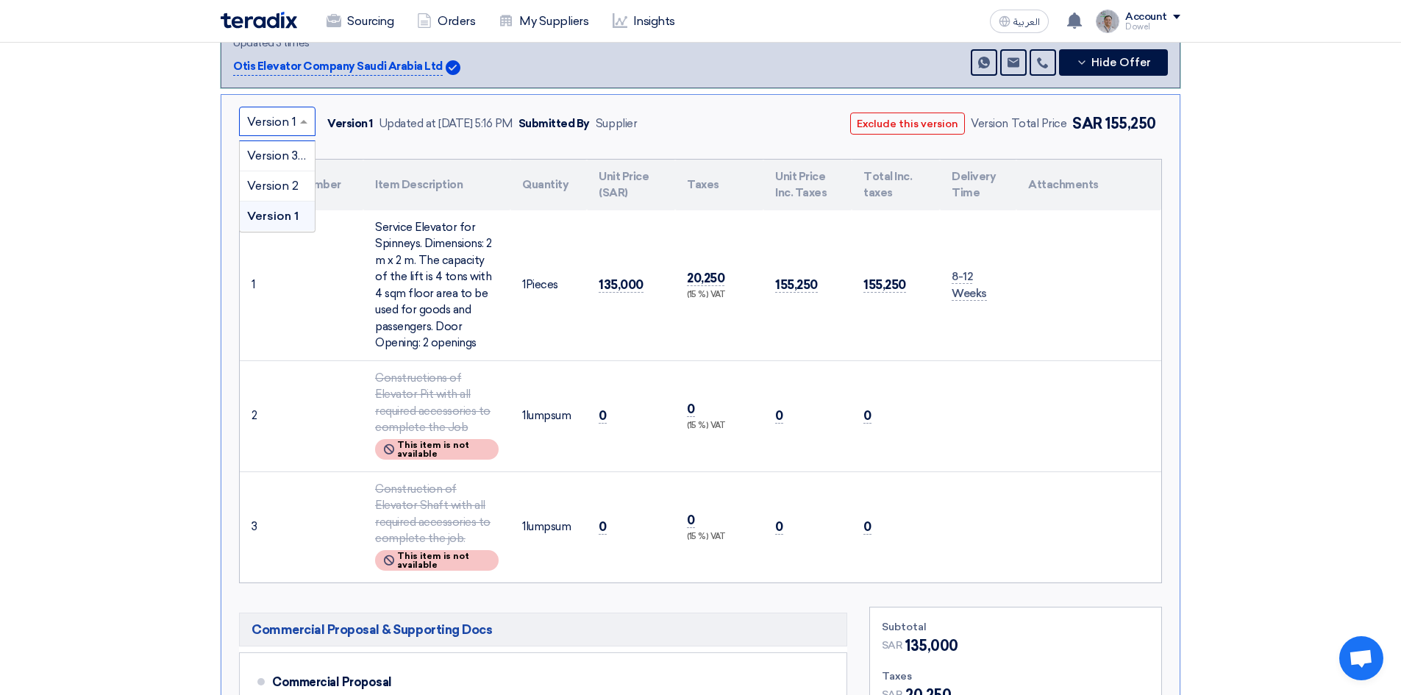
click at [297, 110] on div at bounding box center [277, 122] width 75 height 24
click at [274, 149] on span "Version 3 (Latest Version)" at bounding box center [317, 156] width 141 height 14
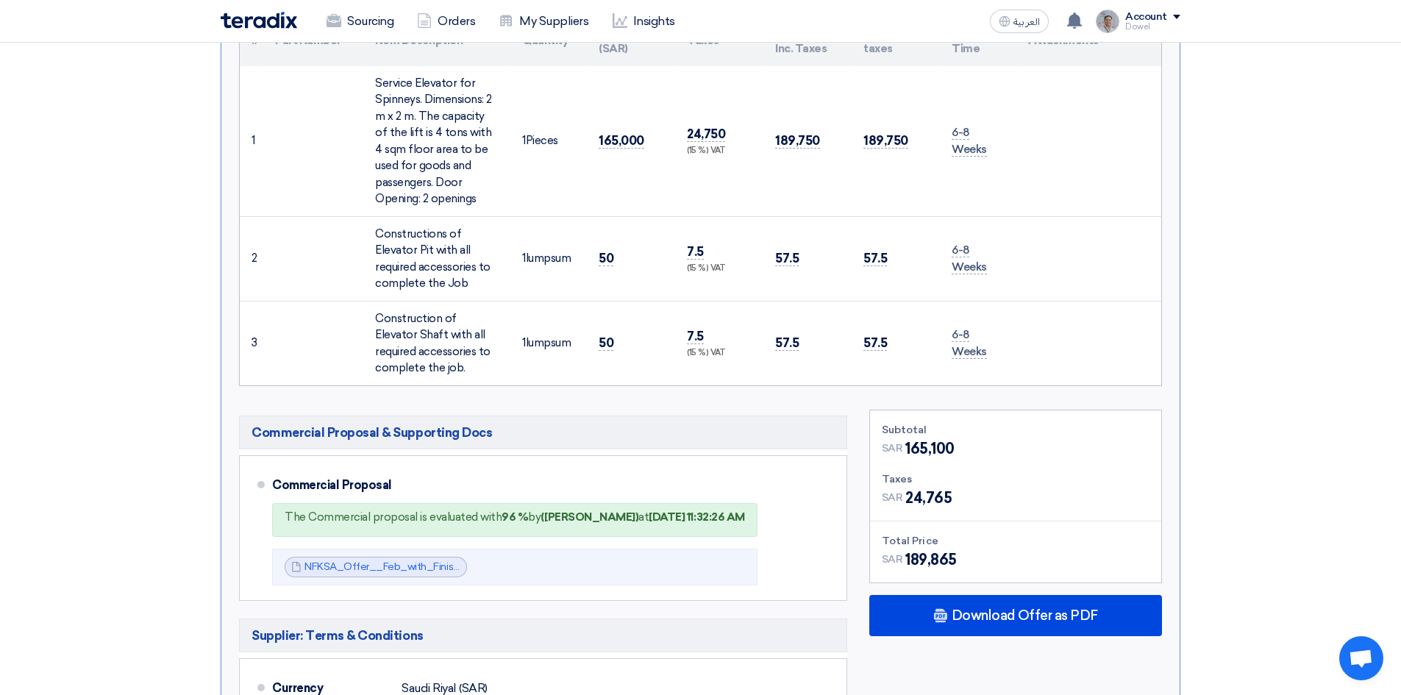
scroll to position [736, 0]
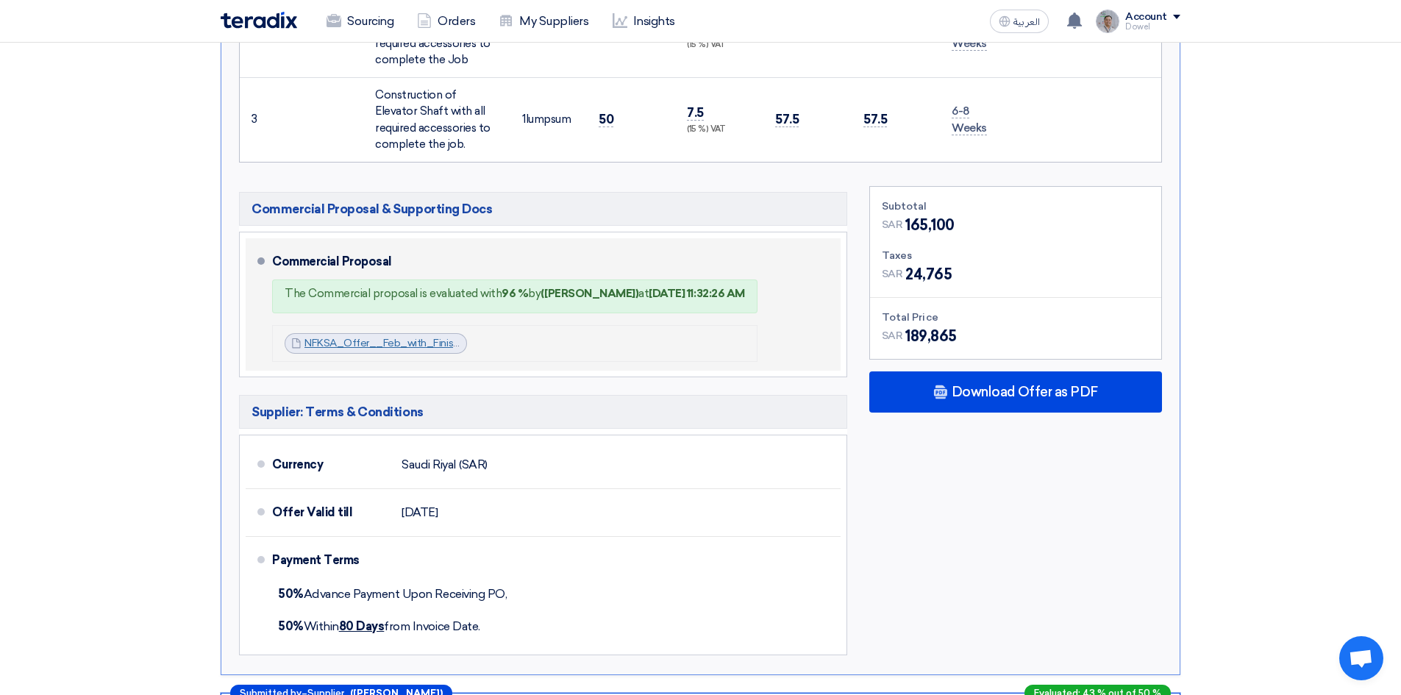
click at [359, 337] on link "NFKSA_Offer__Feb_with_Finishes_1756195480057.pdf" at bounding box center [437, 343] width 265 height 13
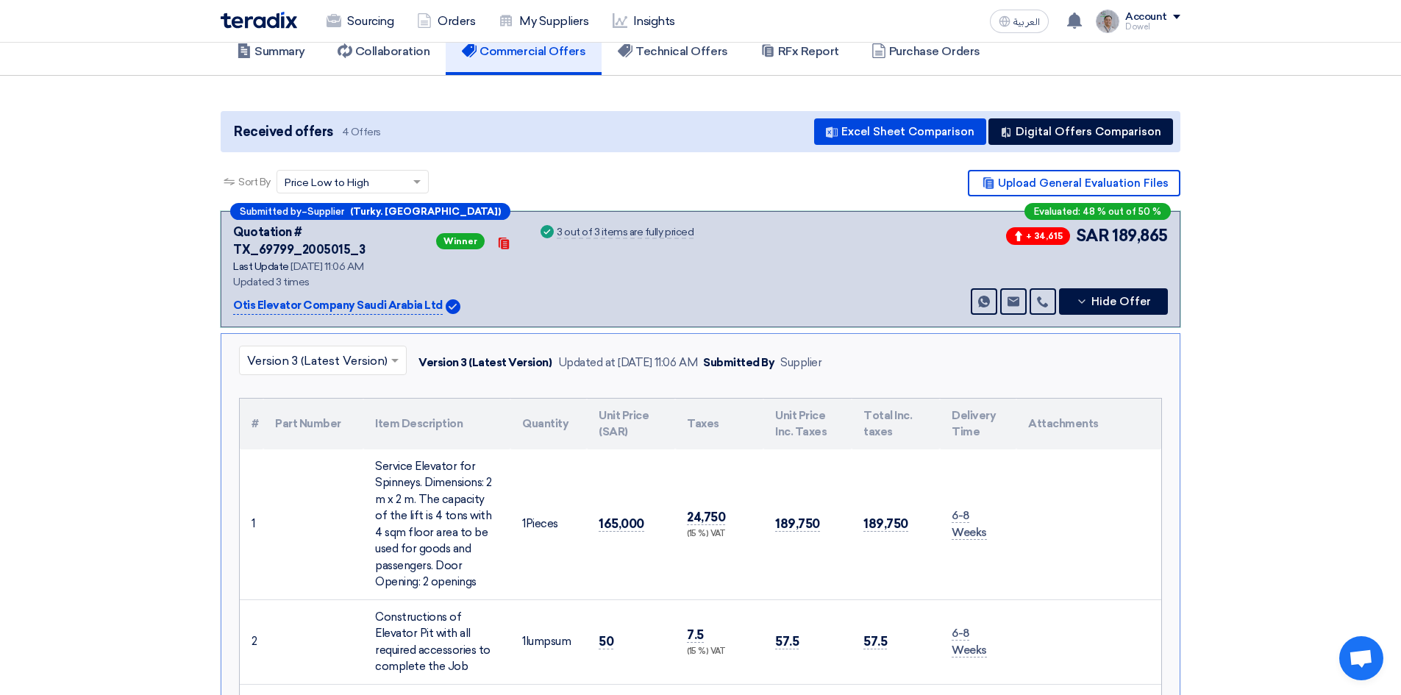
scroll to position [0, 0]
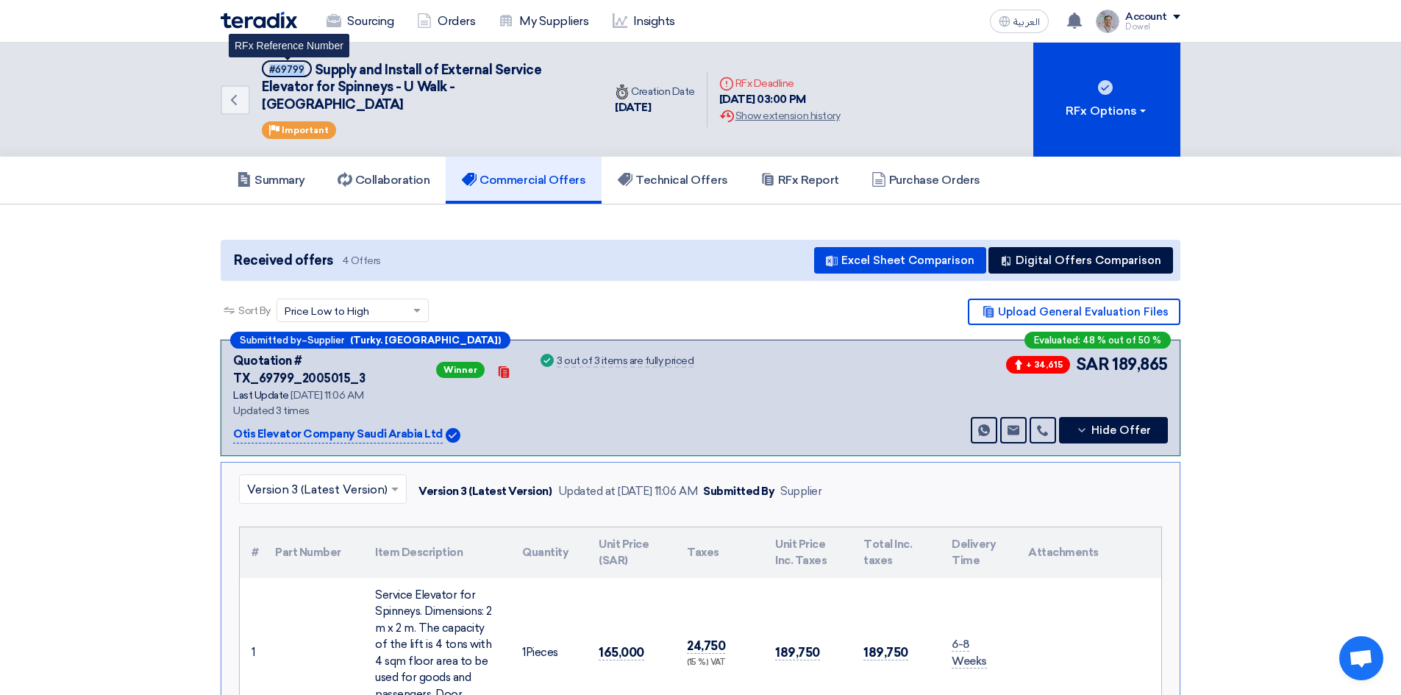
drag, startPoint x: 304, startPoint y: 68, endPoint x: 265, endPoint y: 64, distance: 39.2
click at [265, 64] on span "#69799" at bounding box center [287, 68] width 50 height 17
copy div "#69799"
